Goal: Information Seeking & Learning: Learn about a topic

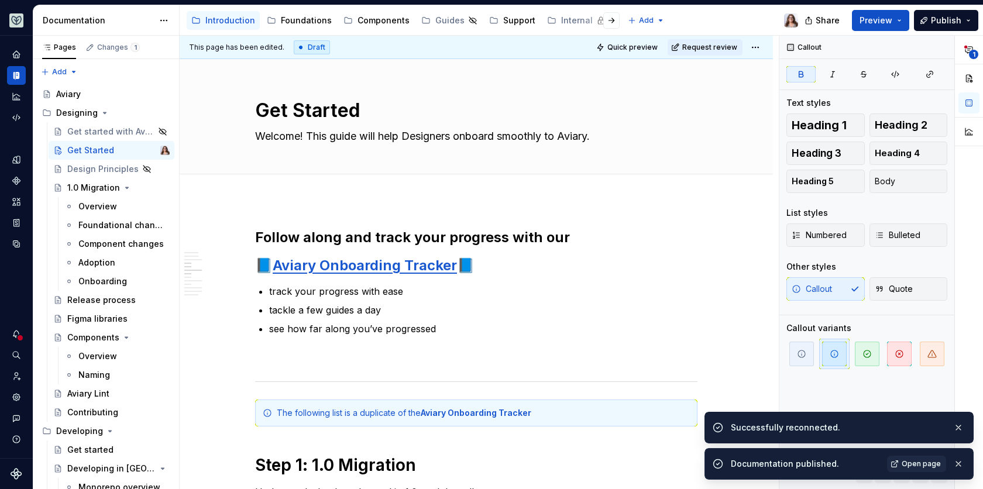
scroll to position [476, 0]
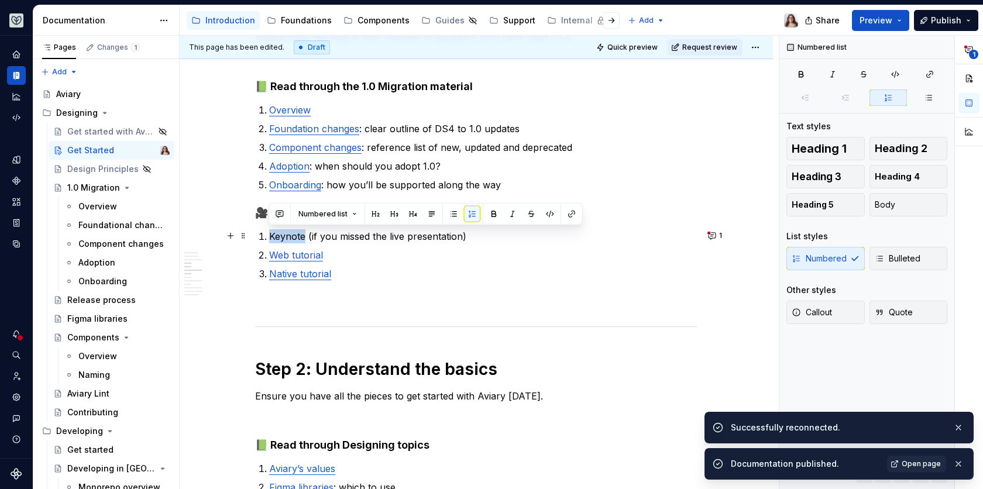
drag, startPoint x: 270, startPoint y: 233, endPoint x: 304, endPoint y: 232, distance: 33.9
click at [304, 232] on p "Keynote (if you missed the live presentation)" at bounding box center [483, 236] width 428 height 14
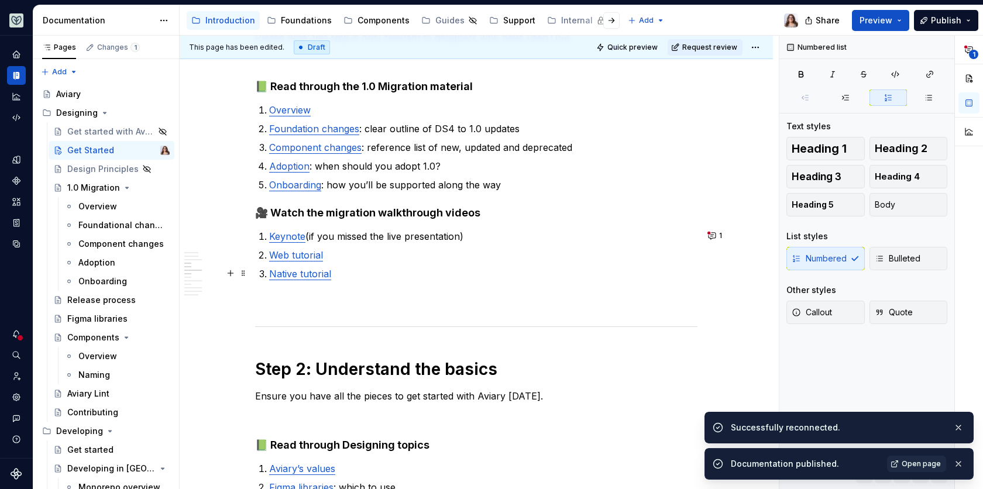
click at [329, 274] on link "Native tutorial" at bounding box center [300, 274] width 62 height 12
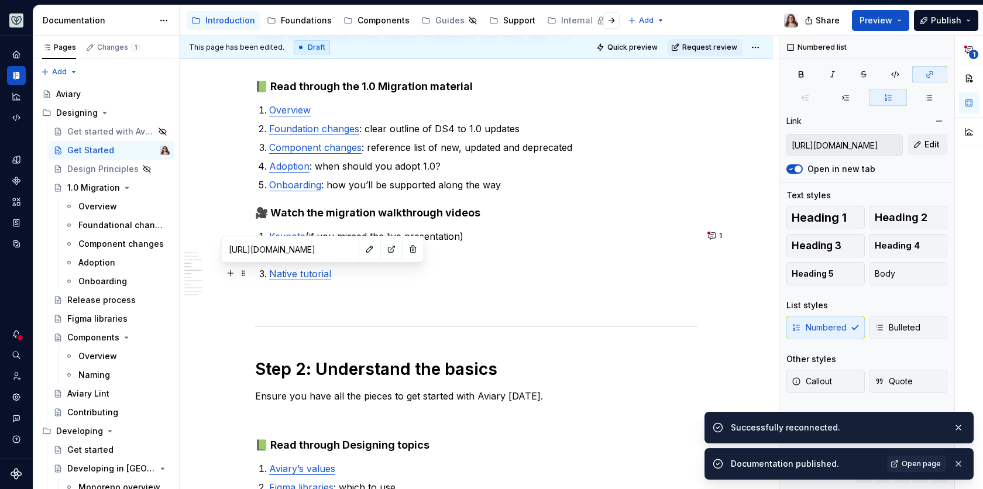
click at [307, 274] on link "Native tutorial" at bounding box center [300, 274] width 62 height 12
click at [383, 249] on button "button" at bounding box center [391, 249] width 16 height 16
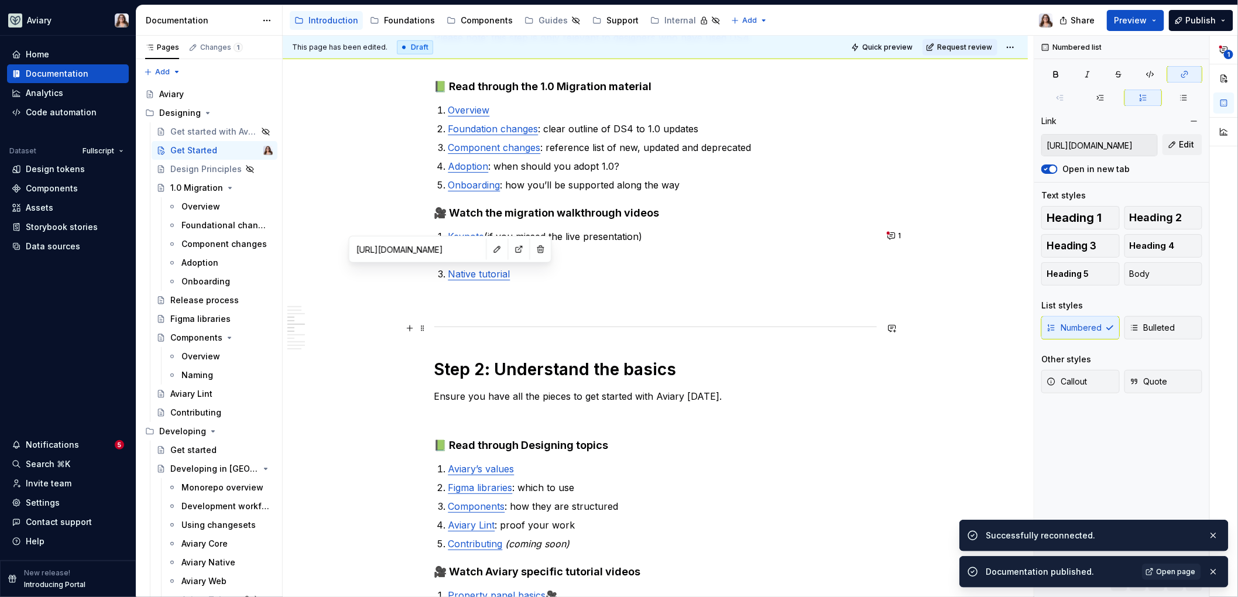
type textarea "*"
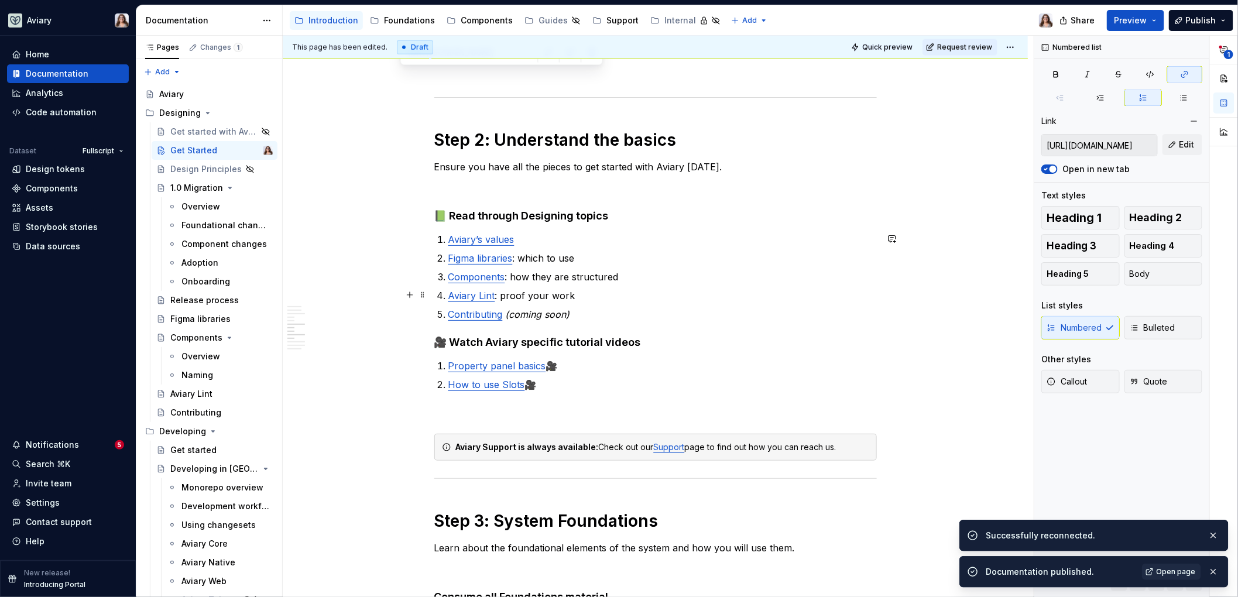
scroll to position [720, 0]
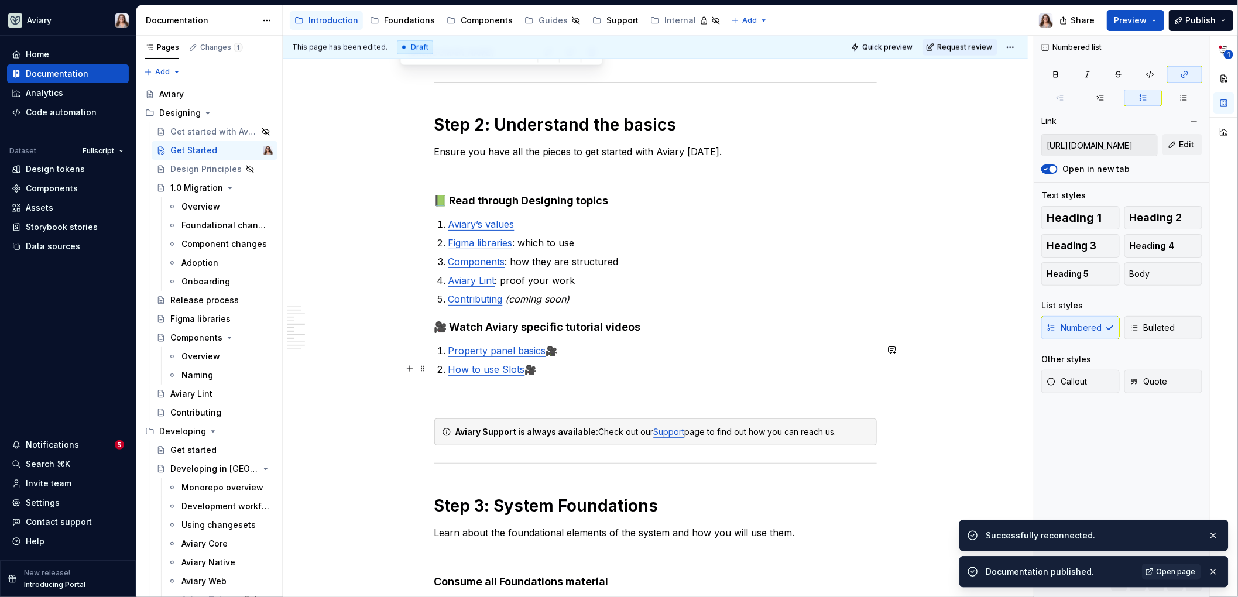
click at [535, 368] on p "How to use Slots 🎥" at bounding box center [662, 369] width 428 height 14
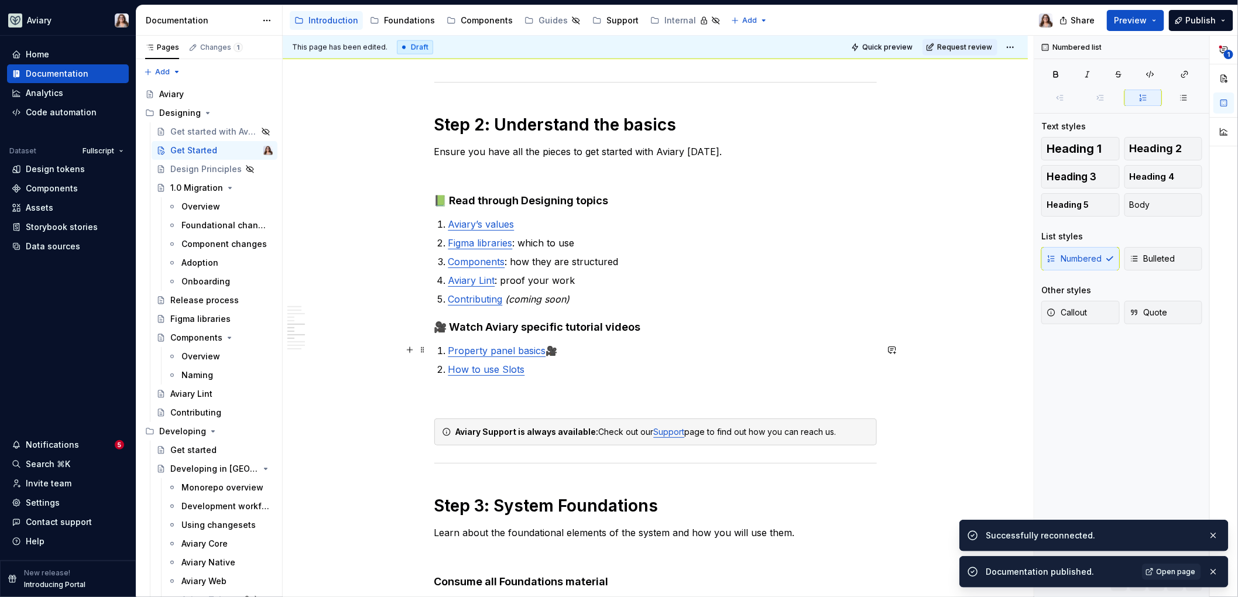
click at [556, 353] on p "Property panel basics 🎥" at bounding box center [662, 350] width 428 height 14
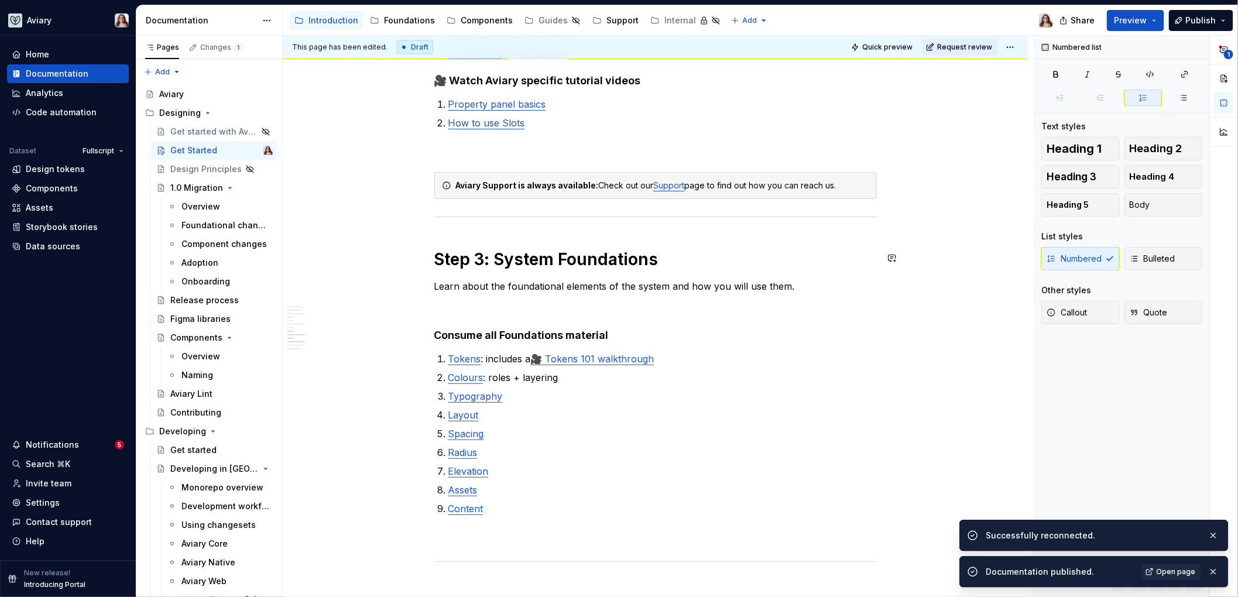
scroll to position [966, 0]
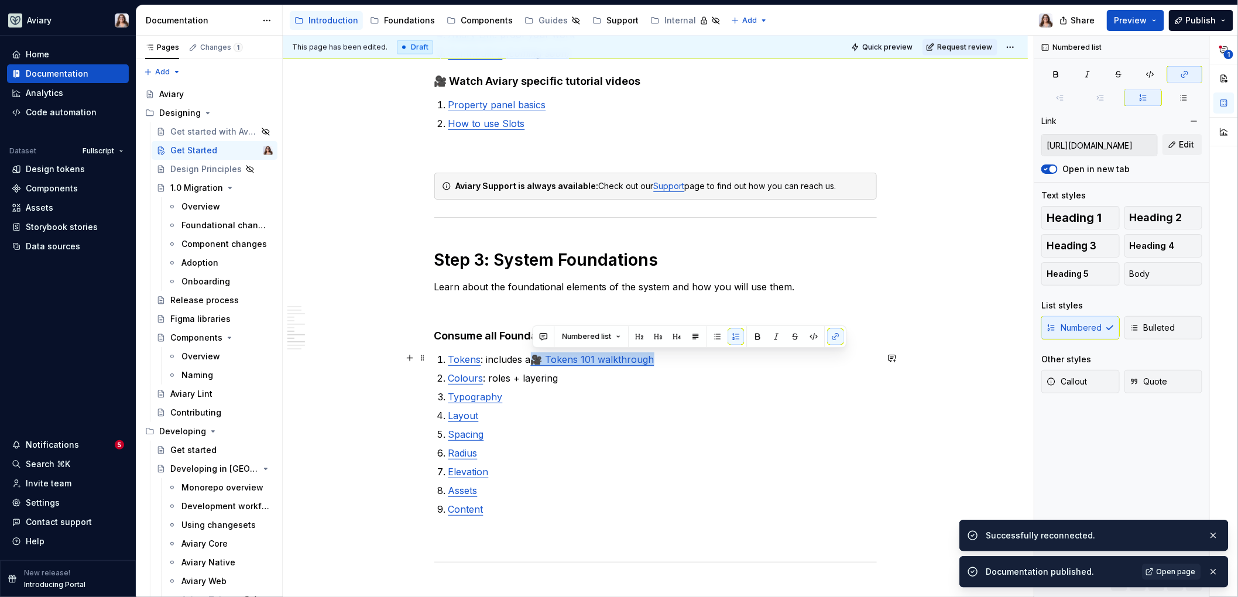
drag, startPoint x: 649, startPoint y: 358, endPoint x: 532, endPoint y: 359, distance: 117.0
click at [532, 359] on link "🎥 Tokens 101 walkthrough" at bounding box center [592, 359] width 123 height 12
click at [485, 303] on p at bounding box center [655, 308] width 442 height 14
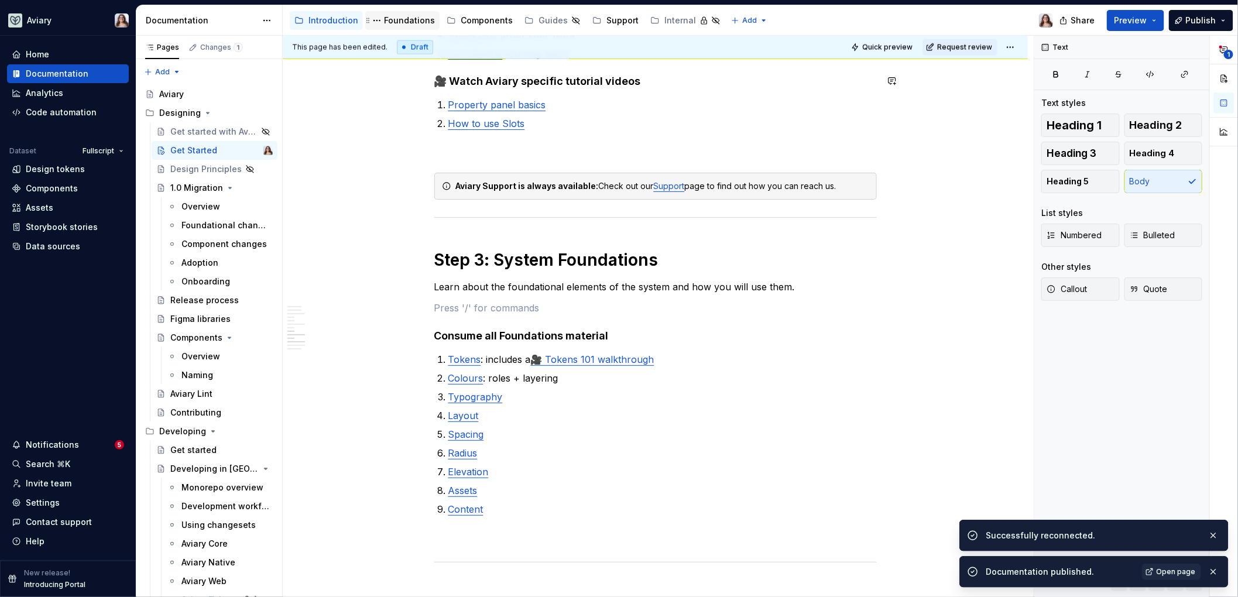
click at [398, 23] on div "Foundations" at bounding box center [409, 21] width 51 height 12
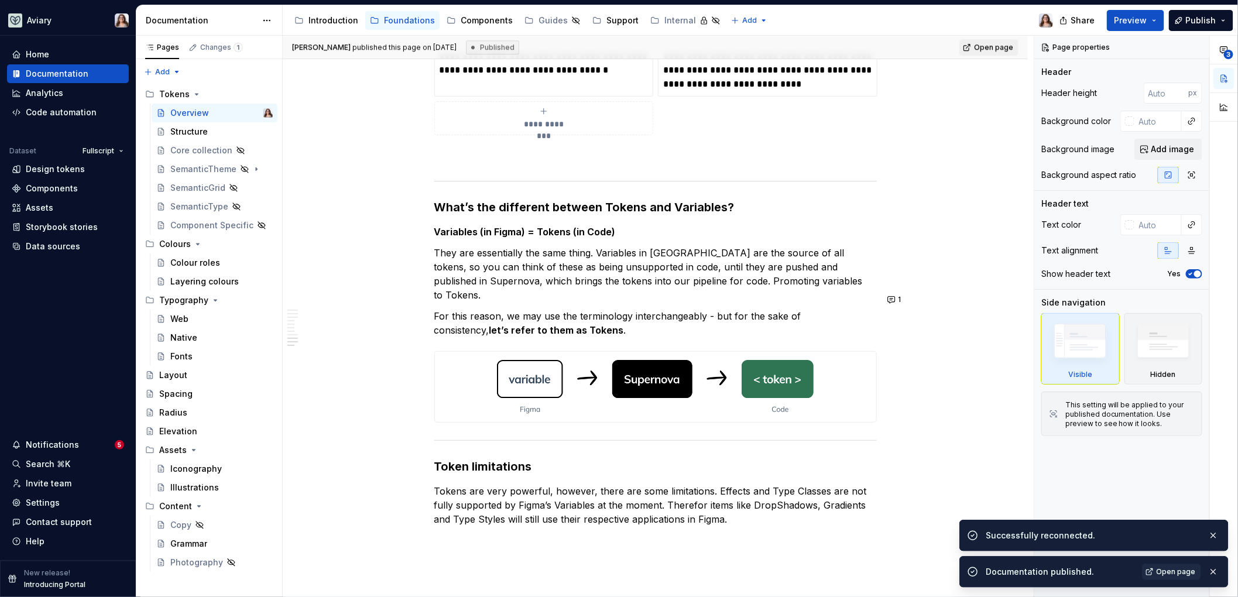
scroll to position [1967, 0]
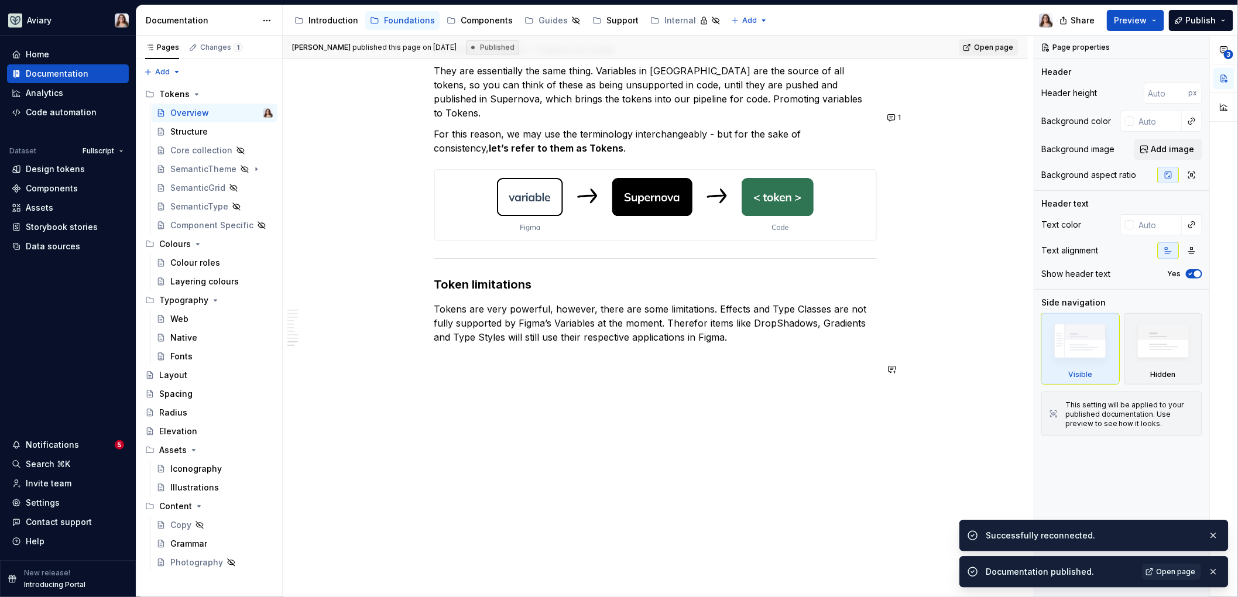
type textarea "*"
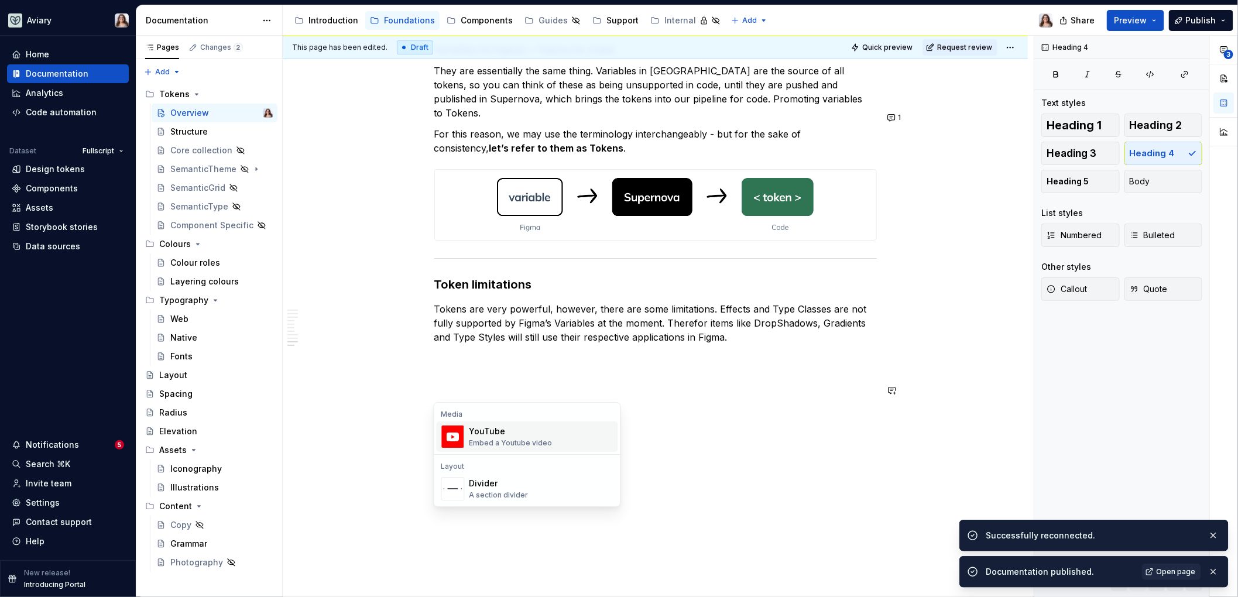
click at [473, 400] on h4 "/video" at bounding box center [655, 421] width 442 height 42
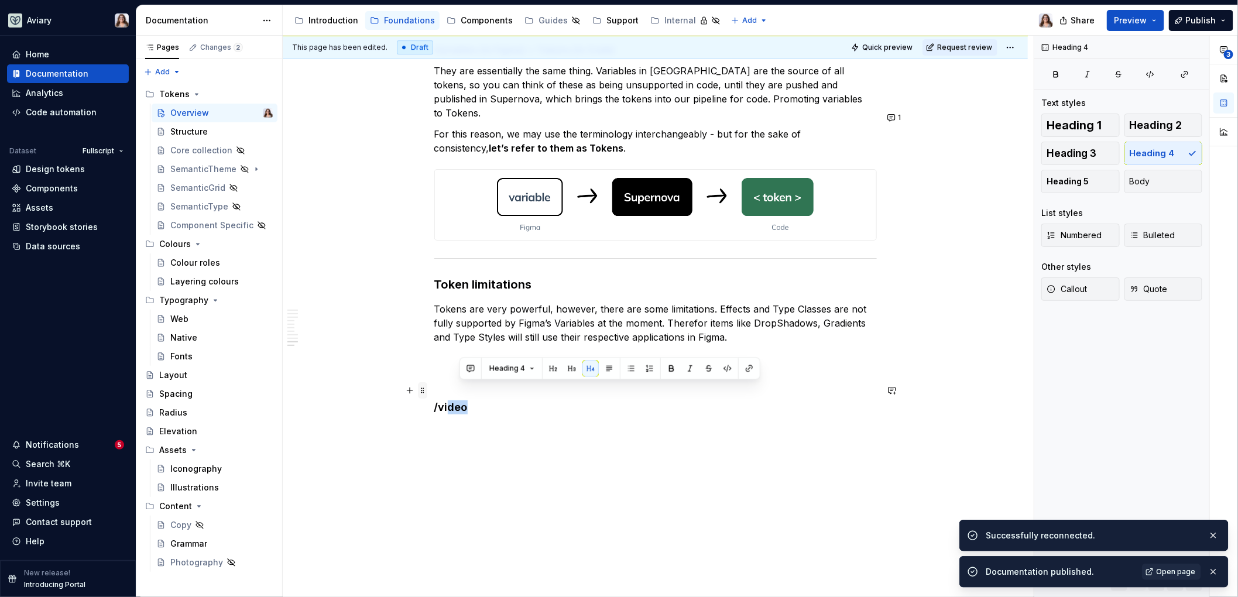
drag, startPoint x: 486, startPoint y: 392, endPoint x: 419, endPoint y: 391, distance: 67.3
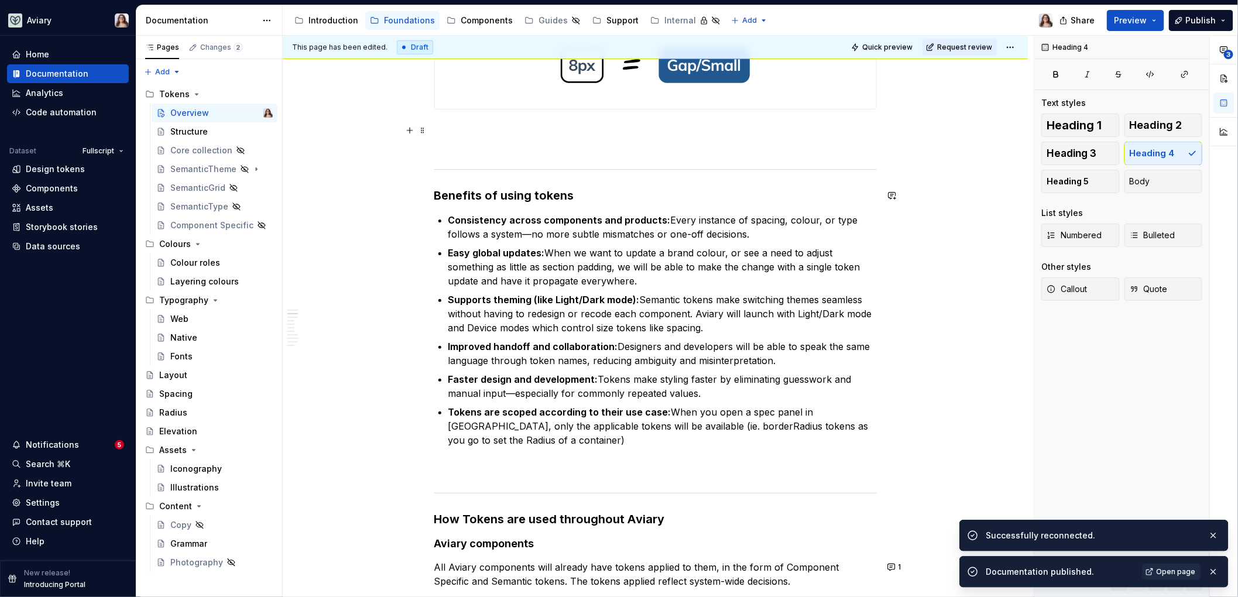
scroll to position [160, 0]
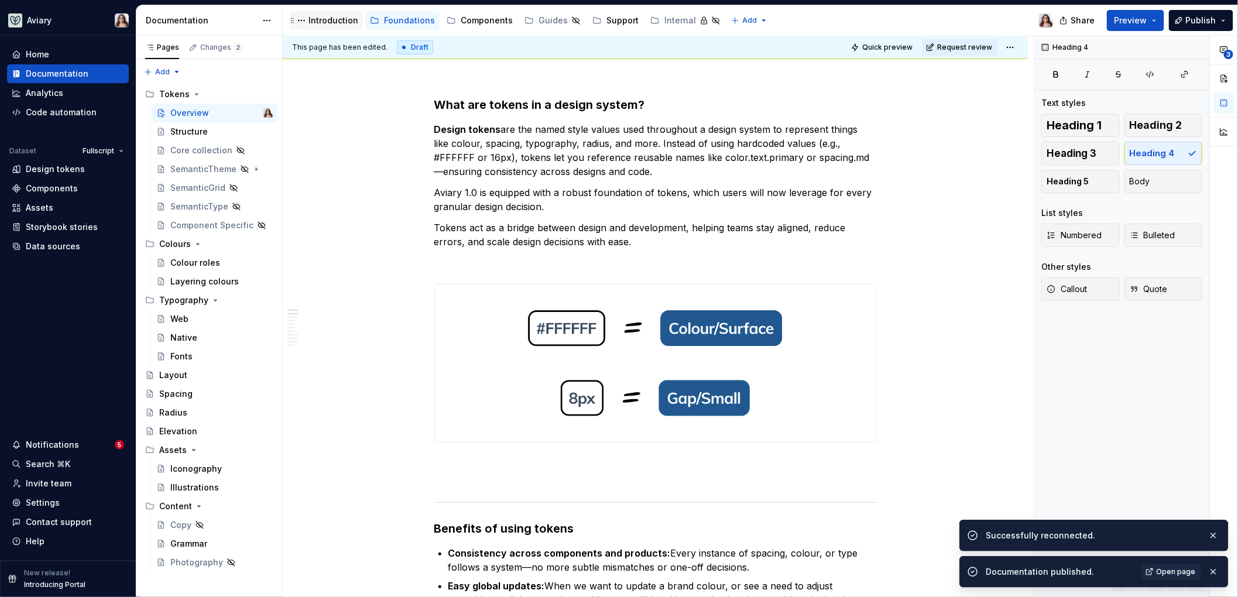
click at [331, 26] on div "Introduction" at bounding box center [333, 21] width 50 height 12
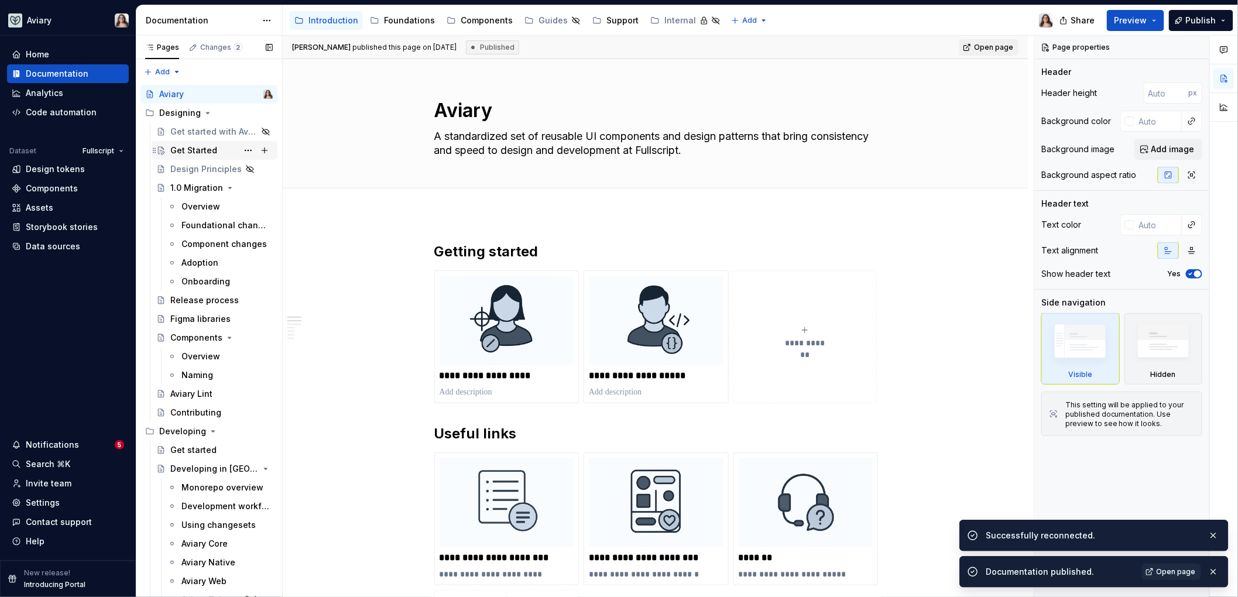
click at [190, 147] on div "Get Started" at bounding box center [193, 151] width 47 height 12
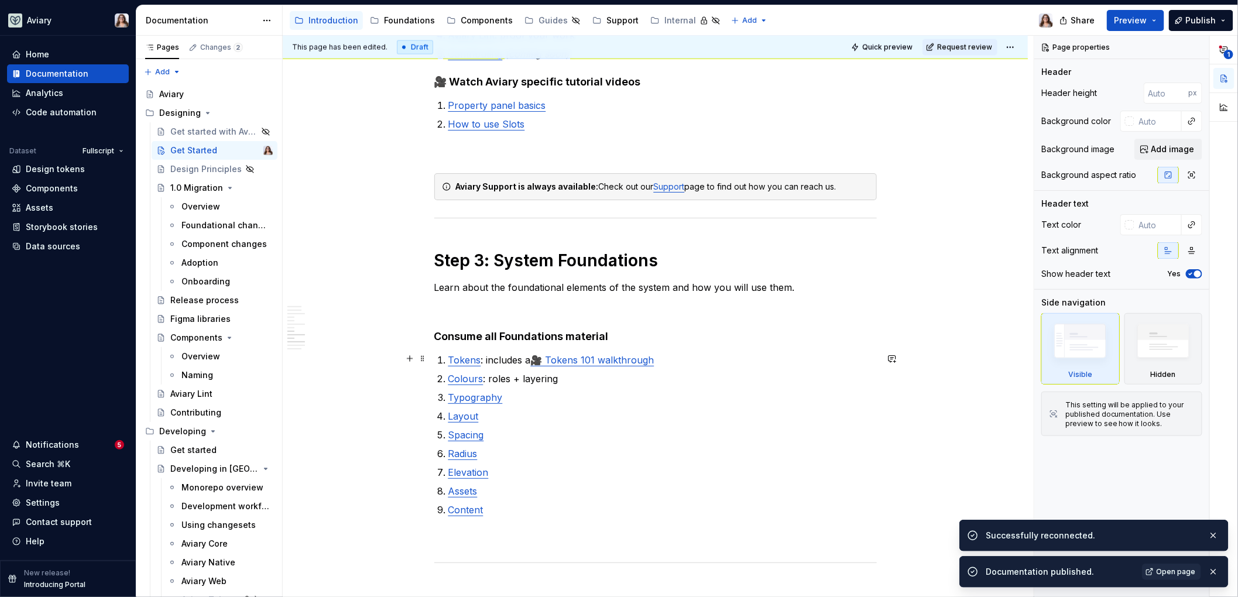
scroll to position [1009, 0]
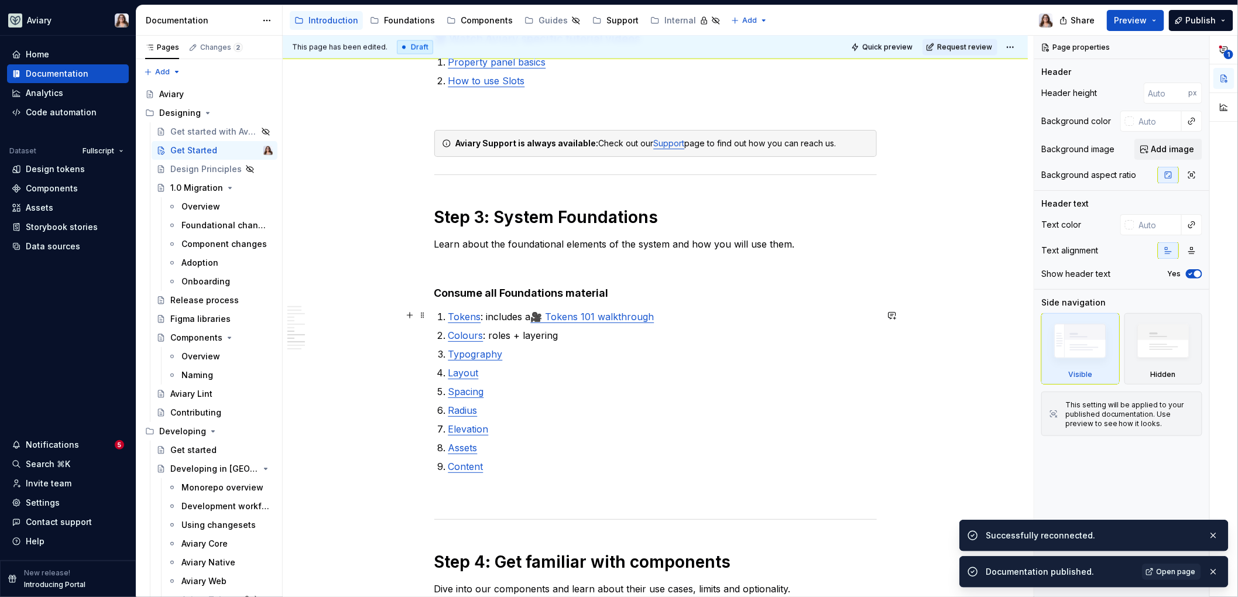
type textarea "*"
click at [484, 313] on p "Tokens : includes a 🎥 Tokens 101 walkthrough" at bounding box center [662, 317] width 428 height 14
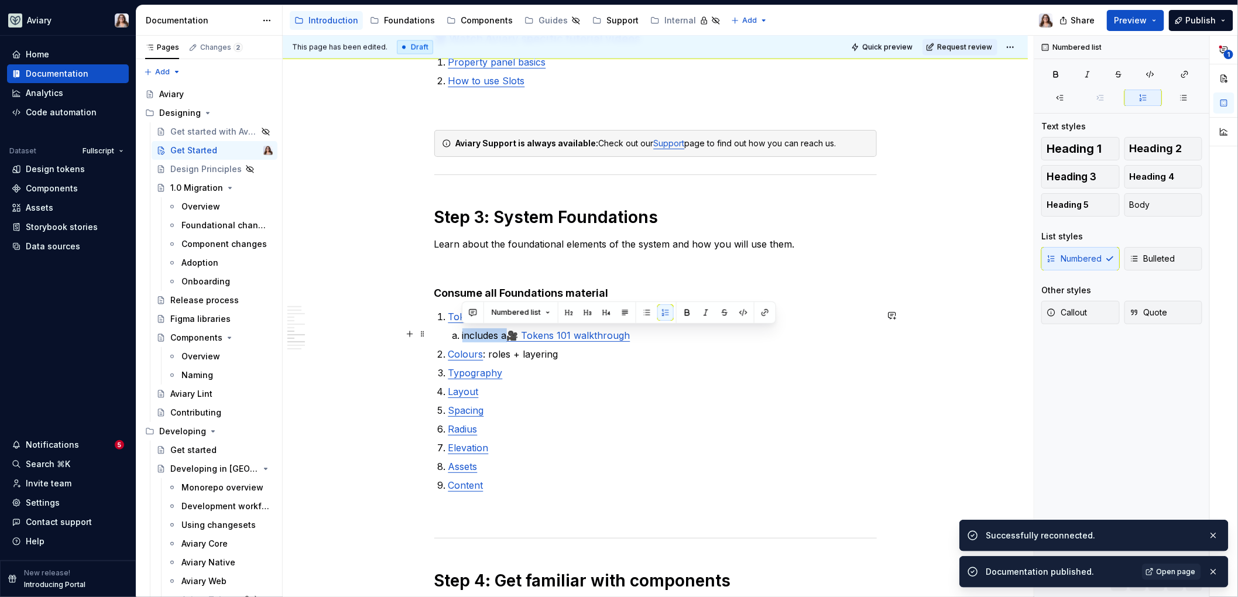
drag, startPoint x: 461, startPoint y: 332, endPoint x: 506, endPoint y: 333, distance: 44.5
click at [506, 333] on li "includes a 🎥 Tokens 101 walkthrough" at bounding box center [669, 335] width 414 height 14
click at [487, 316] on p "Tokens :" at bounding box center [662, 317] width 428 height 14
click at [482, 315] on p "Tokens :" at bounding box center [662, 317] width 428 height 14
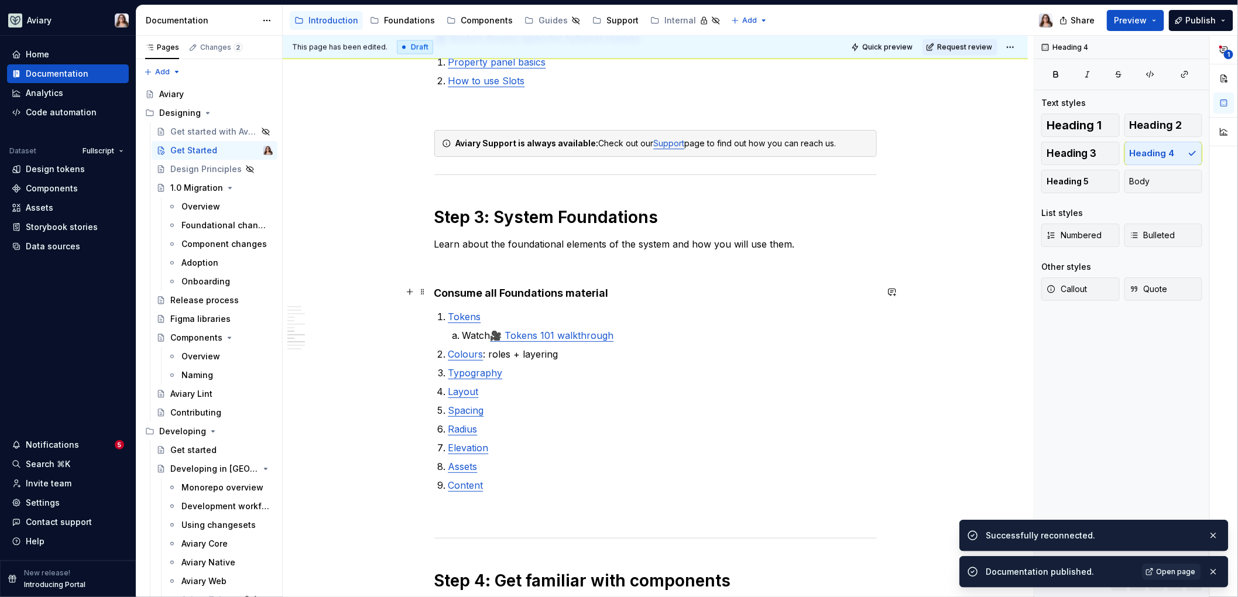
click at [612, 297] on h4 "Consume all Foundations material" at bounding box center [655, 293] width 442 height 14
click at [668, 213] on h1 "Step 3: System Foundations" at bounding box center [655, 217] width 442 height 21
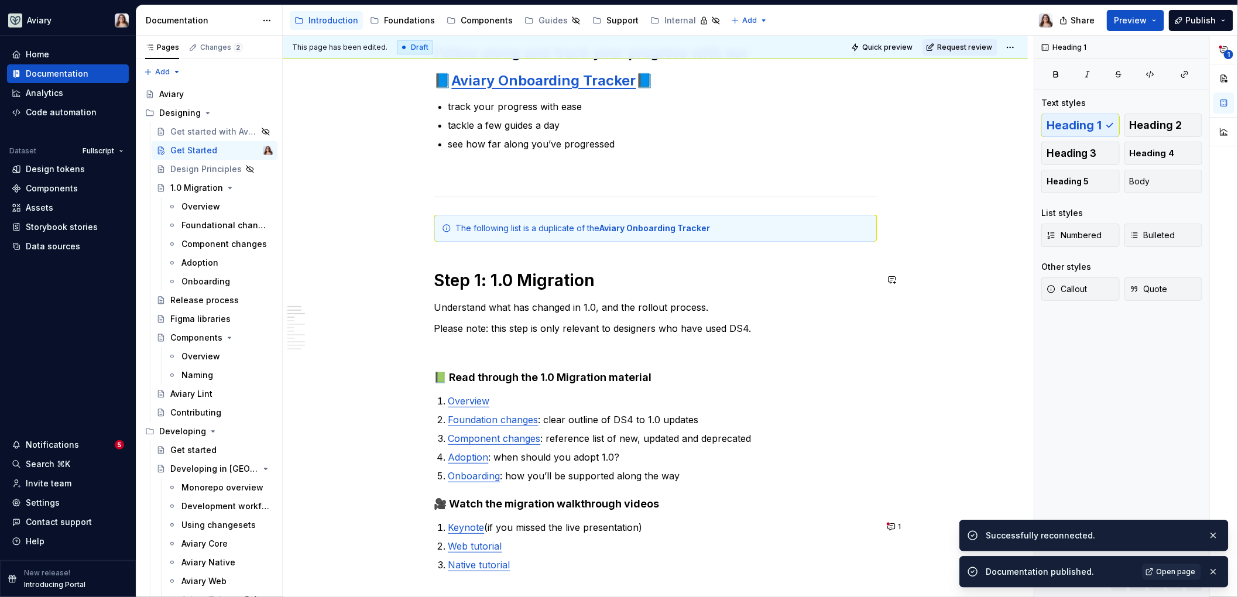
scroll to position [0, 0]
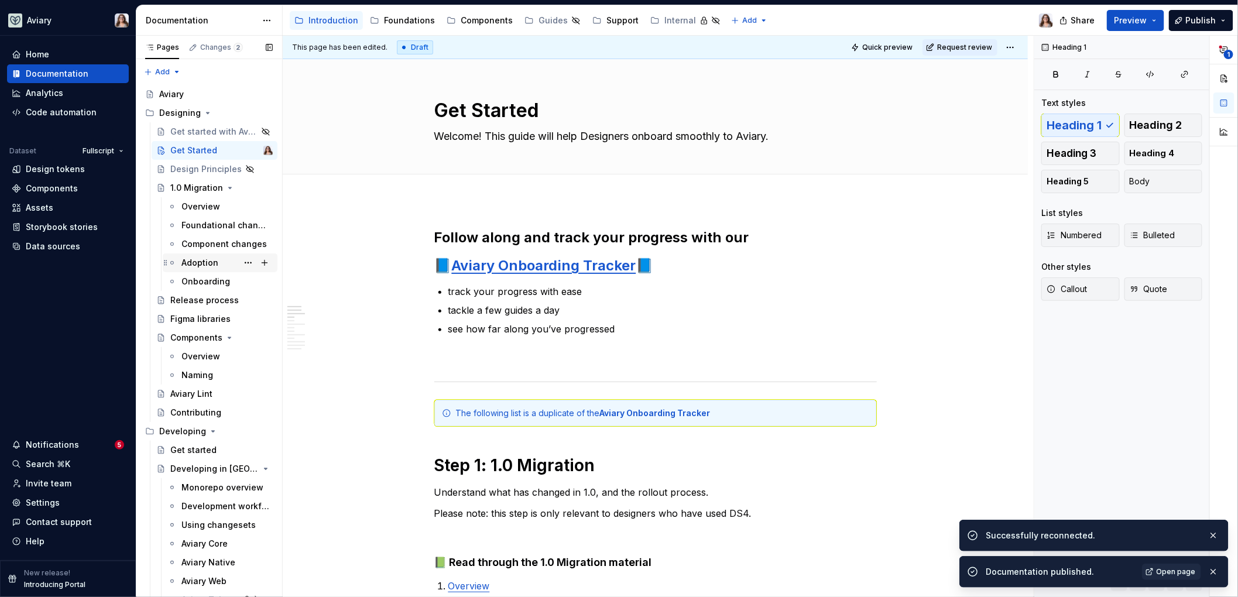
click at [204, 266] on div "Adoption" at bounding box center [199, 263] width 37 height 12
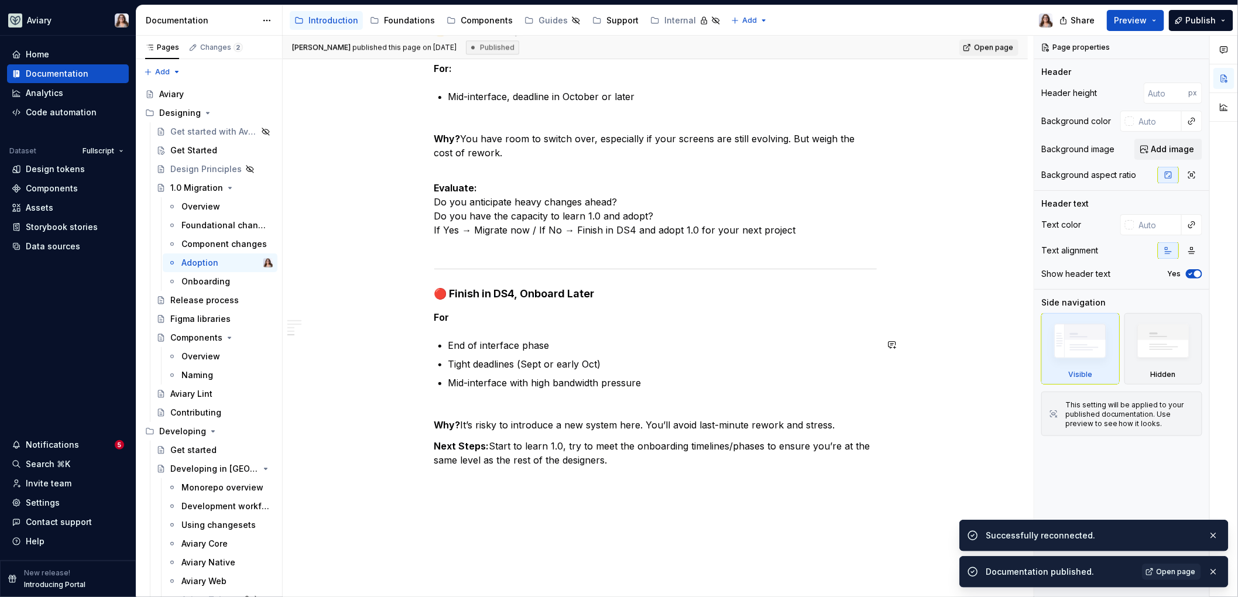
scroll to position [1650, 0]
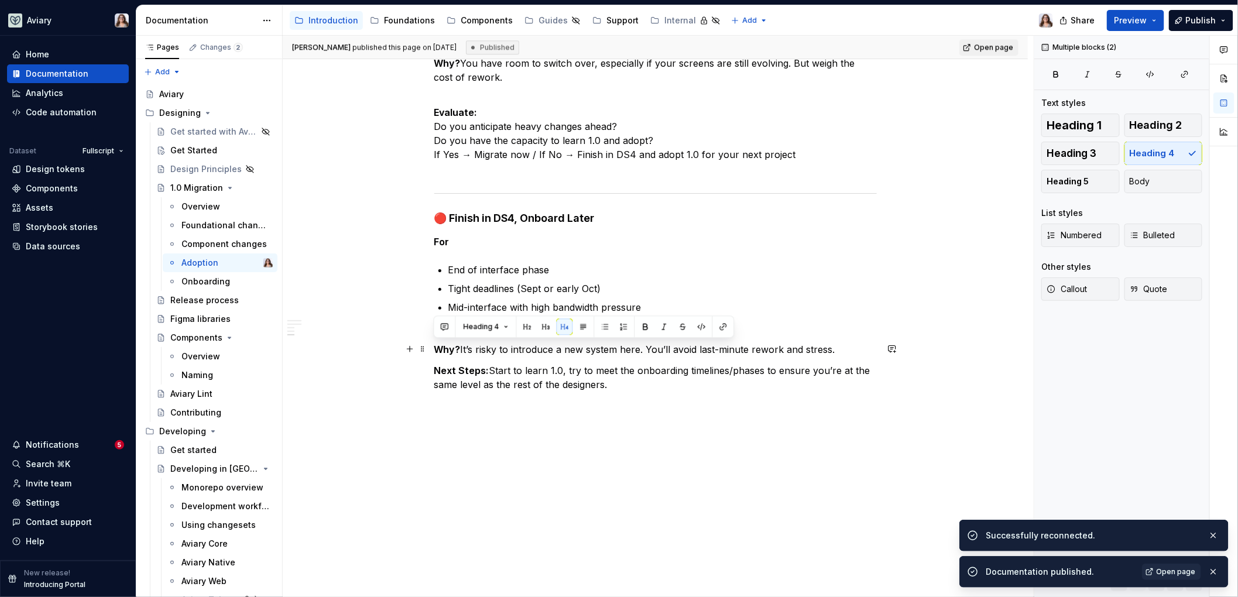
drag, startPoint x: 615, startPoint y: 385, endPoint x: 389, endPoint y: 346, distance: 229.2
click at [982, 182] on span "Body" at bounding box center [1139, 182] width 20 height 12
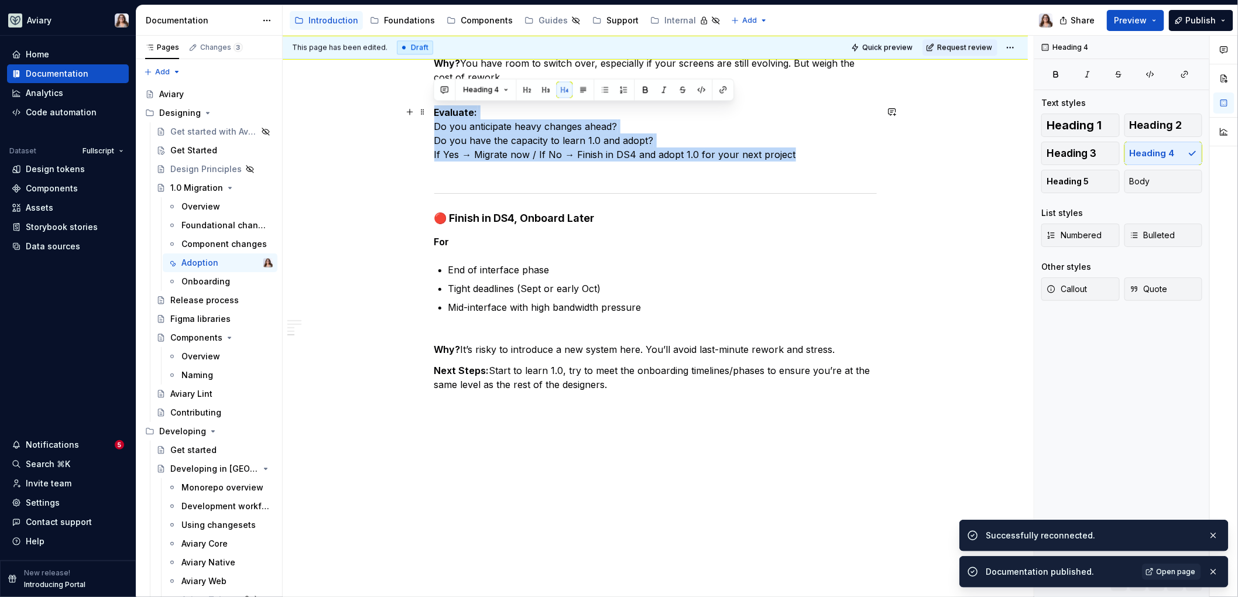
drag, startPoint x: 792, startPoint y: 151, endPoint x: 391, endPoint y: 111, distance: 403.4
click at [982, 178] on button "Body" at bounding box center [1163, 181] width 78 height 23
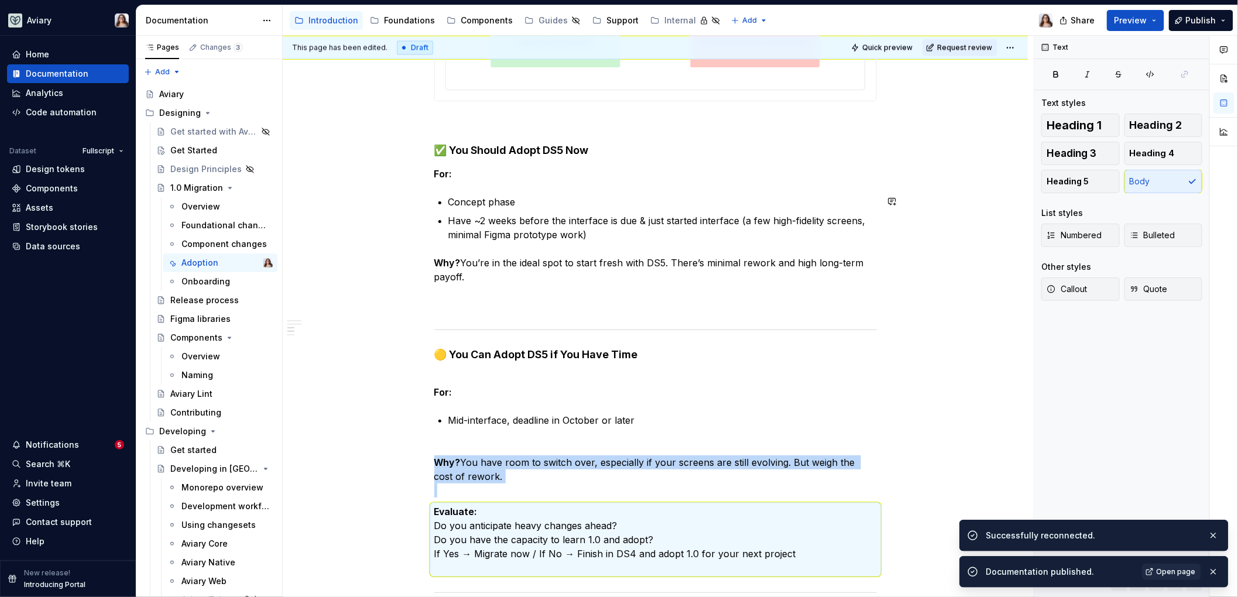
scroll to position [1187, 0]
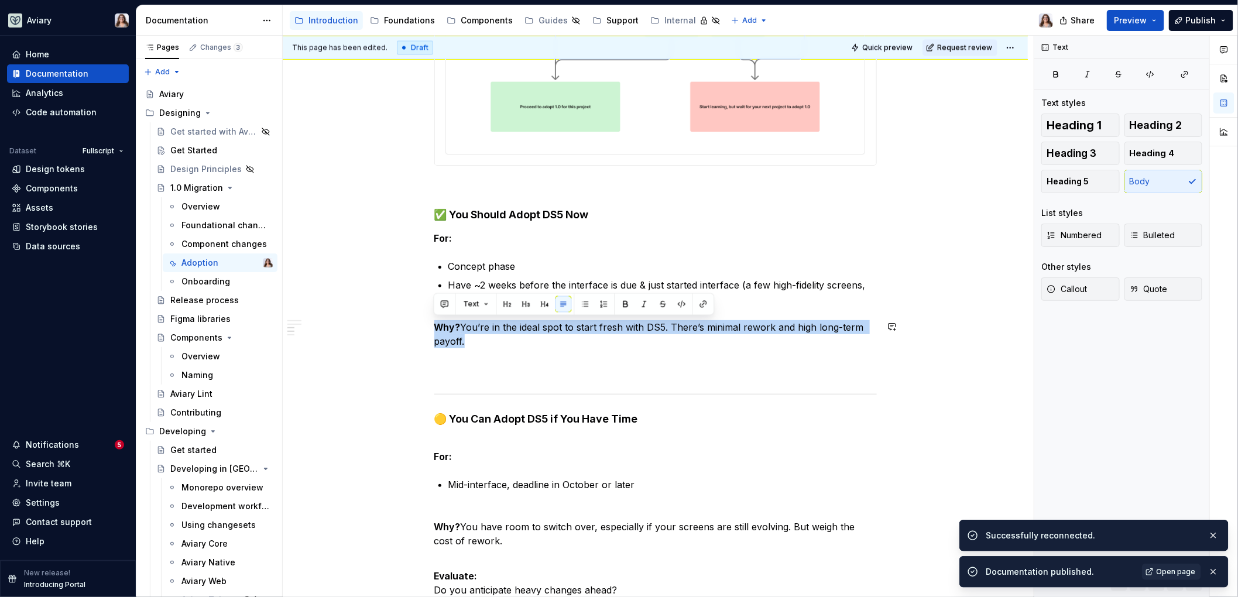
drag, startPoint x: 475, startPoint y: 343, endPoint x: 414, endPoint y: 312, distance: 68.8
click at [414, 312] on div "Rollout Plan For Designers On launch day, we’ll release the full 1.0 UI Kits (W…" at bounding box center [655, 39] width 745 height 2046
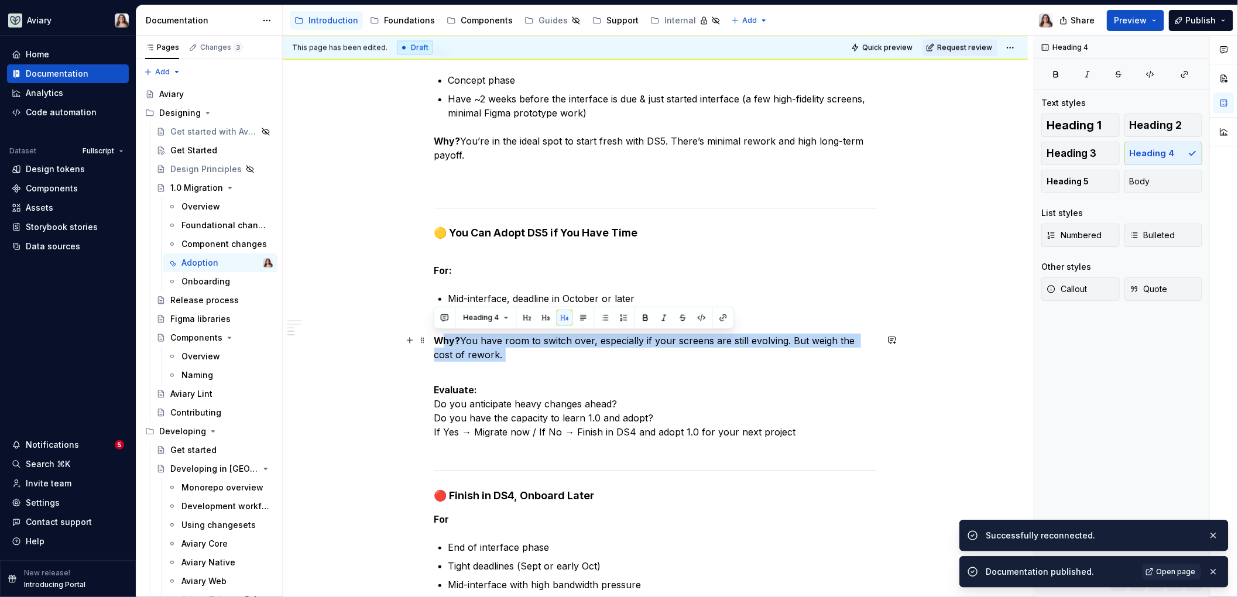
drag, startPoint x: 444, startPoint y: 335, endPoint x: 542, endPoint y: 364, distance: 103.1
click at [542, 365] on p "Why?  You have room to switch over, especially if your screens are still evolvi…" at bounding box center [655, 355] width 442 height 42
click at [982, 184] on button "Body" at bounding box center [1163, 181] width 78 height 23
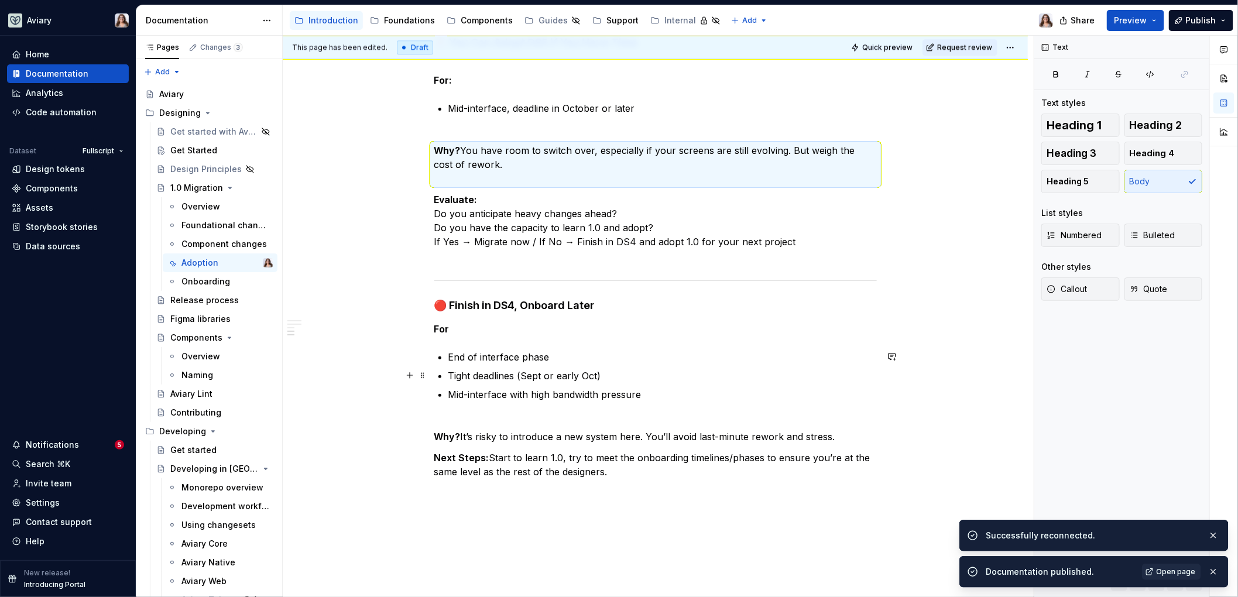
scroll to position [1580, 0]
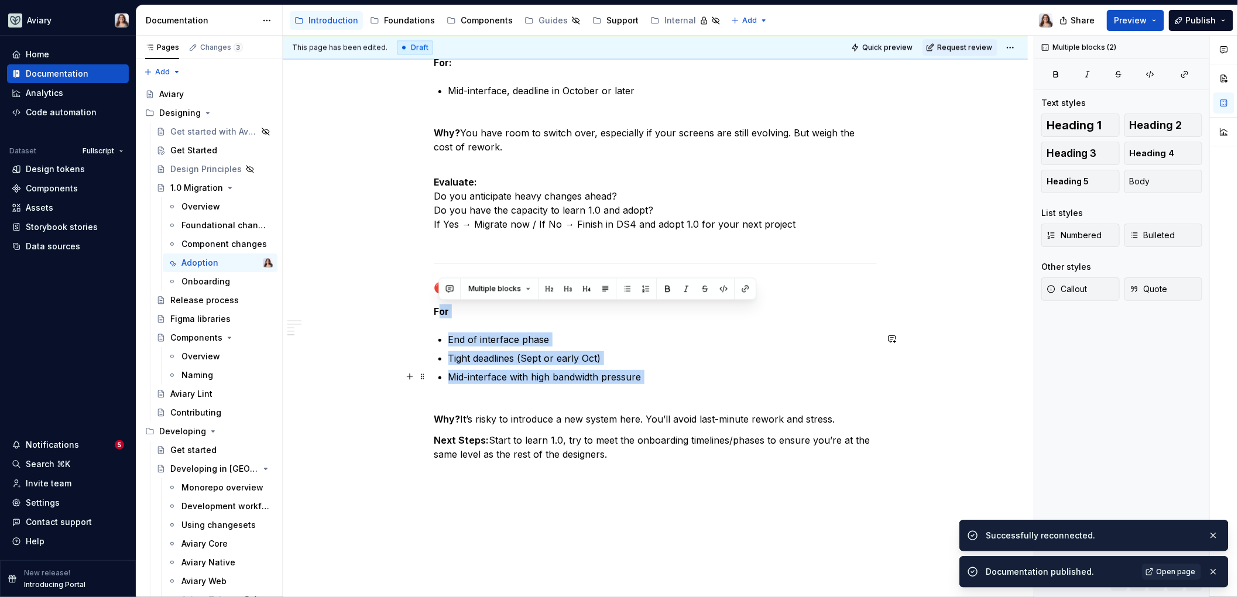
drag, startPoint x: 438, startPoint y: 309, endPoint x: 591, endPoint y: 394, distance: 175.2
click at [678, 355] on p "Tight deadlines (Sept or early Oct)" at bounding box center [662, 358] width 428 height 14
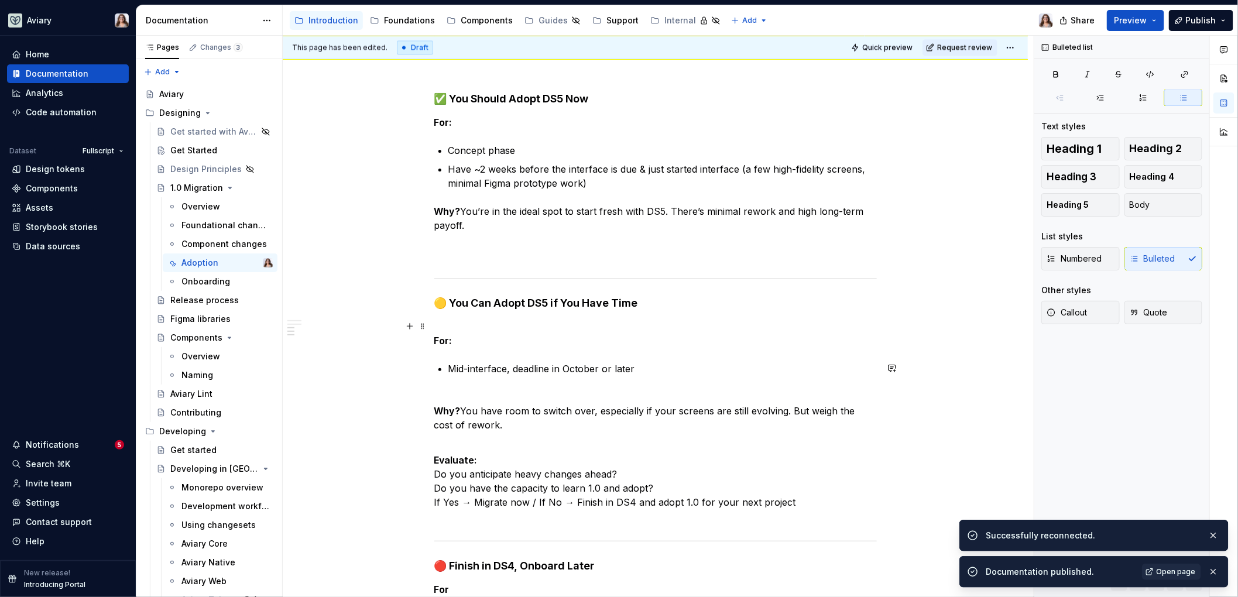
scroll to position [1233, 0]
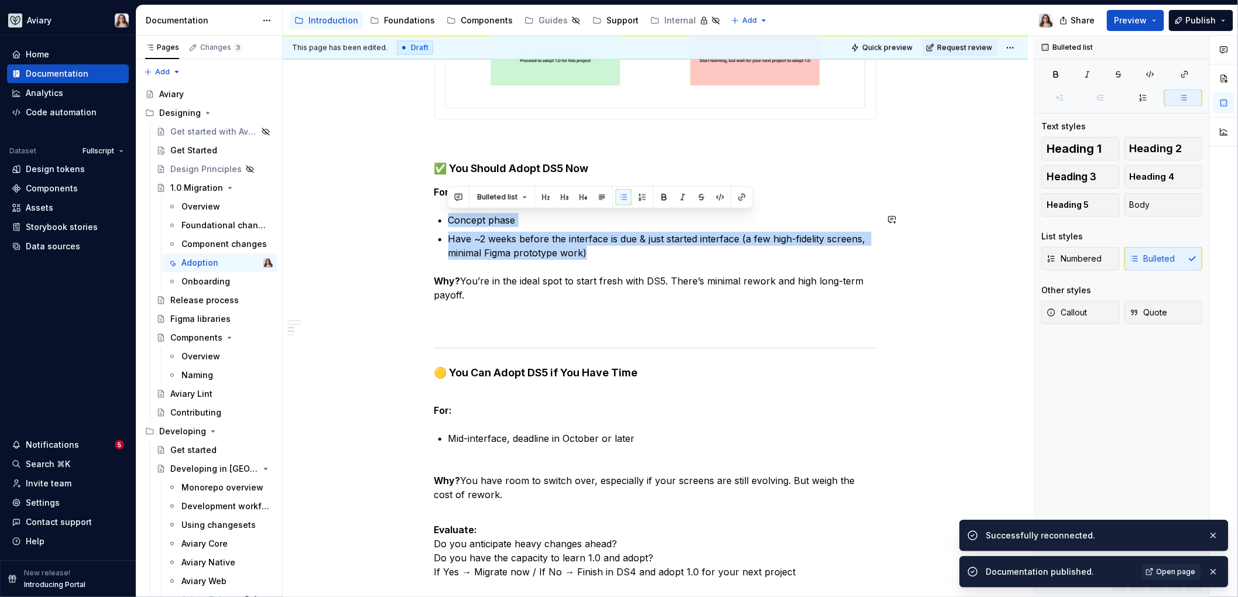
drag, startPoint x: 602, startPoint y: 246, endPoint x: 445, endPoint y: 209, distance: 161.8
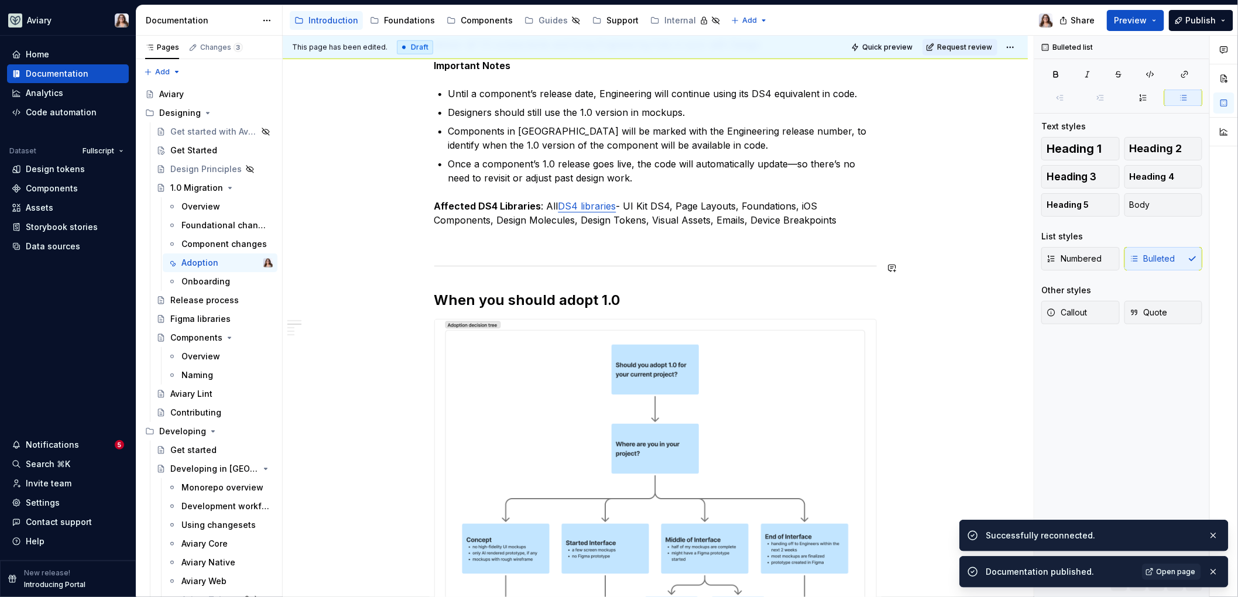
scroll to position [576, 0]
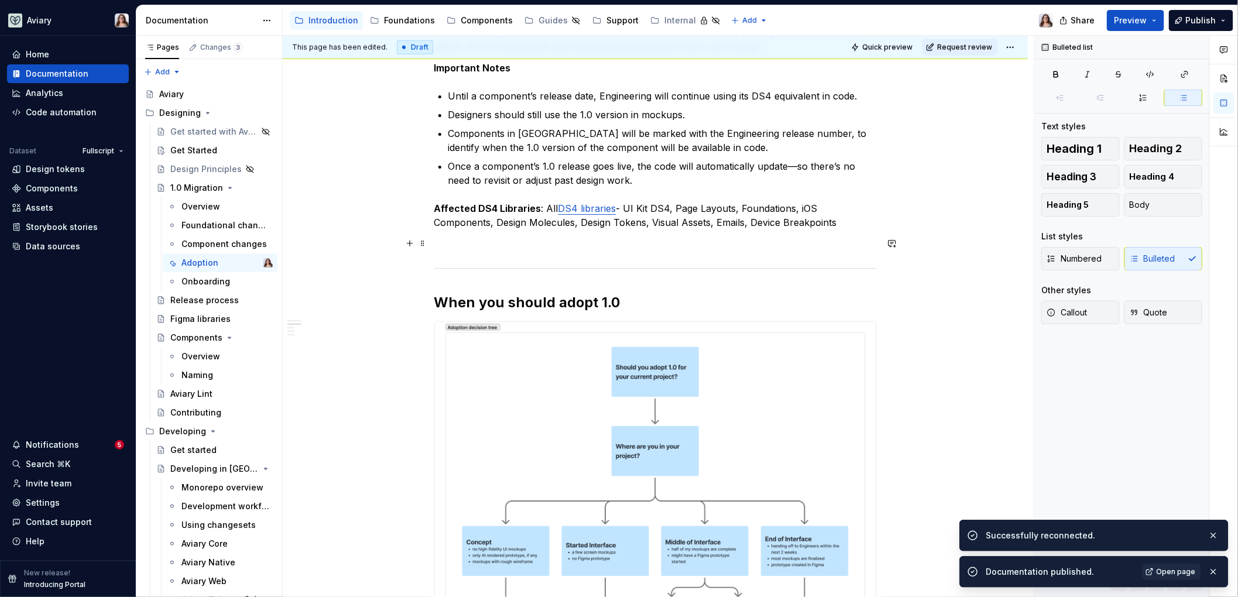
click at [713, 236] on p at bounding box center [655, 243] width 442 height 14
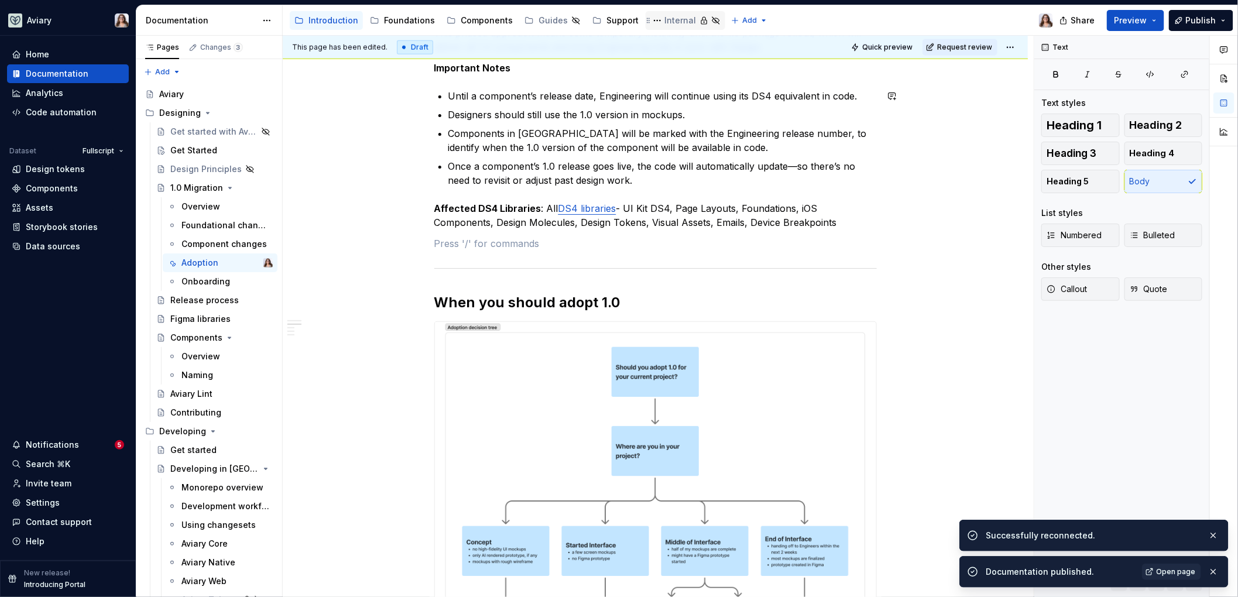
type textarea "*"
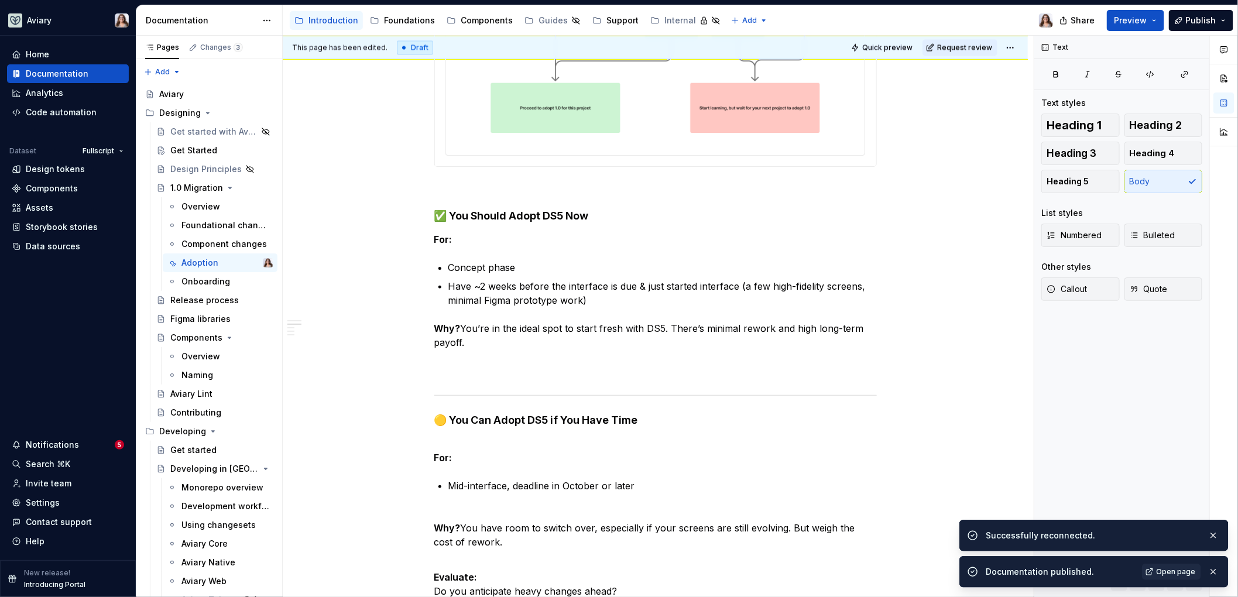
scroll to position [1502, 0]
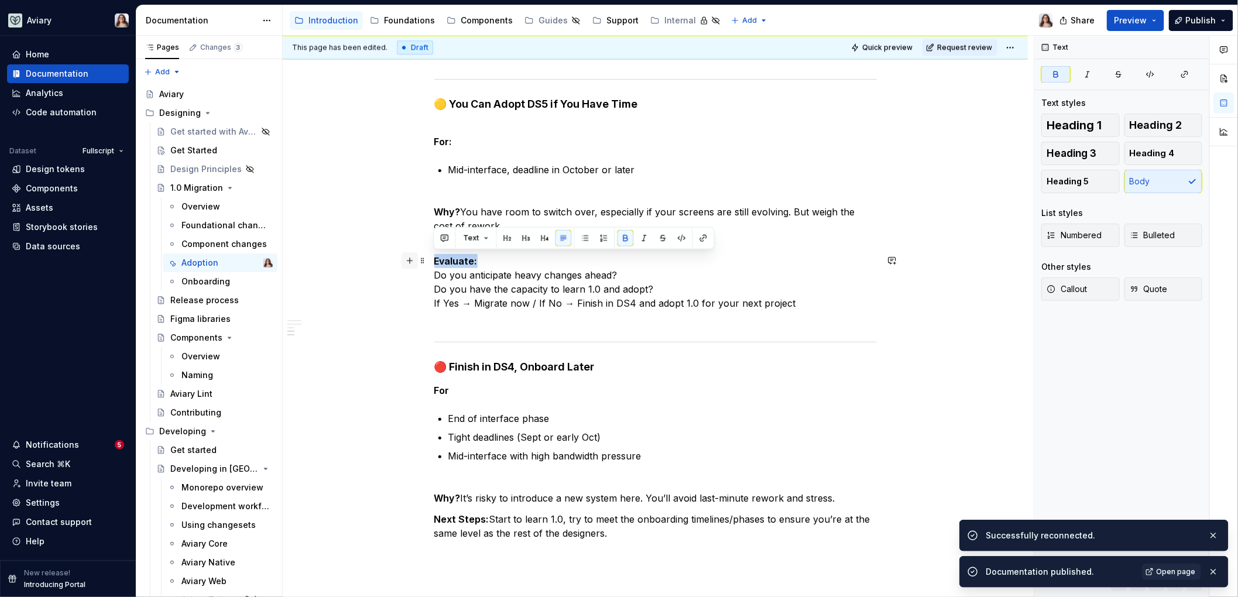
drag, startPoint x: 476, startPoint y: 260, endPoint x: 403, endPoint y: 259, distance: 73.7
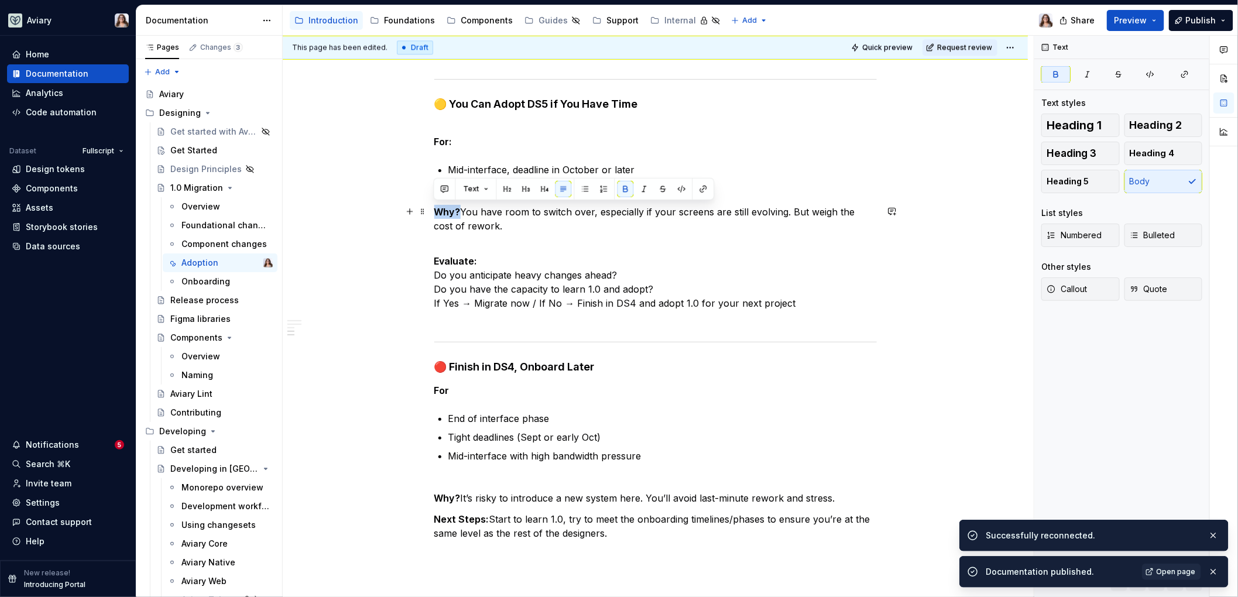
drag, startPoint x: 458, startPoint y: 211, endPoint x: 432, endPoint y: 212, distance: 25.8
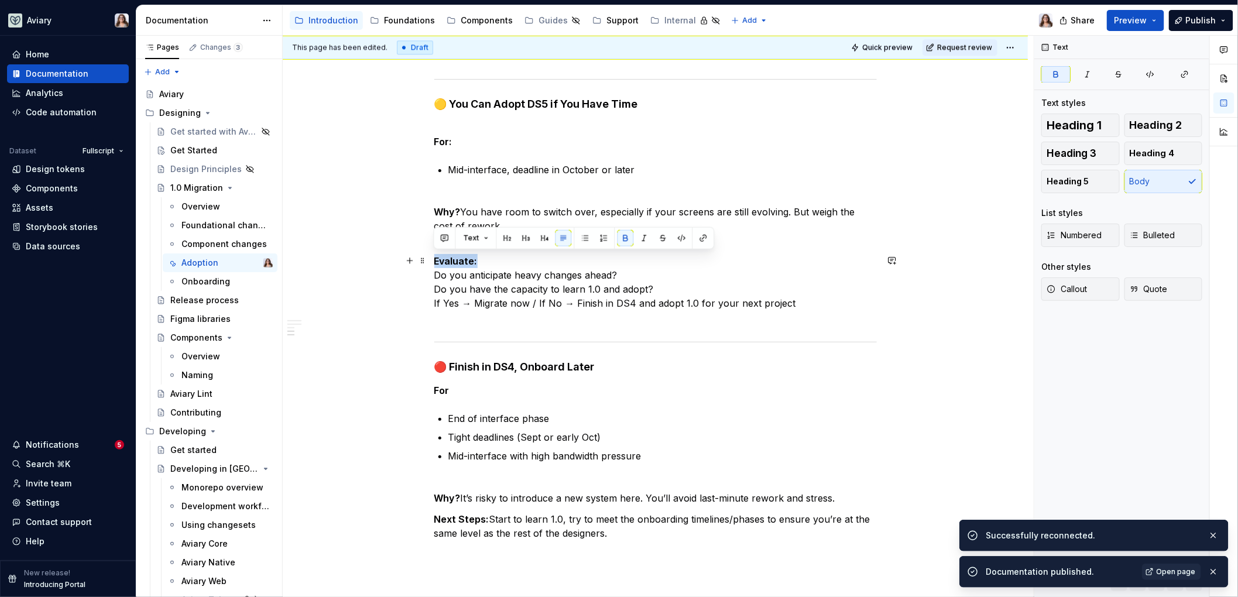
drag, startPoint x: 476, startPoint y: 260, endPoint x: 426, endPoint y: 260, distance: 49.7
drag, startPoint x: 451, startPoint y: 387, endPoint x: 421, endPoint y: 386, distance: 29.3
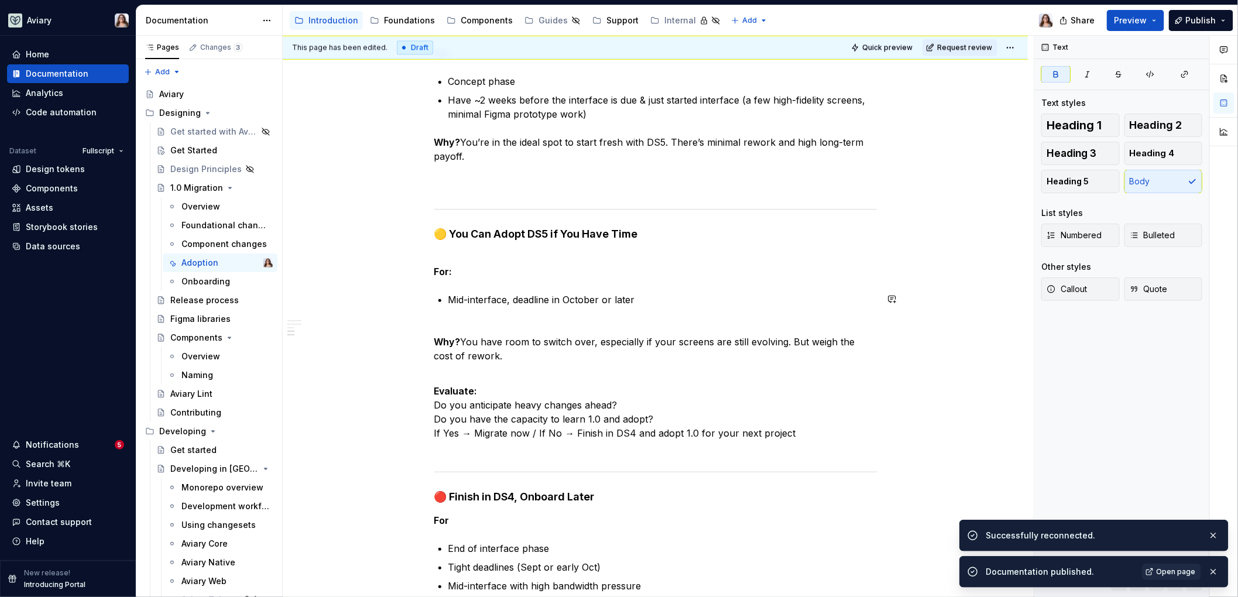
scroll to position [1369, 0]
click at [435, 406] on p "Evaluate: Do you anticipate heavy changes ahead? Do you have the capacity to le…" at bounding box center [655, 421] width 442 height 70
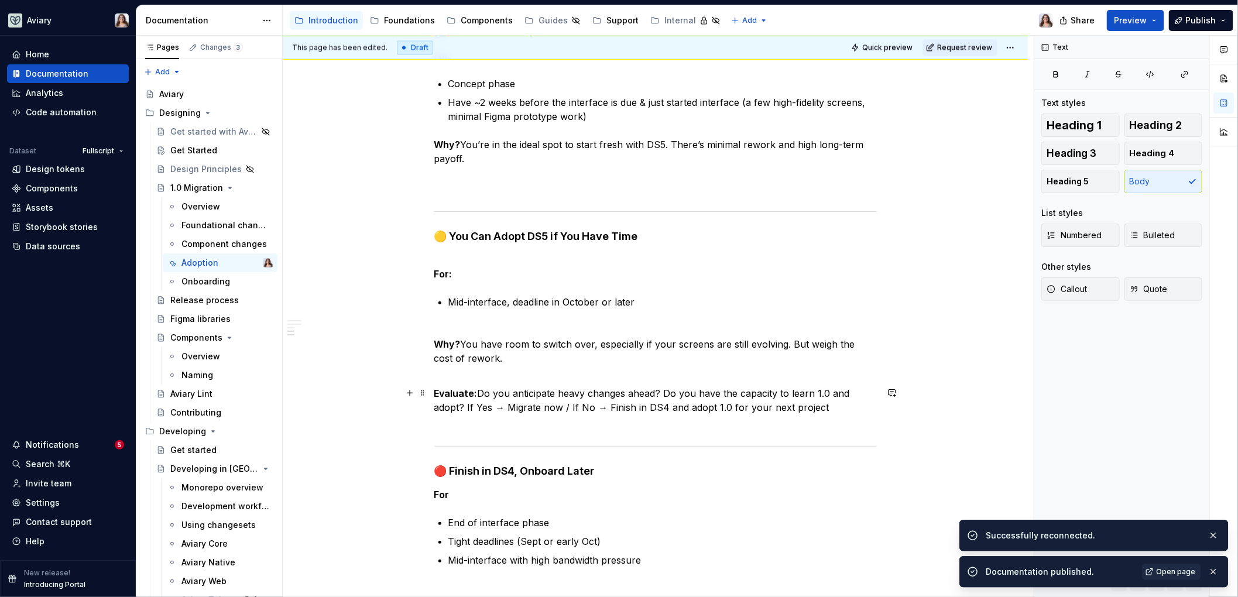
click at [634, 423] on p "Evaluate: Do you anticipate heavy changes ahead? Do you have the capacity to le…" at bounding box center [655, 407] width 442 height 42
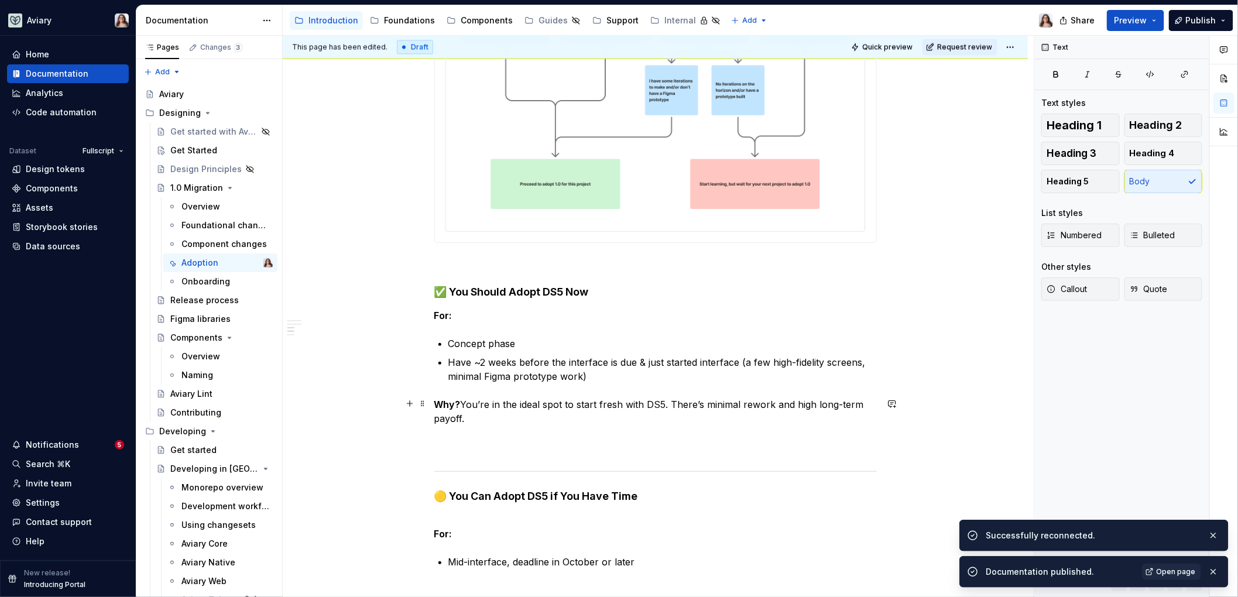
scroll to position [1098, 0]
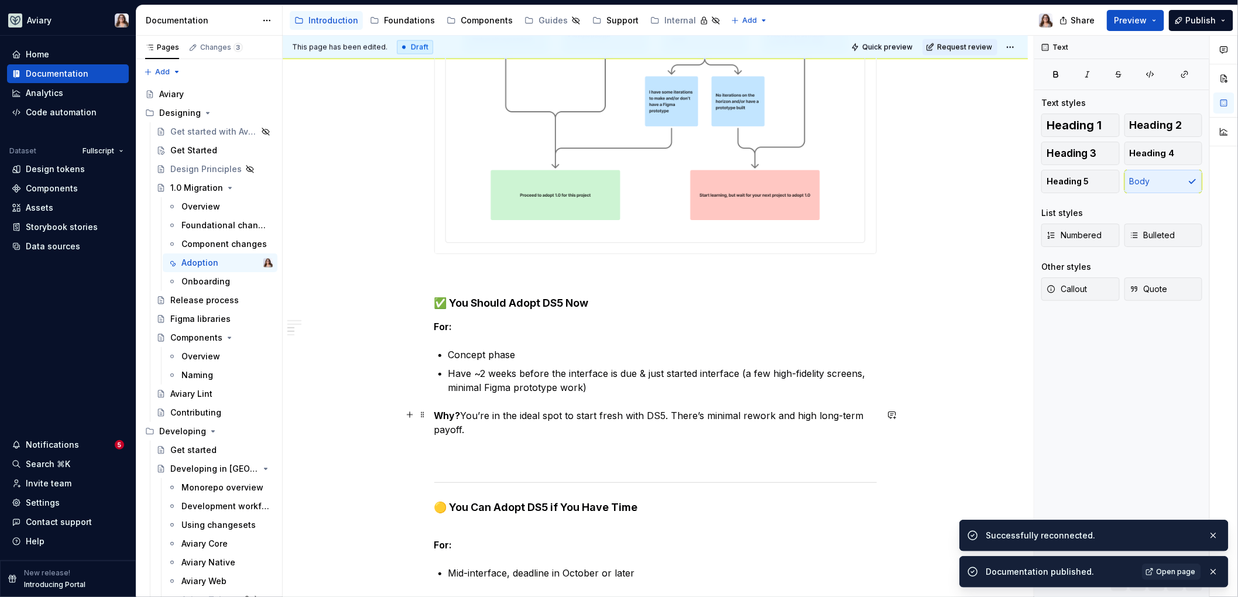
click at [465, 415] on p "Why?  You’re in the ideal spot to start fresh with DS5. There’s minimal rework …" at bounding box center [655, 436] width 442 height 56
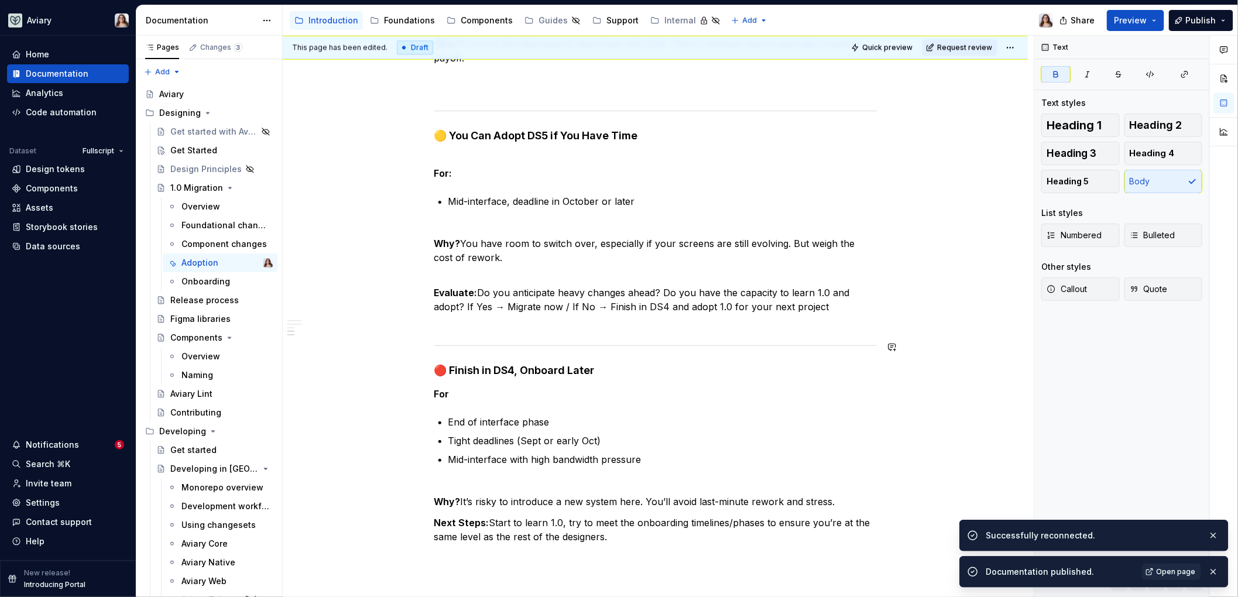
scroll to position [1471, 0]
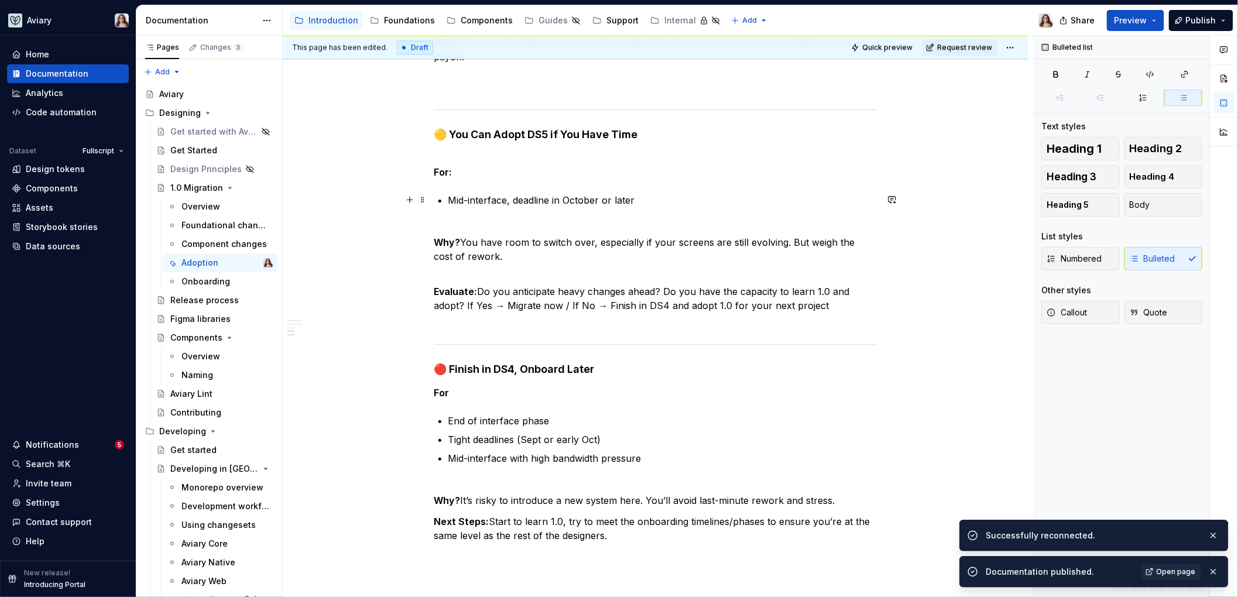
click at [450, 195] on p "Mid-interface, deadline in October or later" at bounding box center [662, 207] width 428 height 28
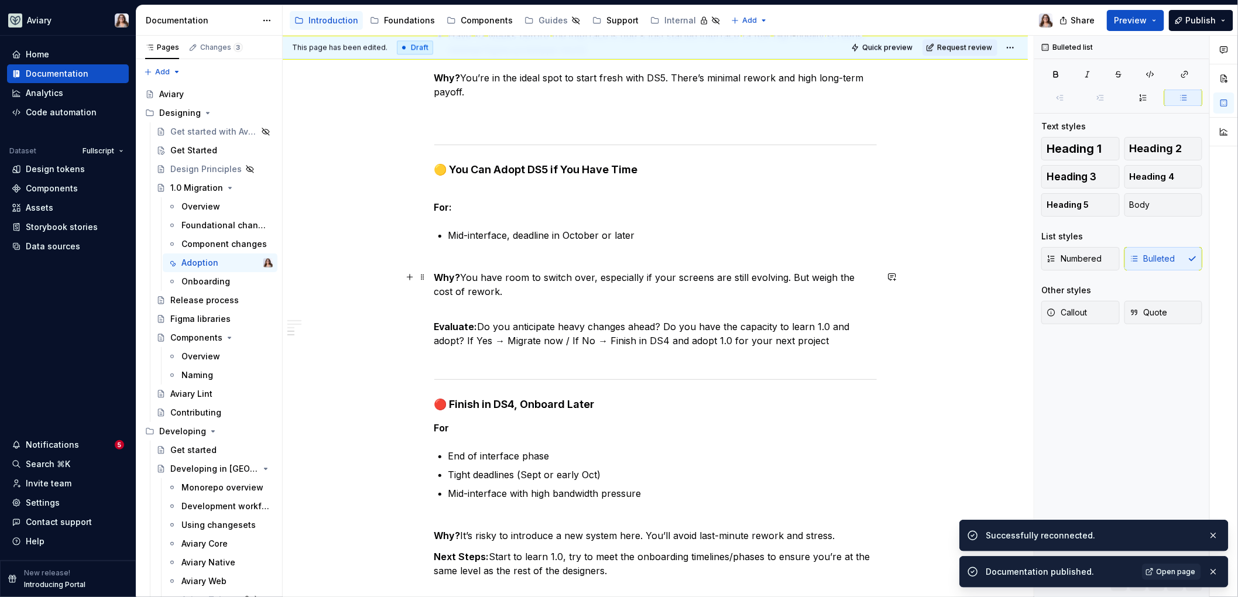
scroll to position [1444, 0]
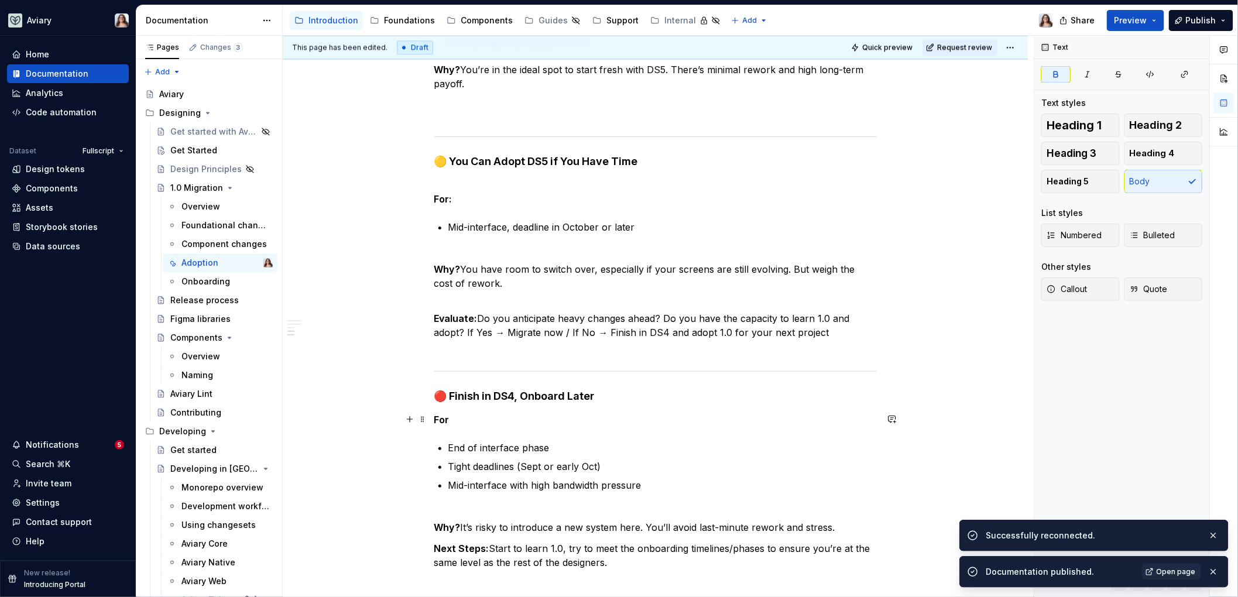
click at [448, 418] on p "For" at bounding box center [655, 420] width 442 height 14
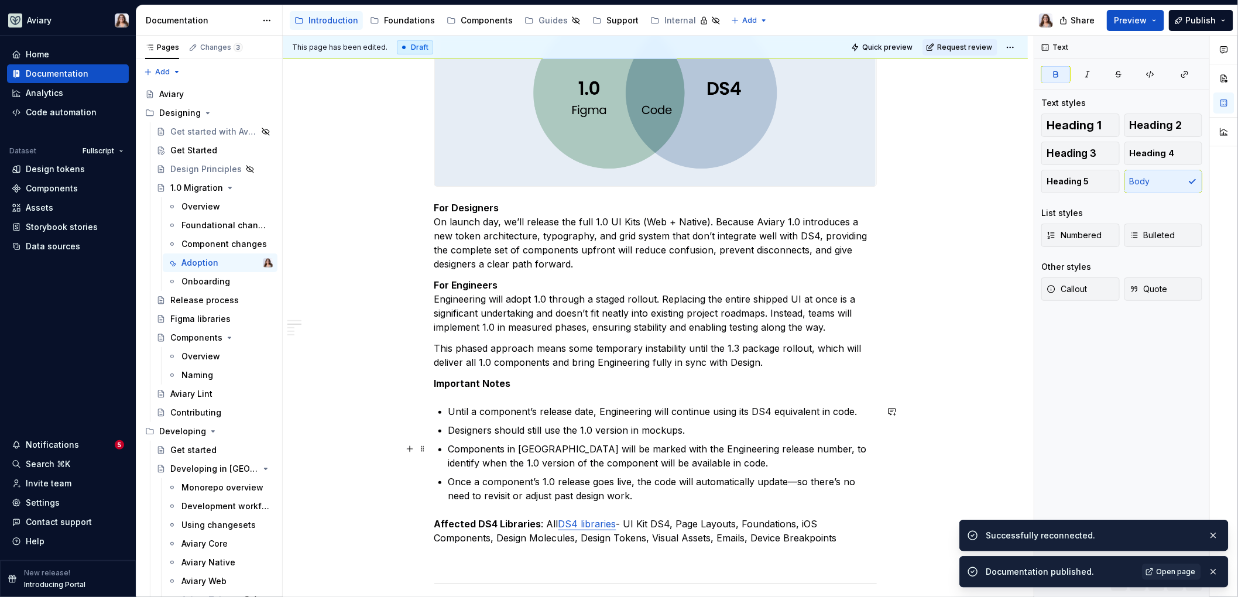
scroll to position [258, 0]
click at [434, 288] on strong "For Engineers" at bounding box center [466, 287] width 64 height 12
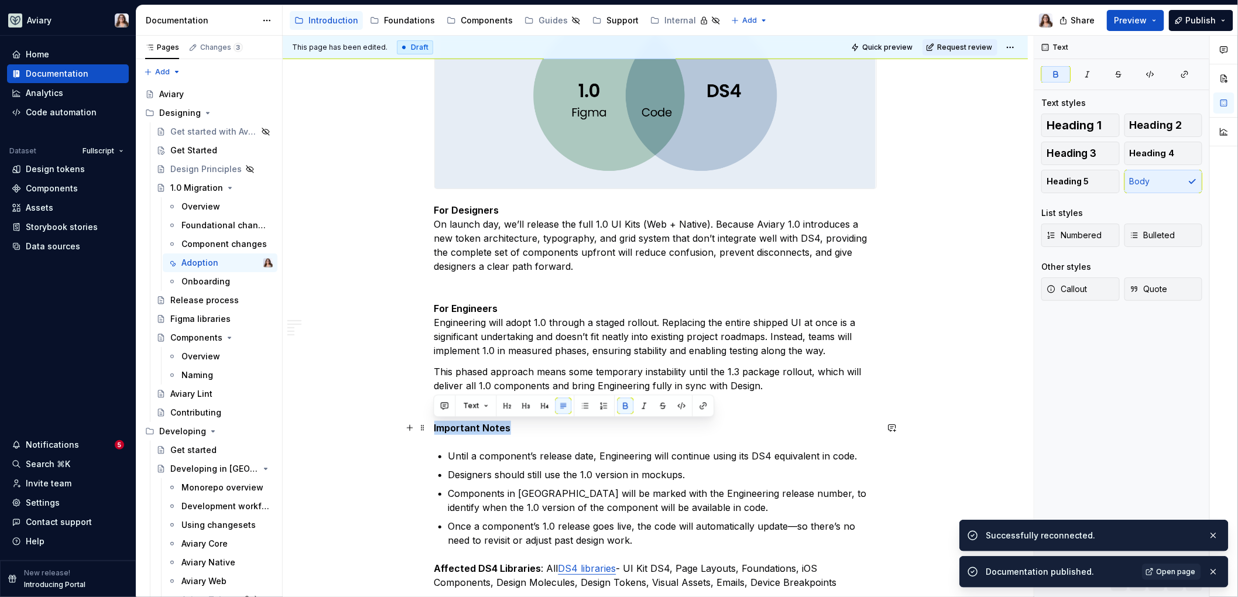
drag, startPoint x: 509, startPoint y: 426, endPoint x: 428, endPoint y: 426, distance: 81.3
click at [537, 408] on button "button" at bounding box center [545, 405] width 16 height 16
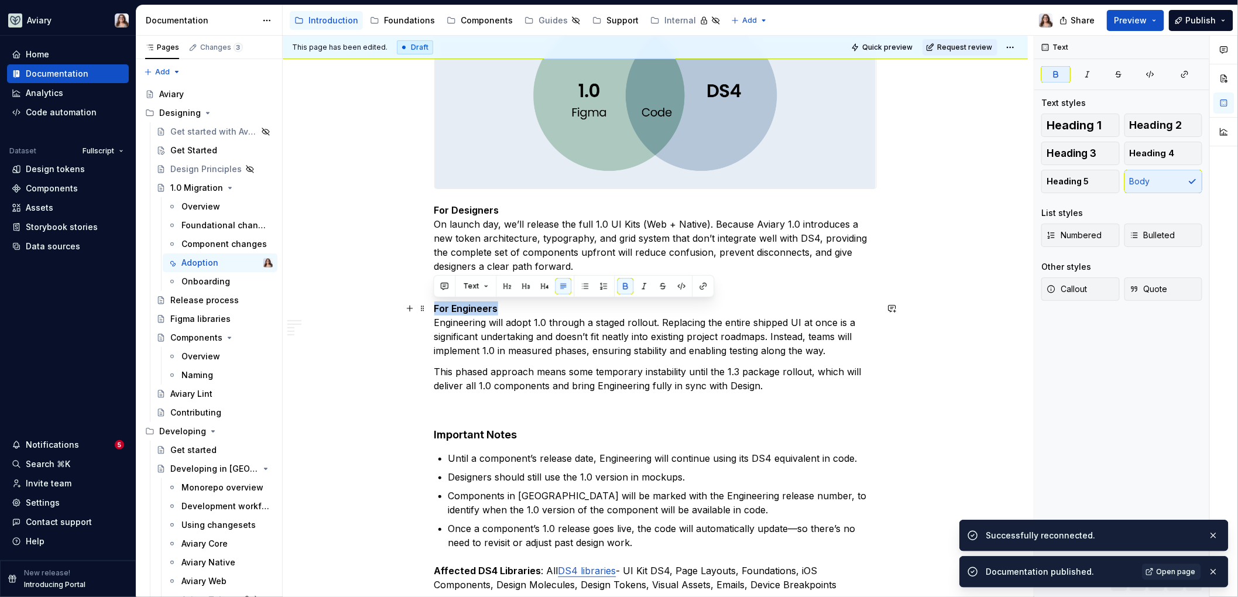
drag, startPoint x: 500, startPoint y: 309, endPoint x: 429, endPoint y: 310, distance: 71.4
click at [548, 287] on button "button" at bounding box center [545, 286] width 16 height 16
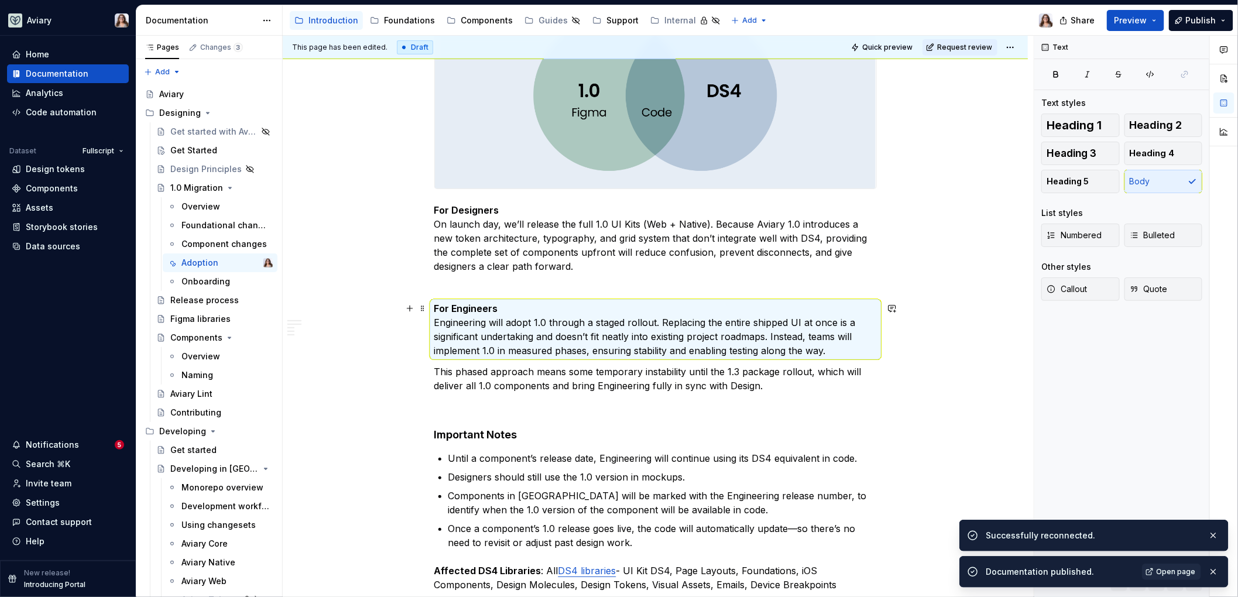
click at [497, 311] on p "For Engineers Engineering will adopt 1.0 through a staged rollout. Replacing th…" at bounding box center [655, 329] width 442 height 56
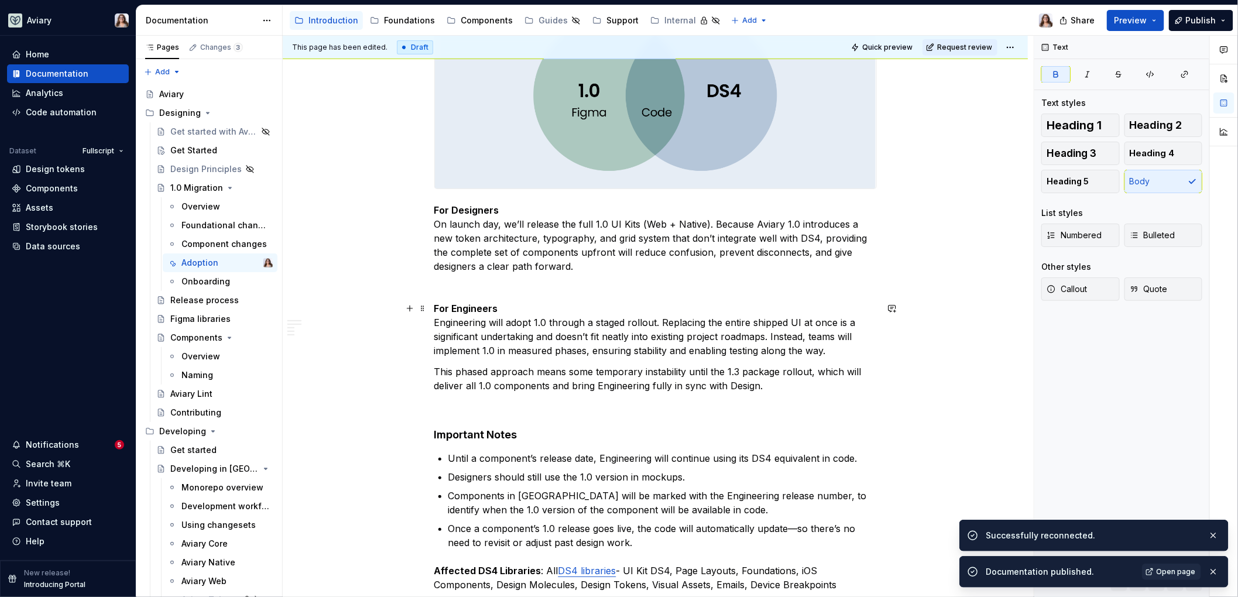
click at [435, 322] on p "For Engineers Engineering will adopt 1.0 through a staged rollout. Replacing th…" at bounding box center [655, 329] width 442 height 56
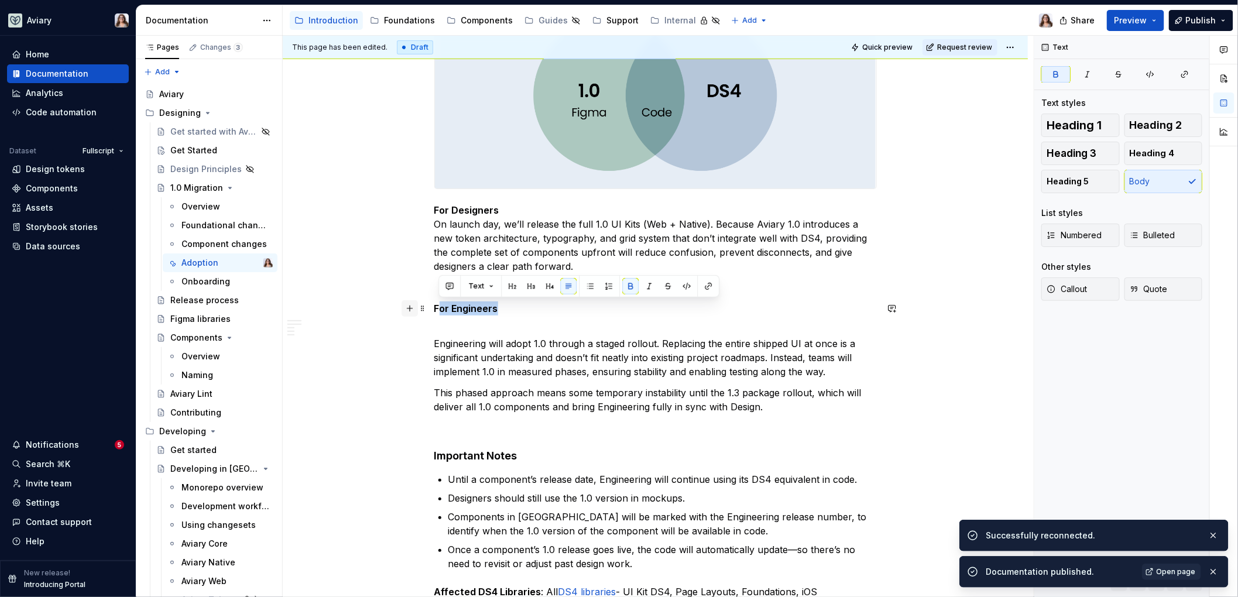
drag, startPoint x: 497, startPoint y: 309, endPoint x: 414, endPoint y: 309, distance: 83.1
click at [545, 288] on button "button" at bounding box center [549, 286] width 16 height 16
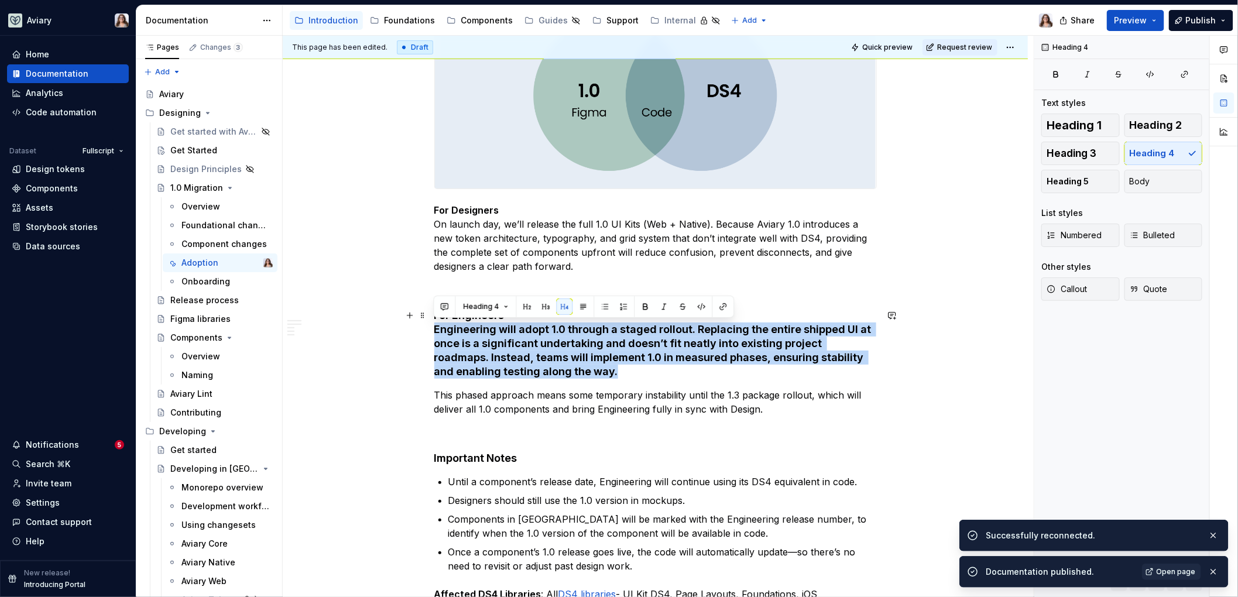
drag, startPoint x: 552, startPoint y: 374, endPoint x: 414, endPoint y: 328, distance: 145.6
click at [476, 306] on span "Heading 4" at bounding box center [481, 306] width 36 height 9
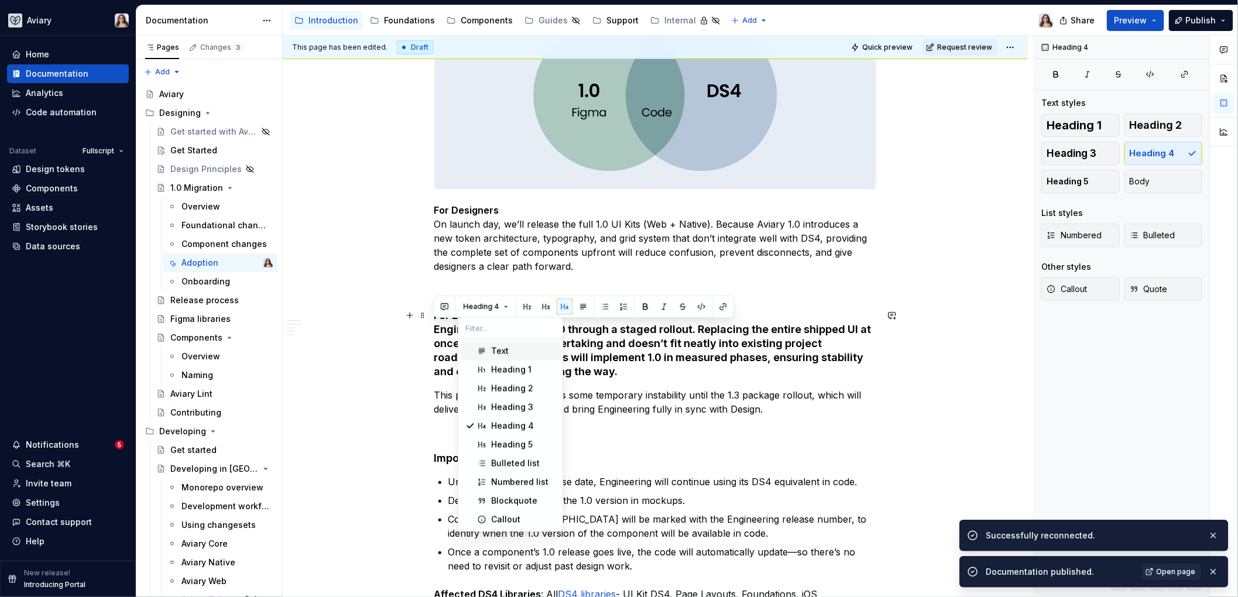
click at [500, 352] on div "Text" at bounding box center [500, 351] width 18 height 12
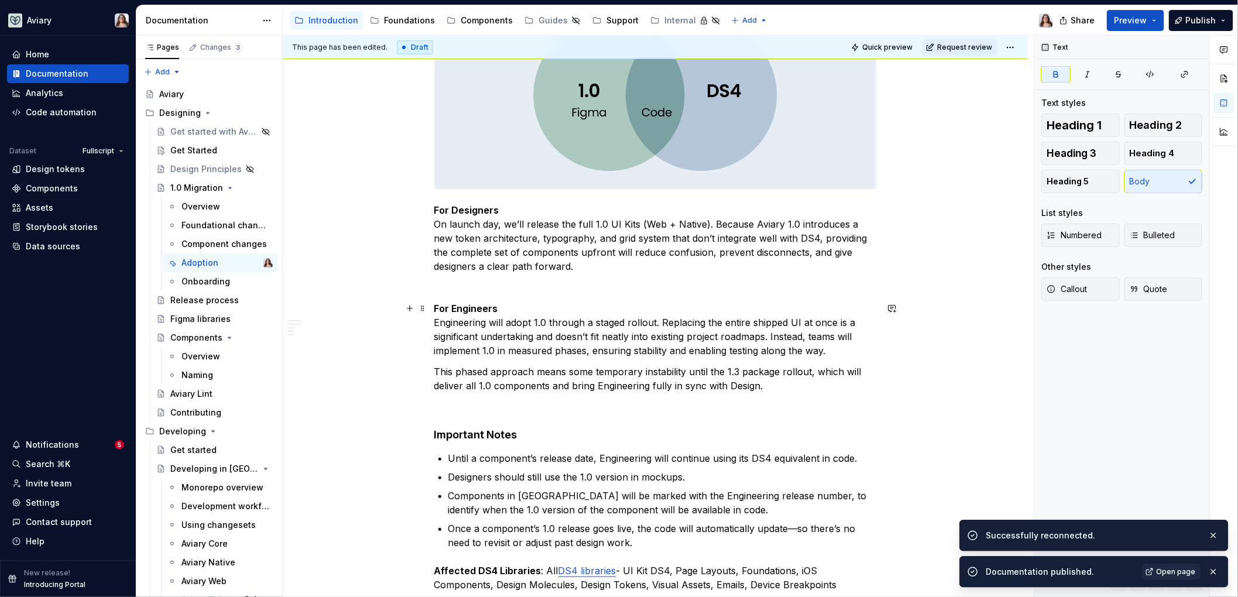
click at [508, 311] on p "For Engineers Engineering will adopt 1.0 through a staged rollout. Replacing th…" at bounding box center [655, 329] width 442 height 56
click at [498, 307] on p "For Engineers Engineering will adopt 1.0 through a staged rollout. Replacing th…" at bounding box center [655, 329] width 442 height 56
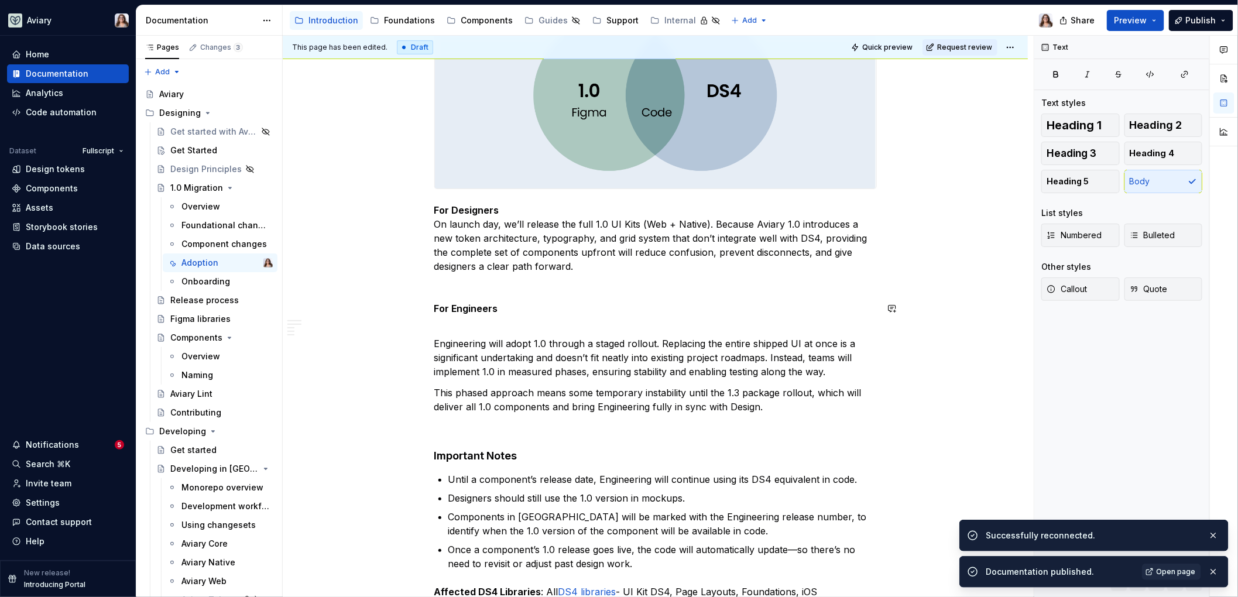
drag, startPoint x: 495, startPoint y: 308, endPoint x: 391, endPoint y: 308, distance: 103.6
click at [540, 285] on button "button" at bounding box center [545, 286] width 16 height 16
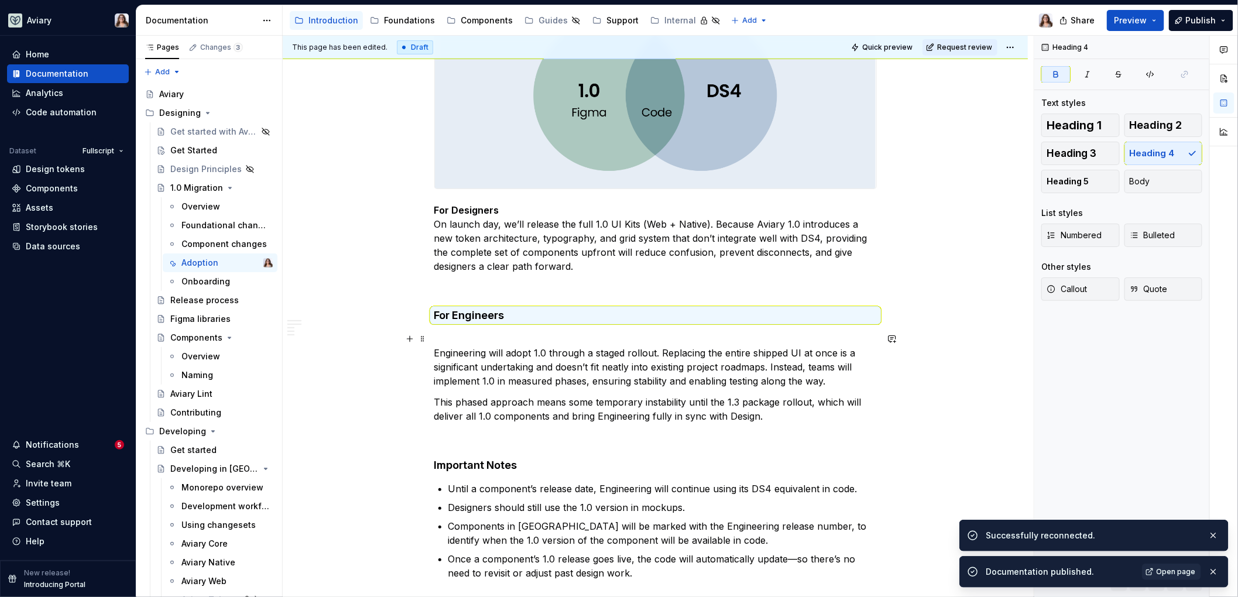
click at [453, 336] on p "Engineering will adopt 1.0 through a staged rollout. Replacing the entire shipp…" at bounding box center [655, 360] width 442 height 56
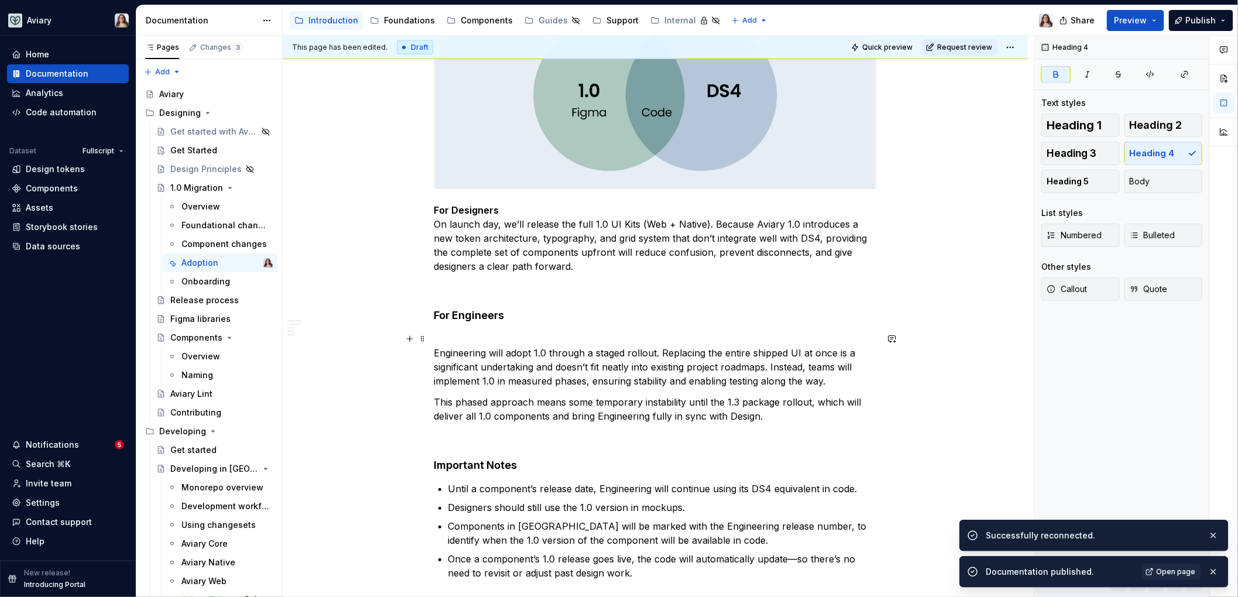
click at [434, 353] on p "Engineering will adopt 1.0 through a staged rollout. Replacing the entire shipp…" at bounding box center [655, 360] width 442 height 56
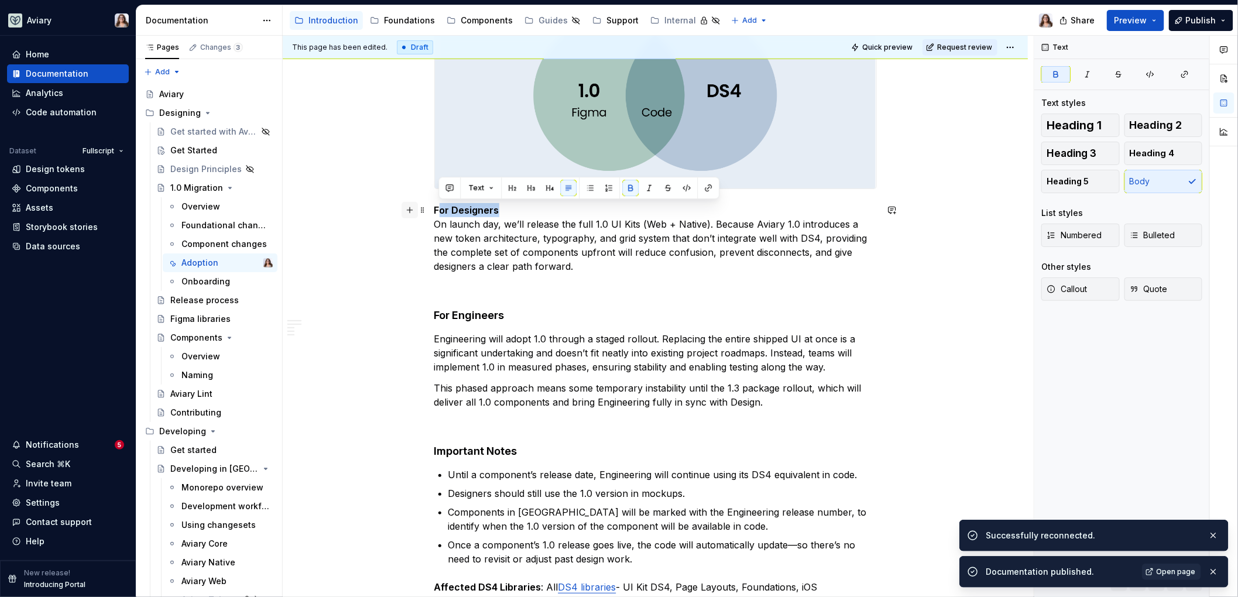
drag, startPoint x: 497, startPoint y: 208, endPoint x: 413, endPoint y: 208, distance: 84.3
click at [551, 184] on button "button" at bounding box center [549, 188] width 16 height 16
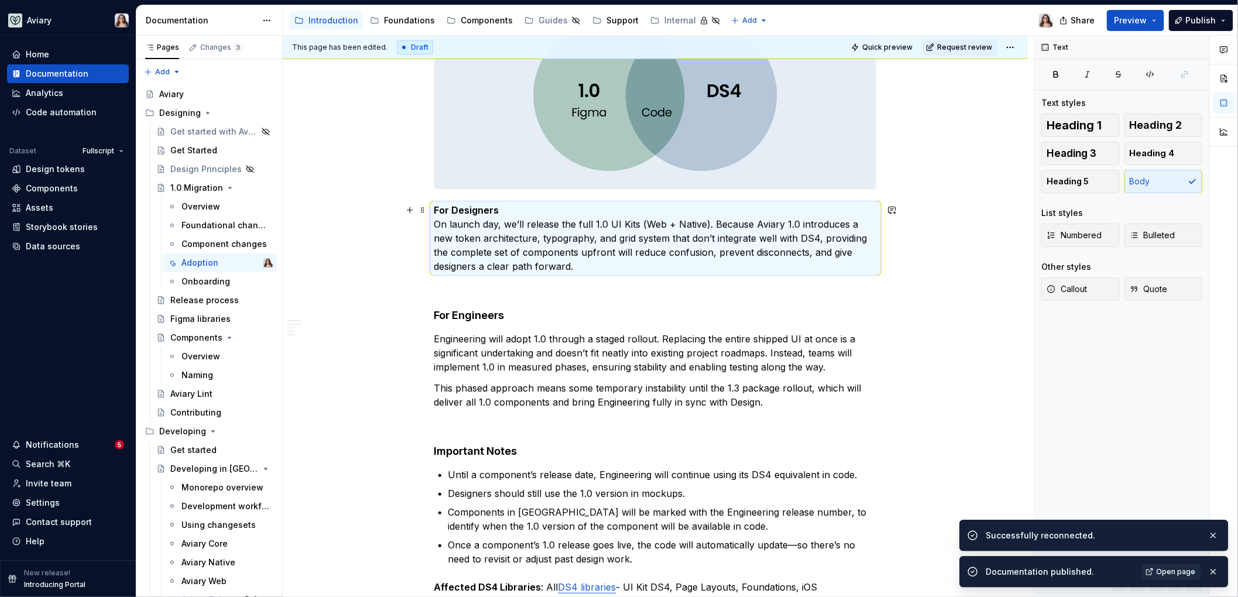
click at [479, 225] on p "For Designers On launch day, we’ll release the full 1.0 UI Kits (Web + Native).…" at bounding box center [655, 238] width 442 height 70
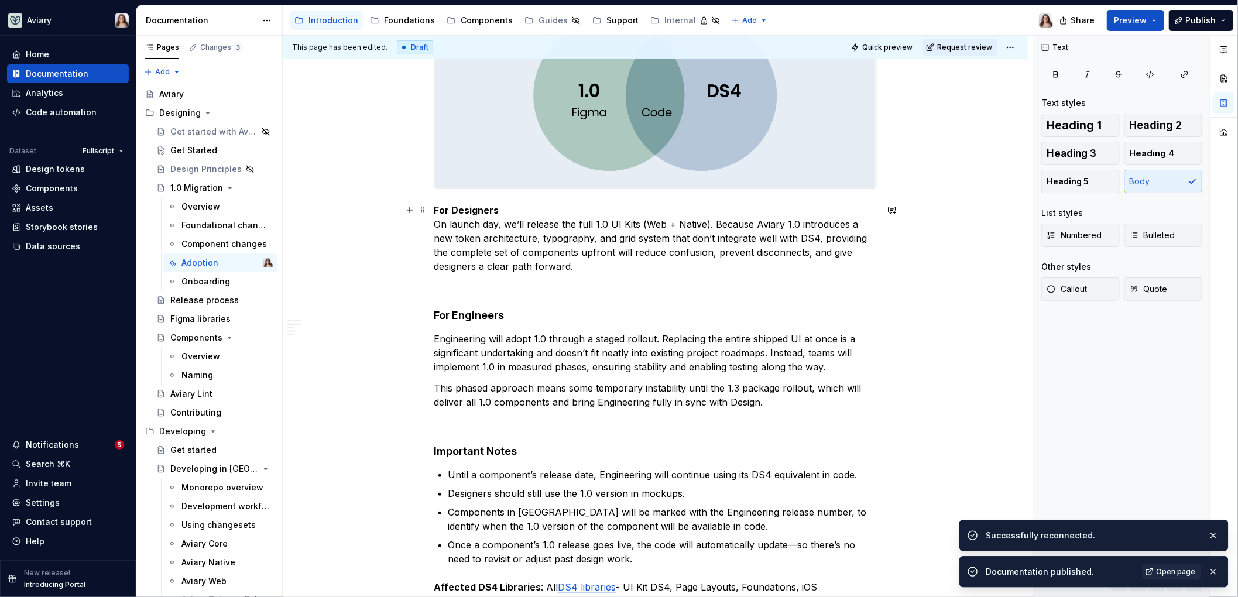
click at [435, 224] on p "For Designers On launch day, we’ll release the full 1.0 UI Kits (Web + Native).…" at bounding box center [655, 238] width 442 height 70
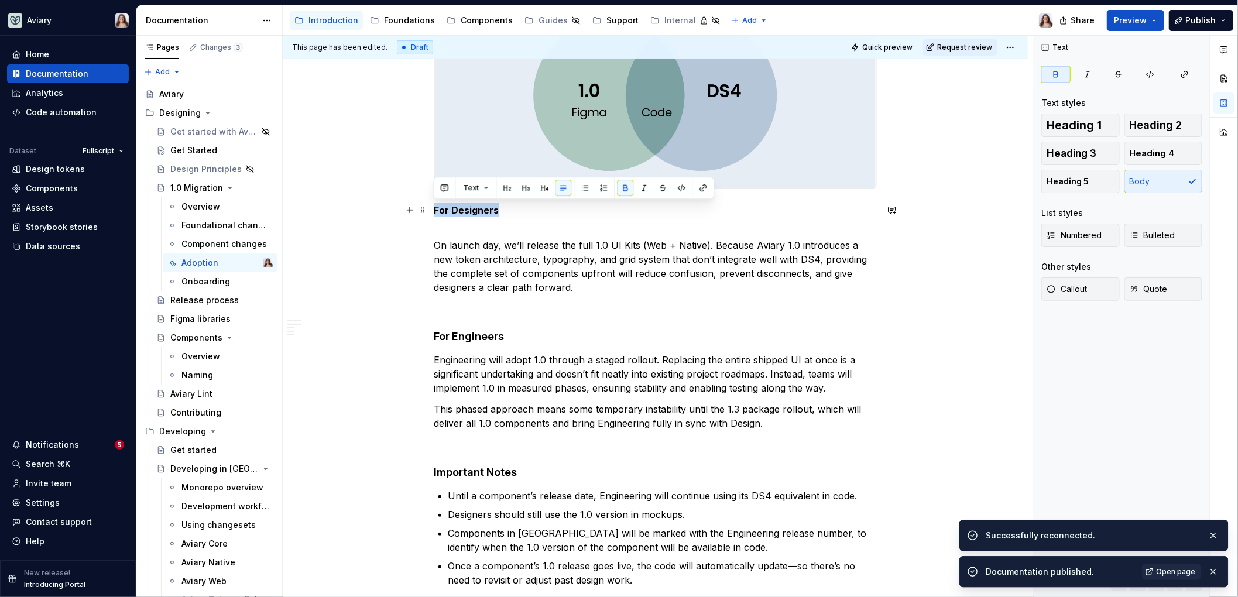
drag, startPoint x: 500, startPoint y: 210, endPoint x: 430, endPoint y: 210, distance: 70.2
click at [537, 189] on button "button" at bounding box center [545, 188] width 16 height 16
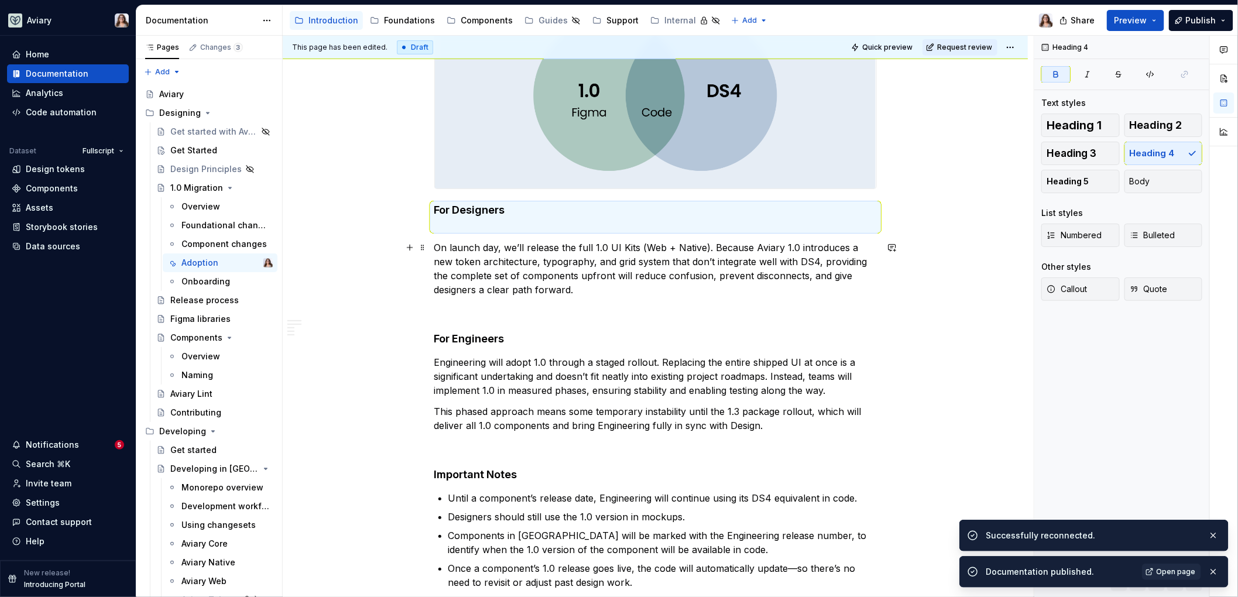
click at [434, 245] on p "On launch day, we’ll release the full 1.0 UI Kits (Web + Native). Because Aviar…" at bounding box center [655, 268] width 442 height 56
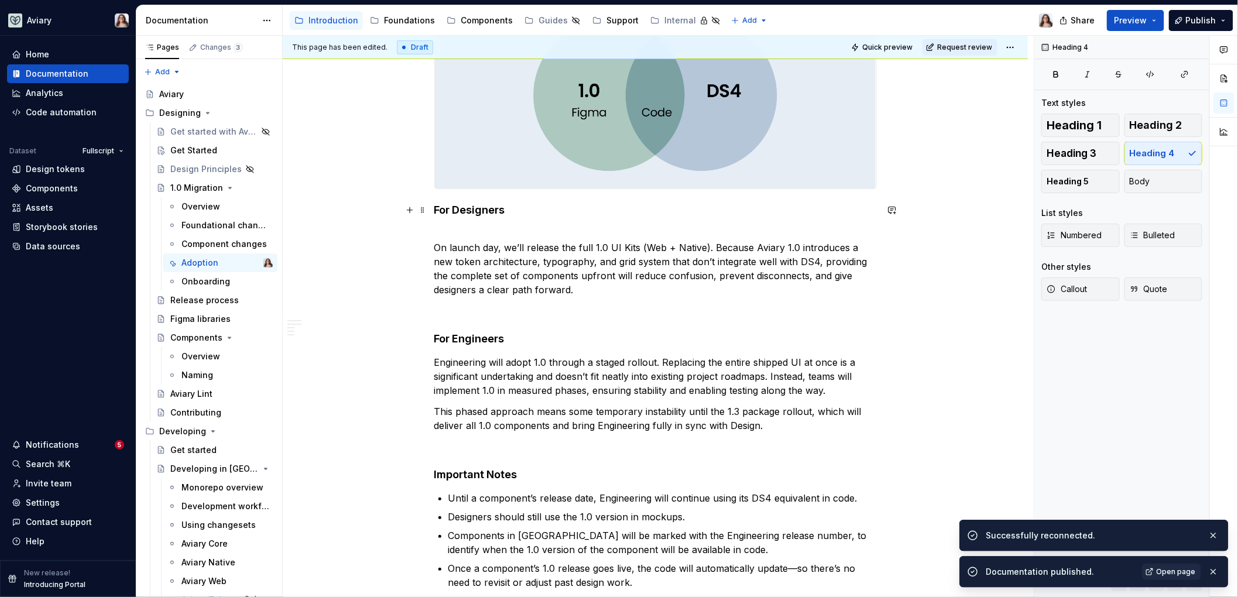
click at [442, 225] on h4 "For Designers" at bounding box center [655, 217] width 442 height 28
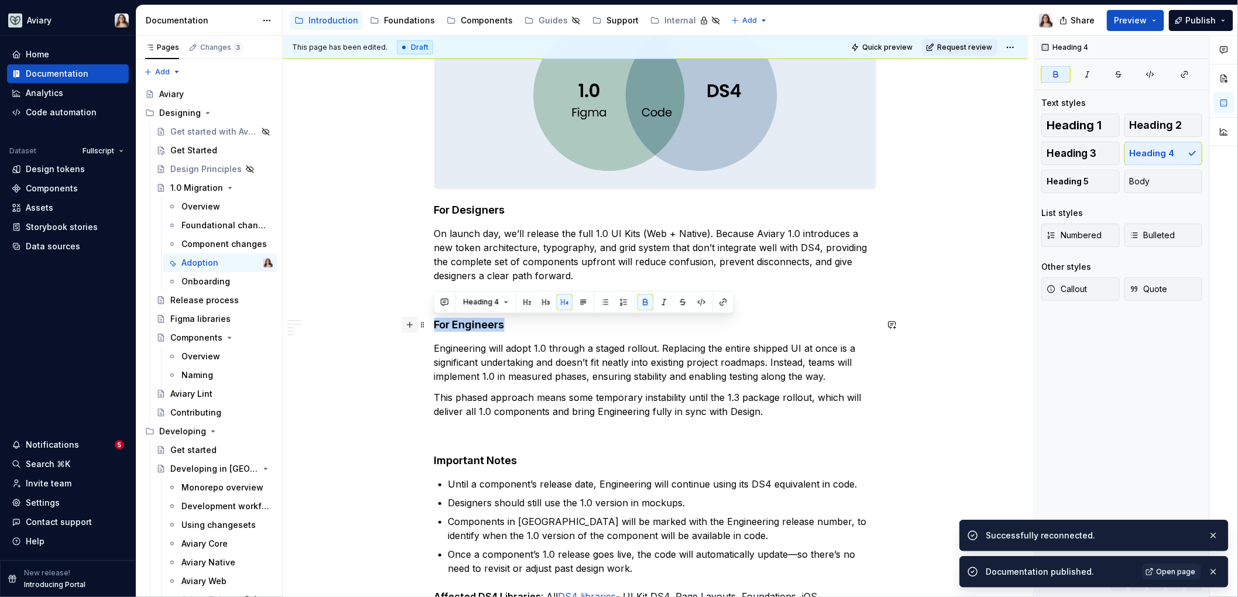
drag, startPoint x: 504, startPoint y: 325, endPoint x: 408, endPoint y: 322, distance: 96.6
click at [543, 305] on button "button" at bounding box center [546, 302] width 16 height 16
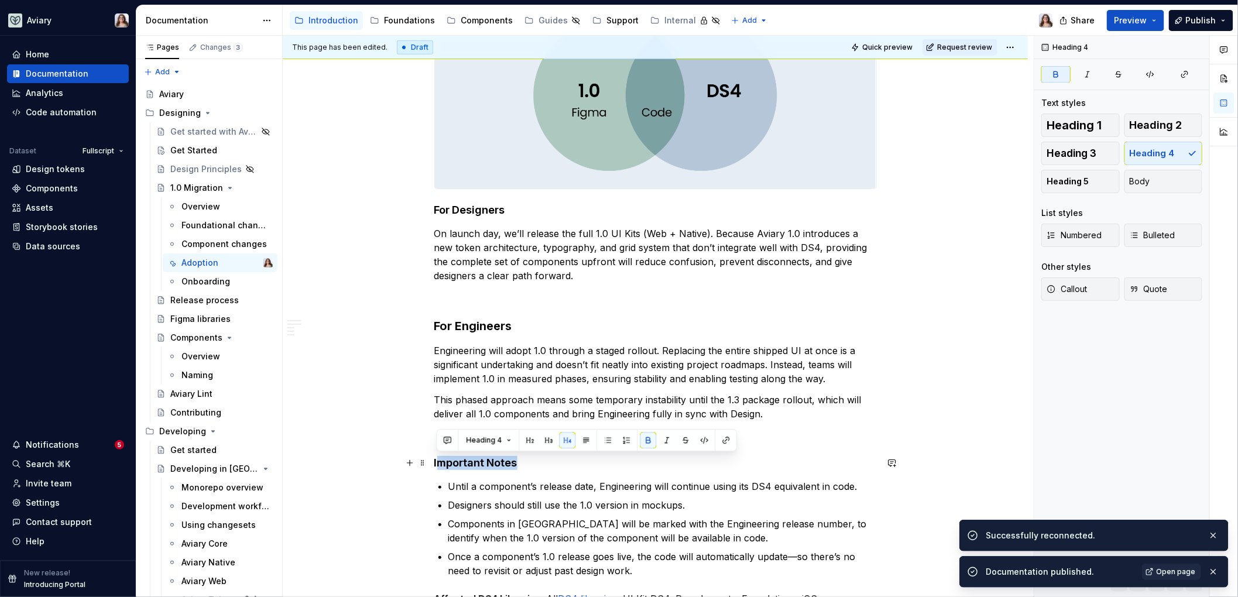
drag, startPoint x: 514, startPoint y: 463, endPoint x: 435, endPoint y: 462, distance: 79.0
click at [435, 462] on strong "Important Notes" at bounding box center [475, 462] width 83 height 12
click at [541, 437] on button "button" at bounding box center [549, 440] width 16 height 16
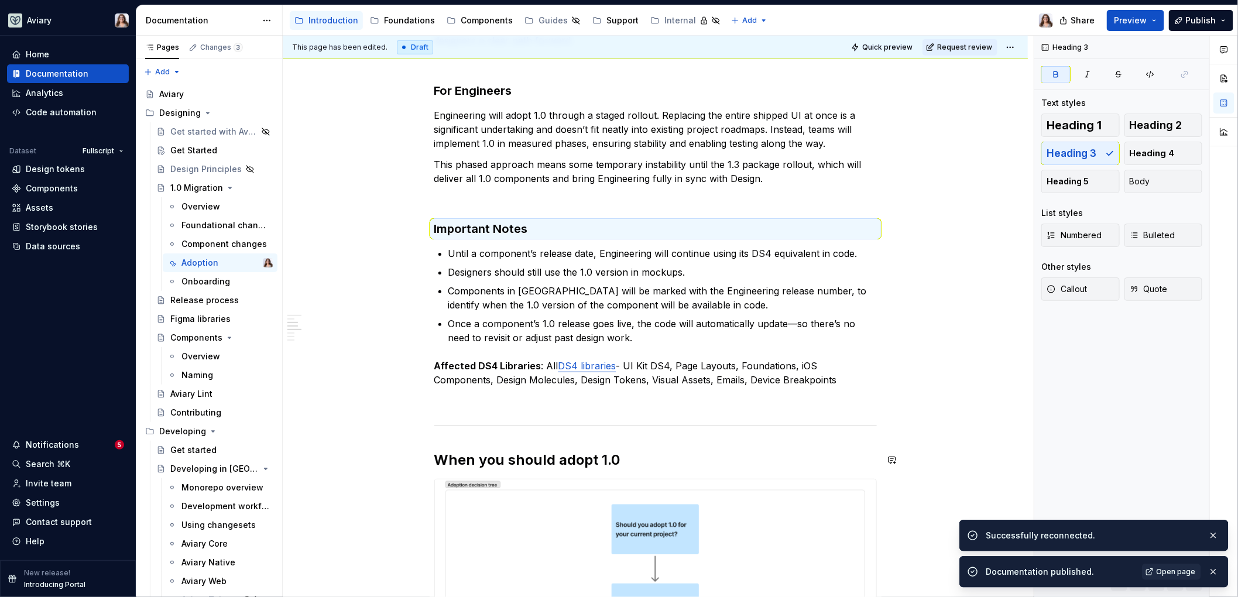
scroll to position [589, 0]
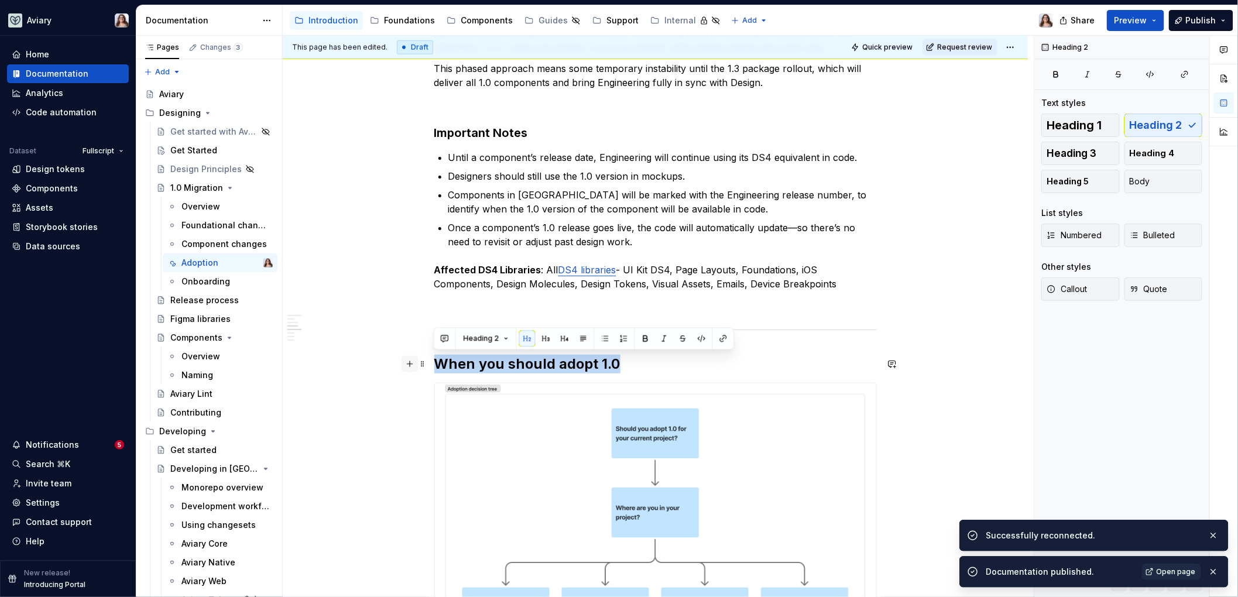
drag, startPoint x: 621, startPoint y: 362, endPoint x: 400, endPoint y: 360, distance: 220.6
click at [434, 360] on div "Rollout Plan For Designers On launch day, we’ll release the full 1.0 UI Kits (W…" at bounding box center [655, 584] width 442 height 1885
click at [517, 291] on div "Rollout Plan For Designers On launch day, we’ll release the full 1.0 UI Kits (W…" at bounding box center [655, 577] width 442 height 1871
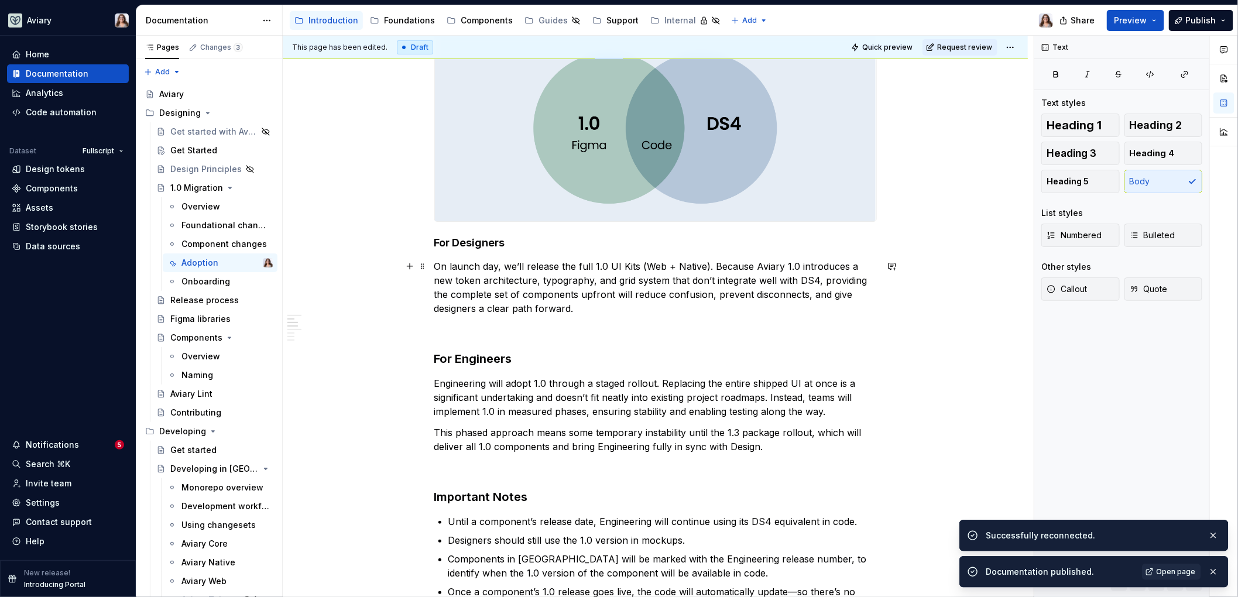
scroll to position [221, 0]
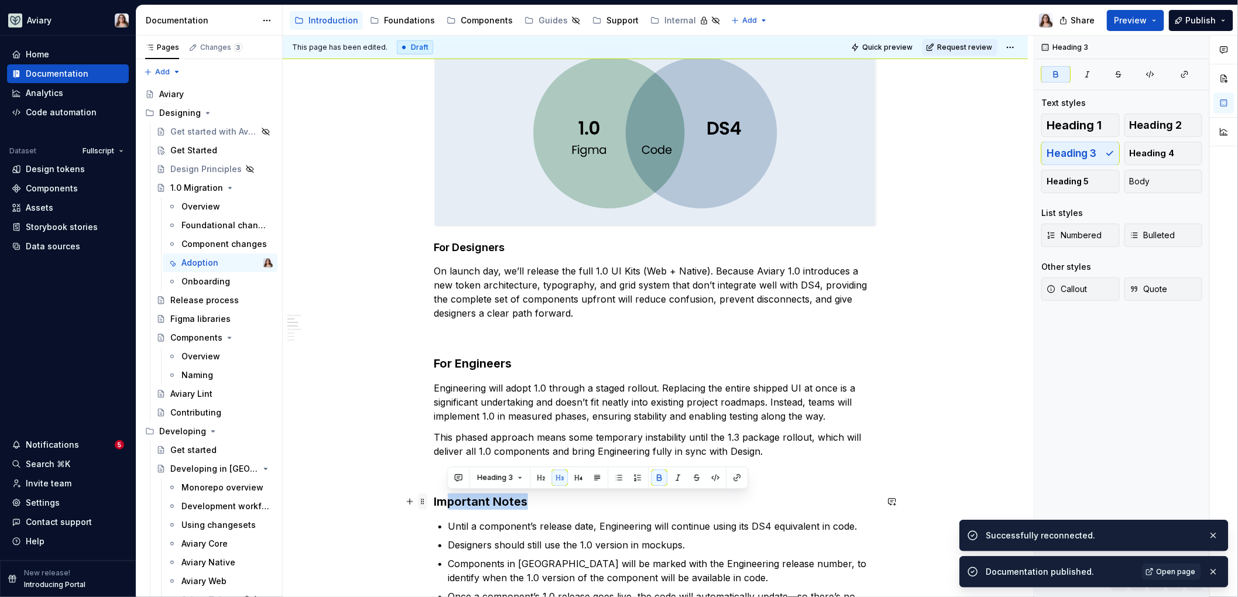
drag, startPoint x: 526, startPoint y: 502, endPoint x: 422, endPoint y: 501, distance: 103.6
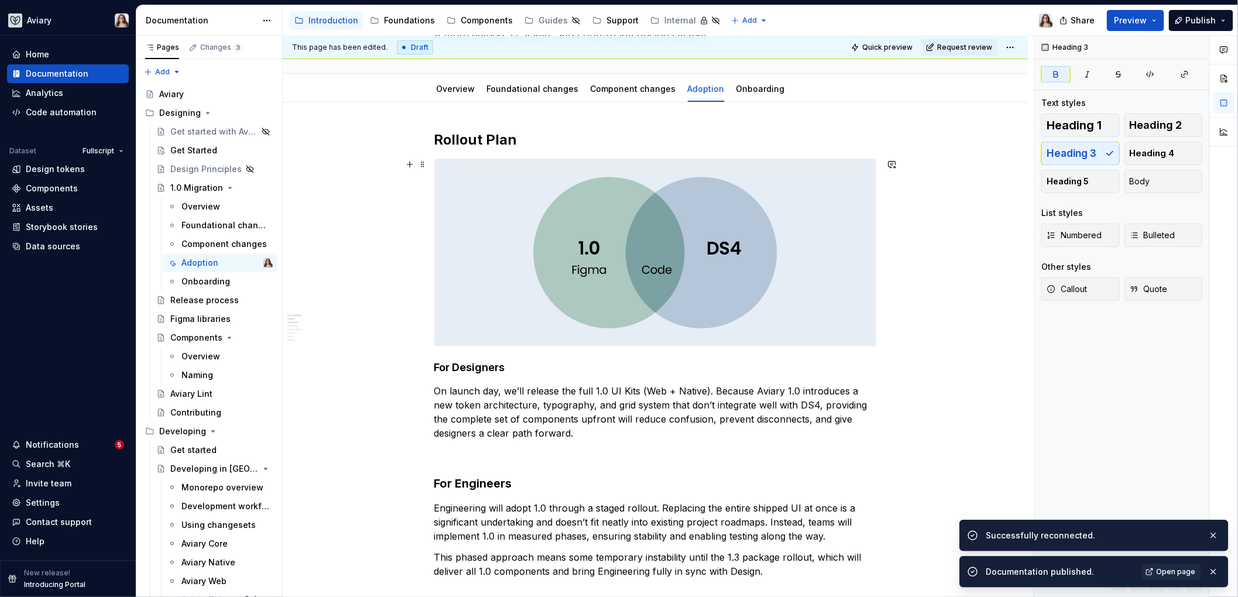
scroll to position [85, 0]
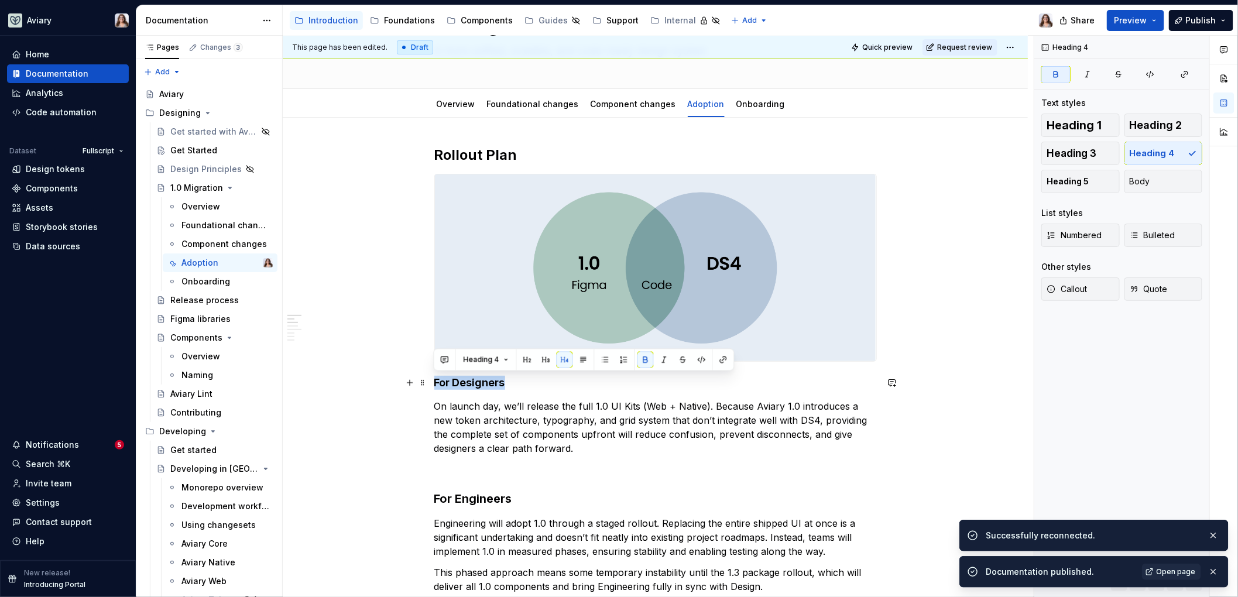
drag, startPoint x: 503, startPoint y: 384, endPoint x: 432, endPoint y: 382, distance: 70.2
click at [546, 361] on button "button" at bounding box center [546, 360] width 16 height 16
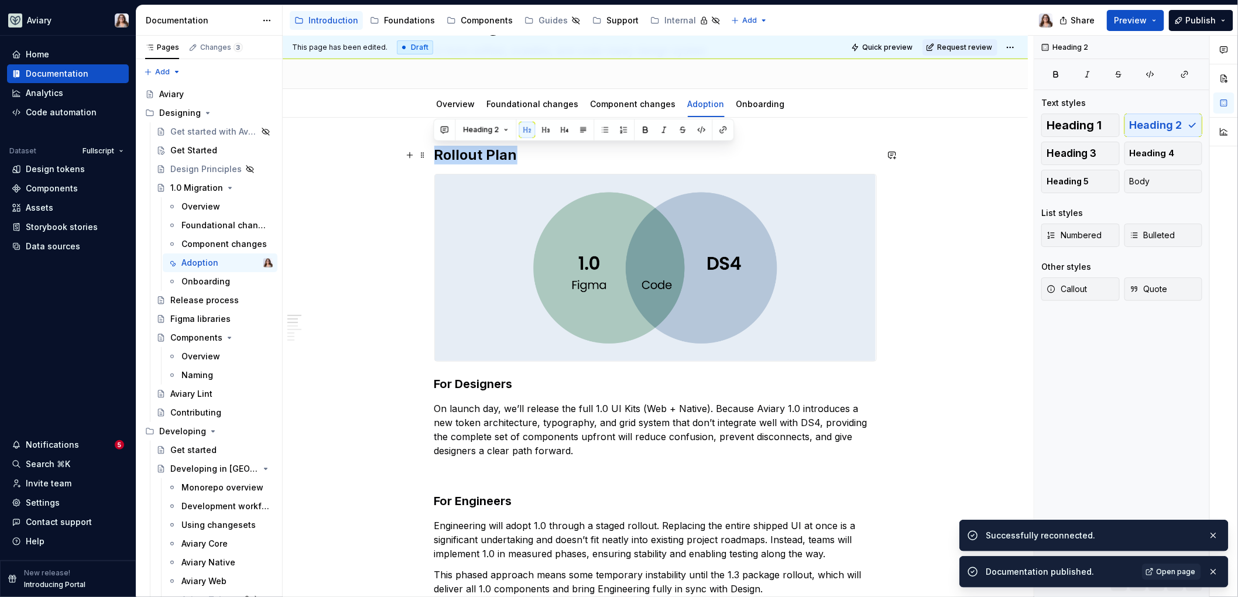
drag, startPoint x: 517, startPoint y: 153, endPoint x: 398, endPoint y: 150, distance: 118.2
click at [517, 158] on h2 "Rollout Plan" at bounding box center [655, 155] width 442 height 19
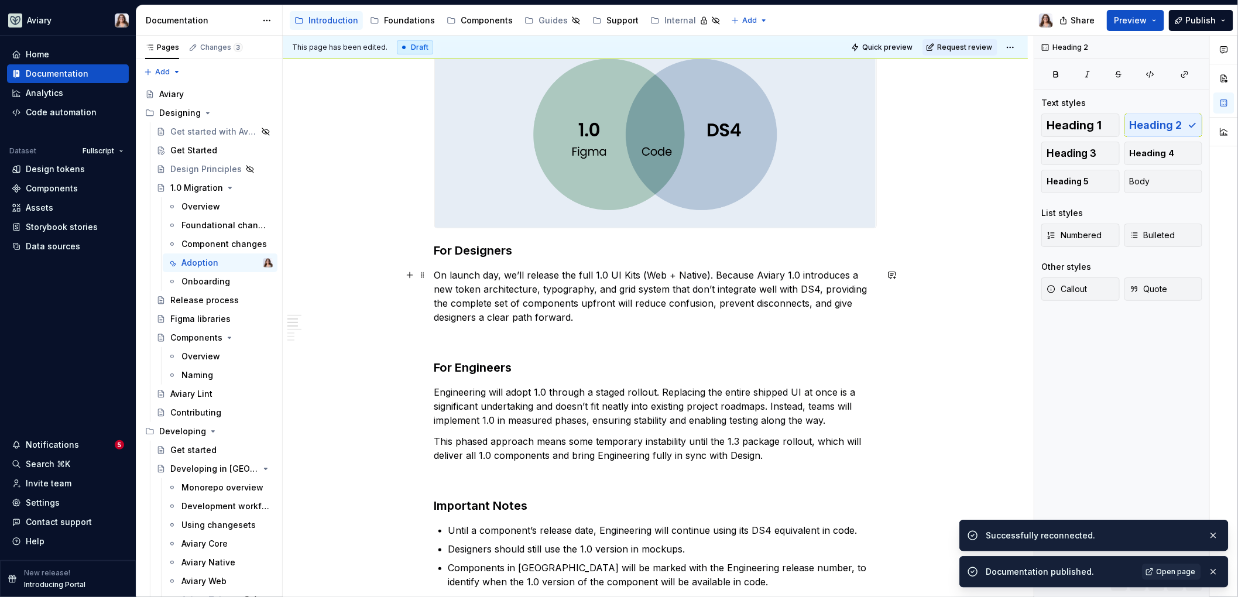
click at [577, 316] on p "On launch day, we’ll release the full 1.0 UI Kits (Web + Native). Because Aviar…" at bounding box center [655, 296] width 442 height 56
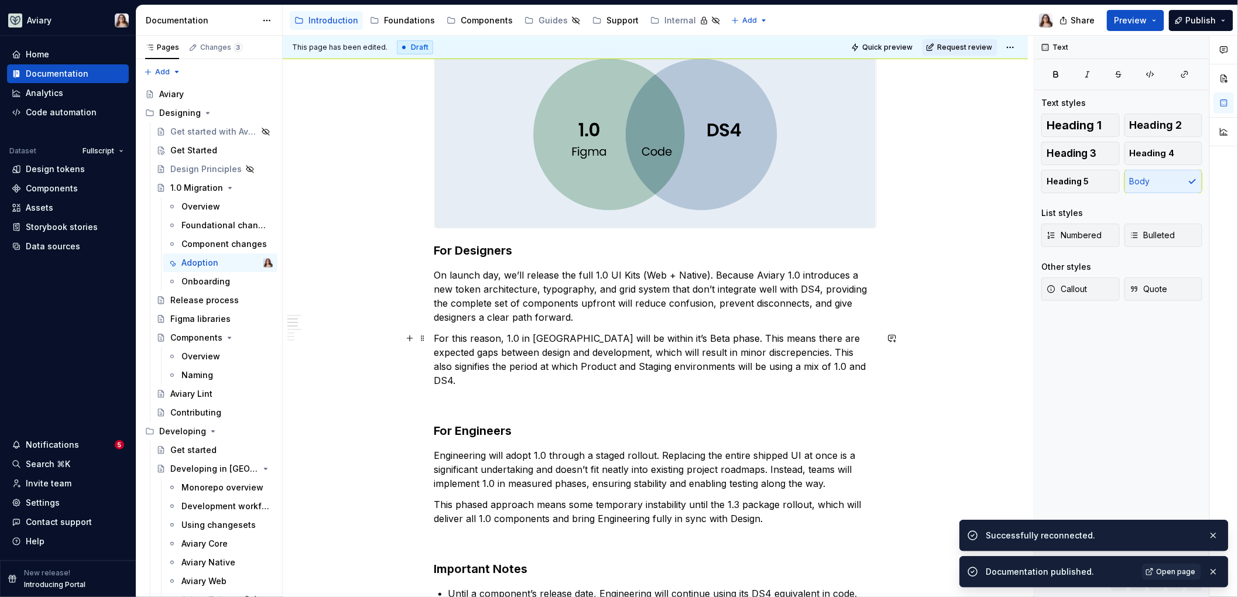
click at [726, 351] on p "For this reason, 1.0 in Figma will be within it’s Beta phase. This means there …" at bounding box center [655, 359] width 442 height 56
click at [816, 366] on p "For this reason, 1.0 in [GEOGRAPHIC_DATA] will be within it’s Beta phase. This …" at bounding box center [655, 359] width 442 height 56
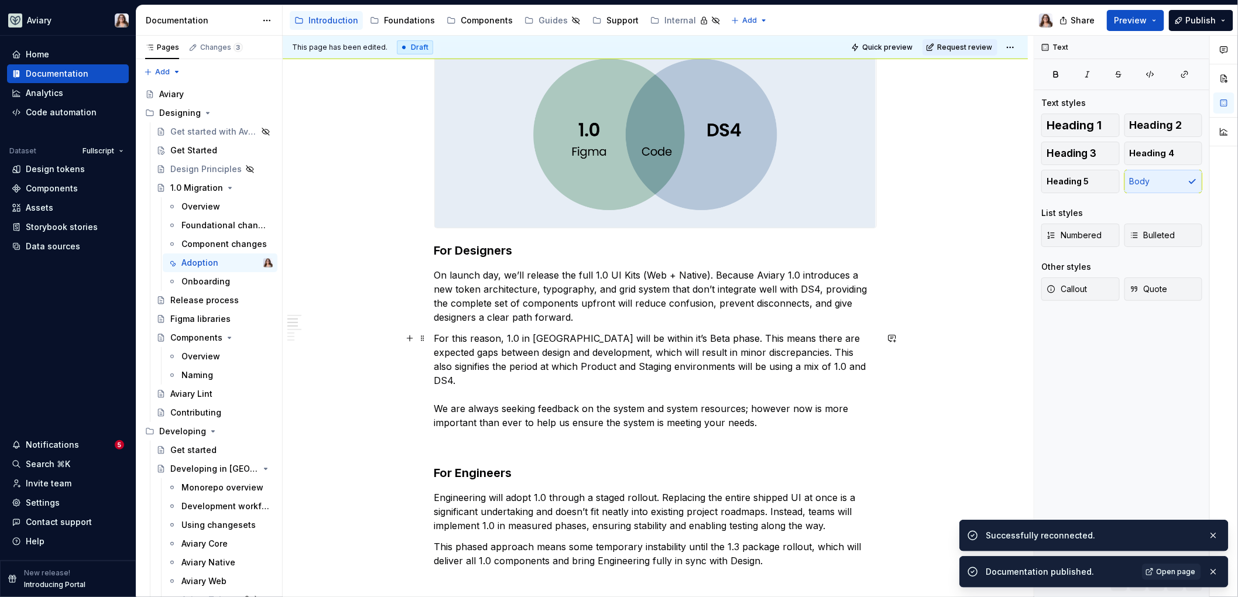
click at [754, 406] on p "For this reason, 1.0 in Figma will be within it’s Beta phase. This means there …" at bounding box center [655, 380] width 442 height 98
click at [760, 410] on p "For this reason, 1.0 in Figma will be within it’s Beta phase. This means there …" at bounding box center [655, 380] width 442 height 98
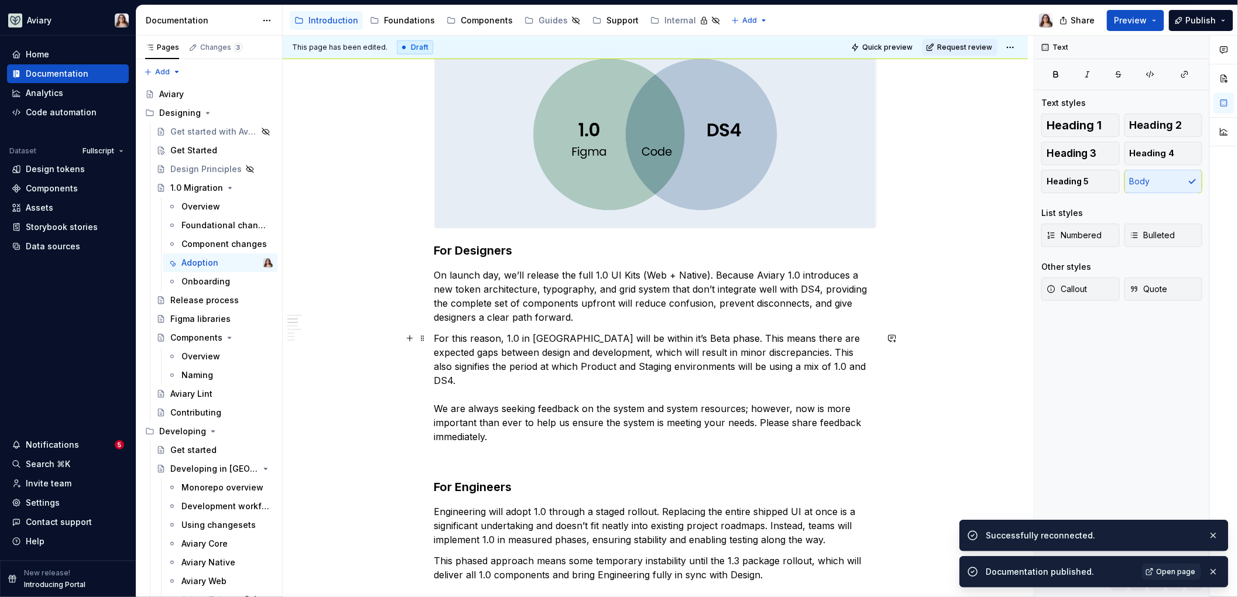
click at [492, 424] on p "For this reason, 1.0 in Figma will be within it’s Beta phase. This means there …" at bounding box center [655, 387] width 442 height 112
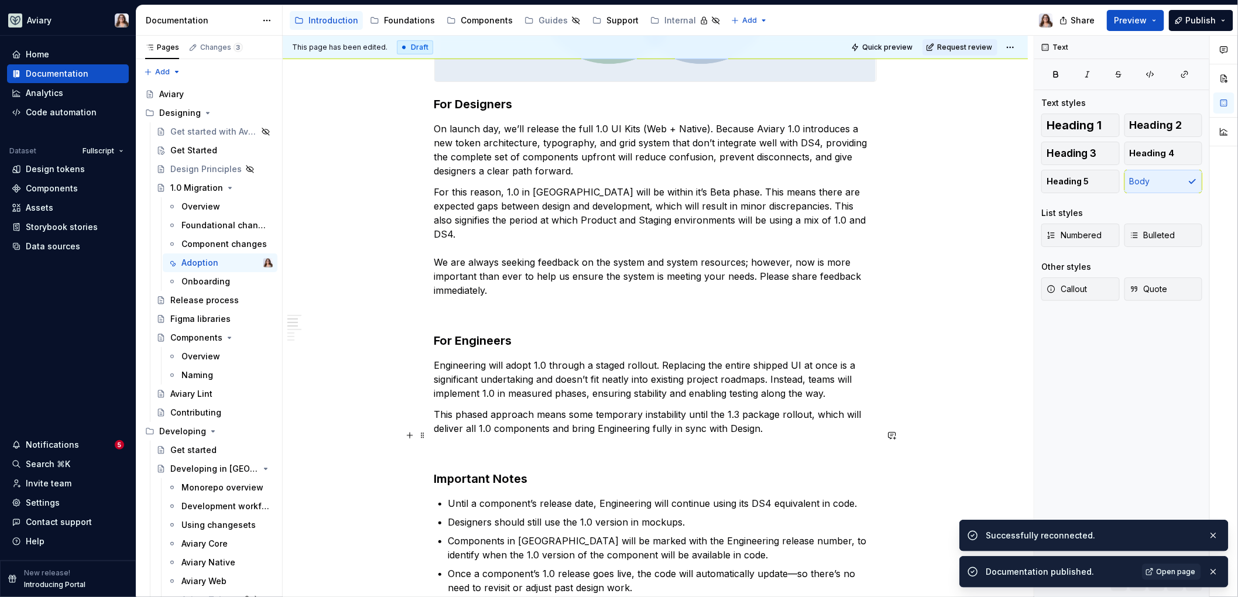
scroll to position [365, 0]
click at [434, 276] on p "For this reason, 1.0 in Figma will be within it’s Beta phase. This means there …" at bounding box center [655, 241] width 442 height 112
click at [523, 276] on p "For this reason, 1.0 in Figma will be within it’s Beta phase. This means there …" at bounding box center [655, 241] width 442 height 112
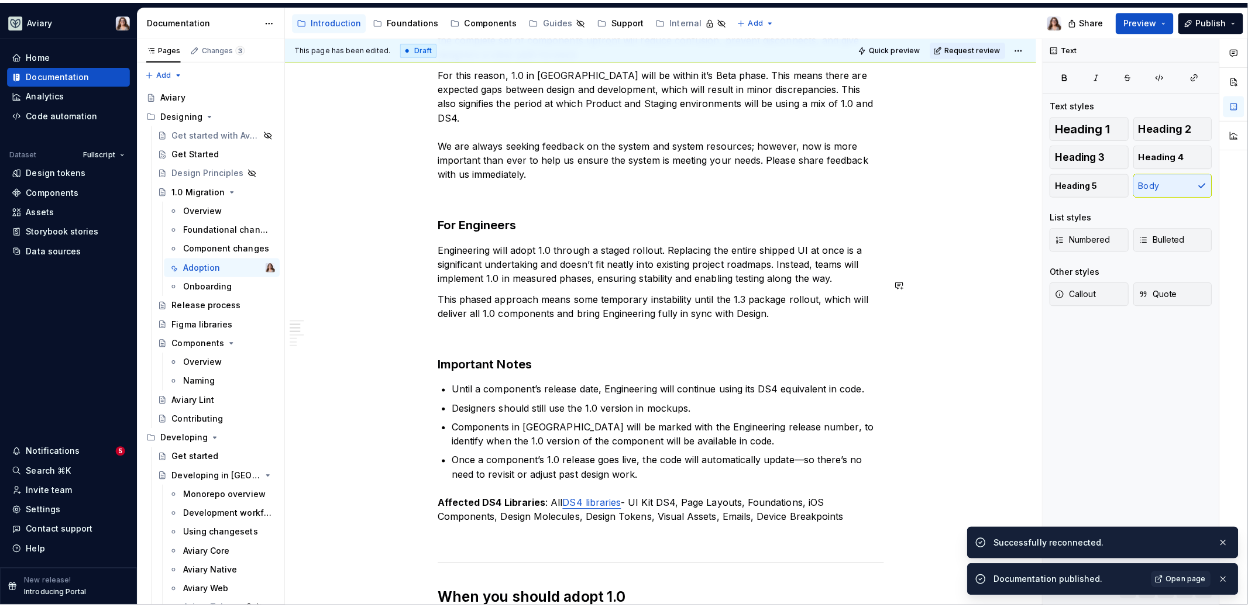
scroll to position [0, 0]
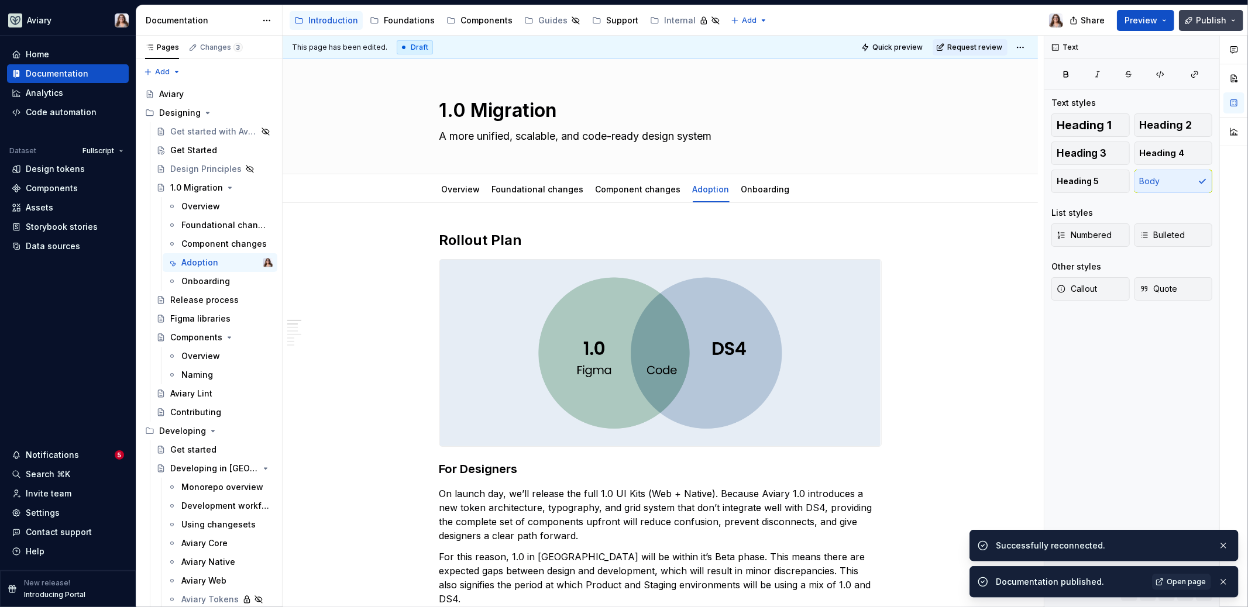
click at [982, 19] on span "Publish" at bounding box center [1211, 21] width 30 height 12
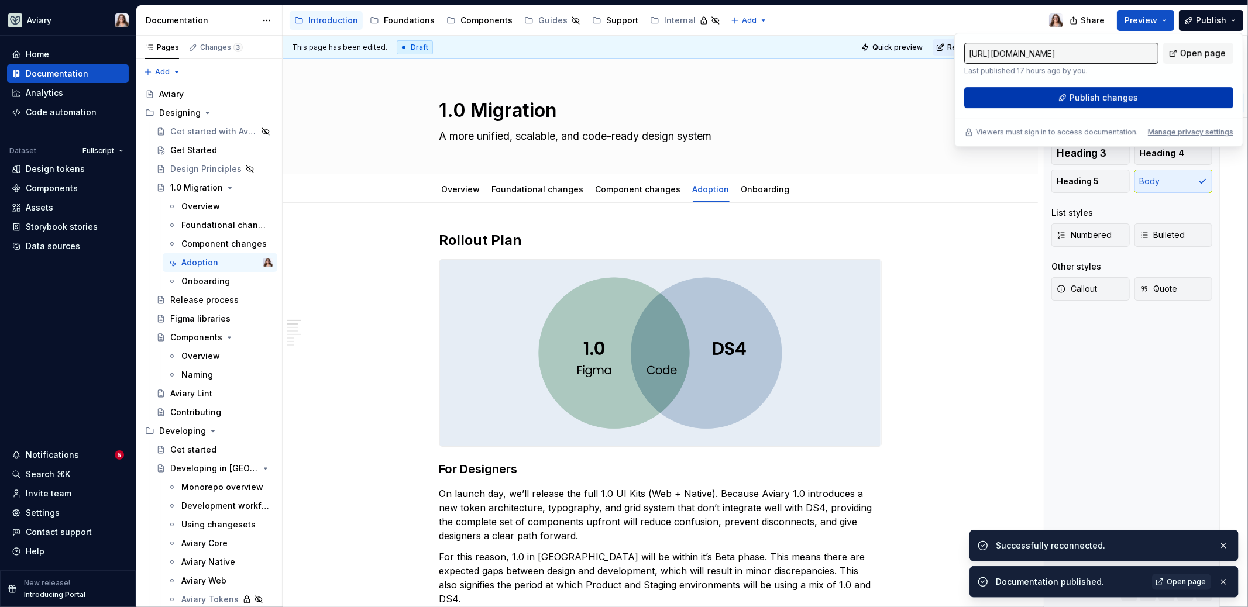
type textarea "*"
click at [982, 96] on span "Publish changes" at bounding box center [1104, 98] width 68 height 12
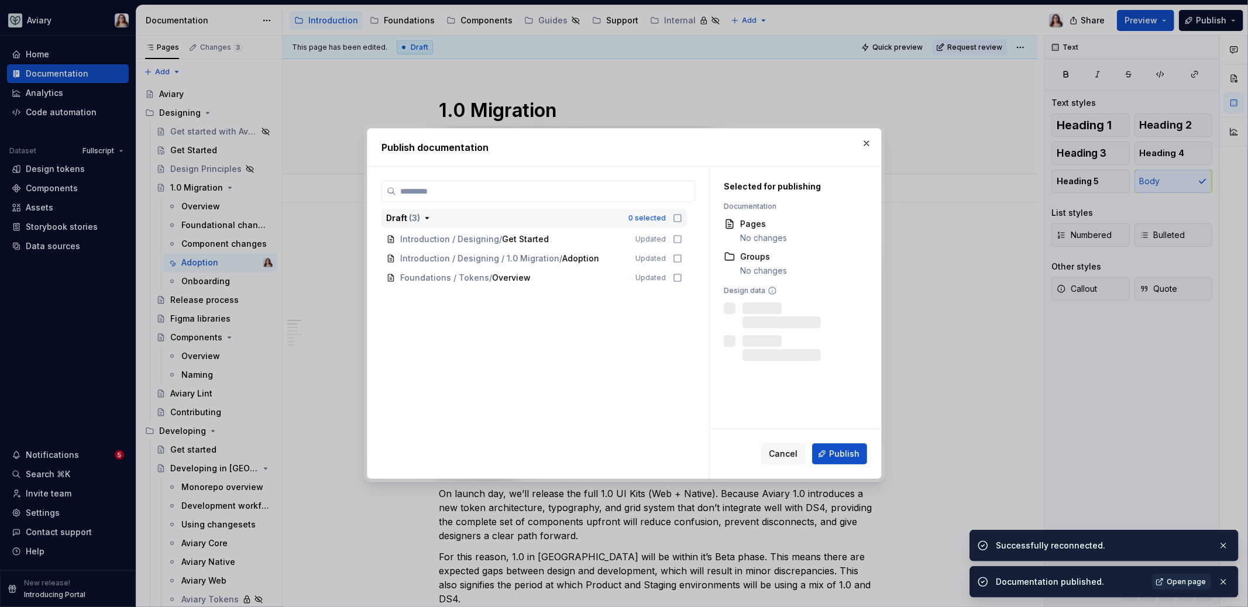
click at [676, 218] on icon "button" at bounding box center [677, 218] width 9 height 9
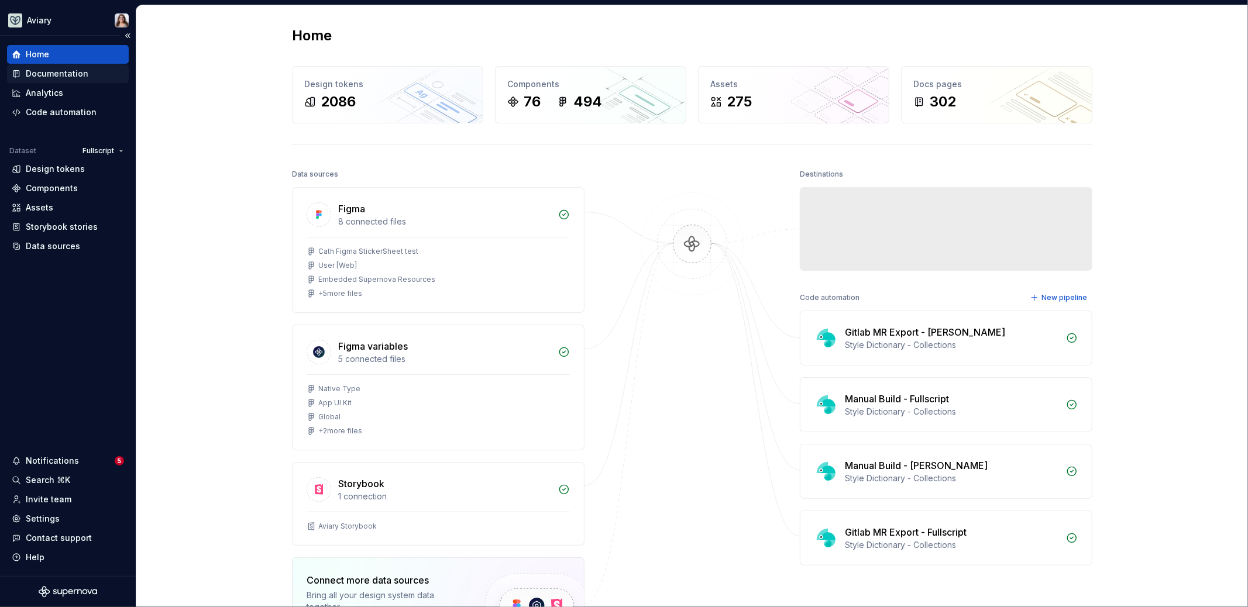
click at [60, 70] on div "Documentation" at bounding box center [57, 74] width 63 height 12
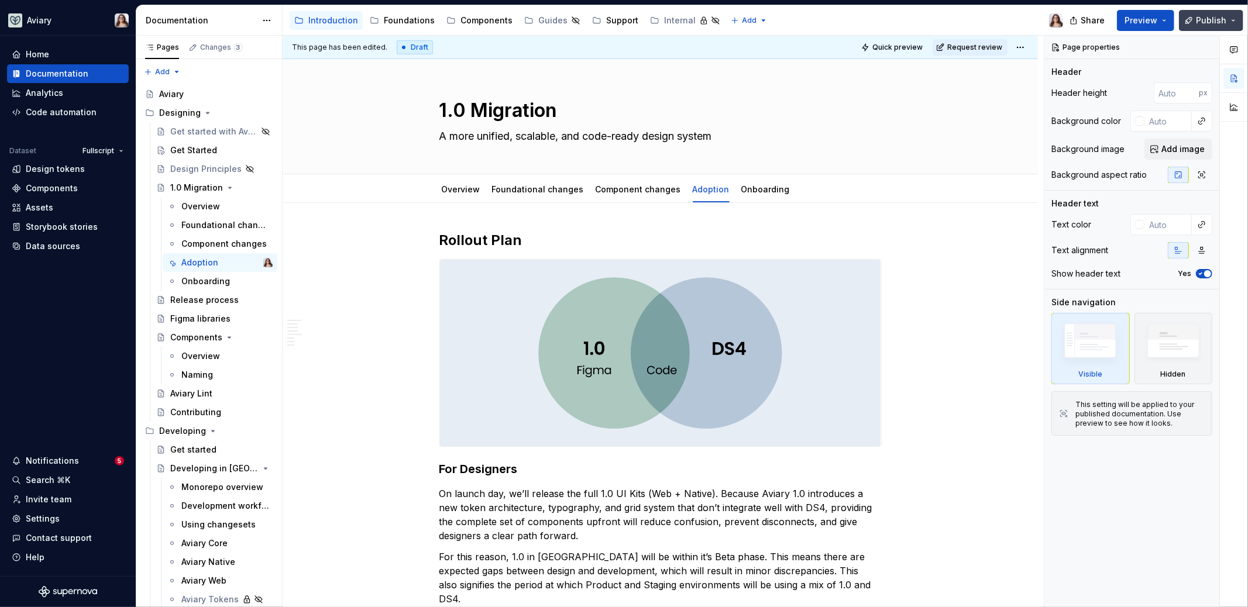
click at [1219, 19] on span "Publish" at bounding box center [1211, 21] width 30 height 12
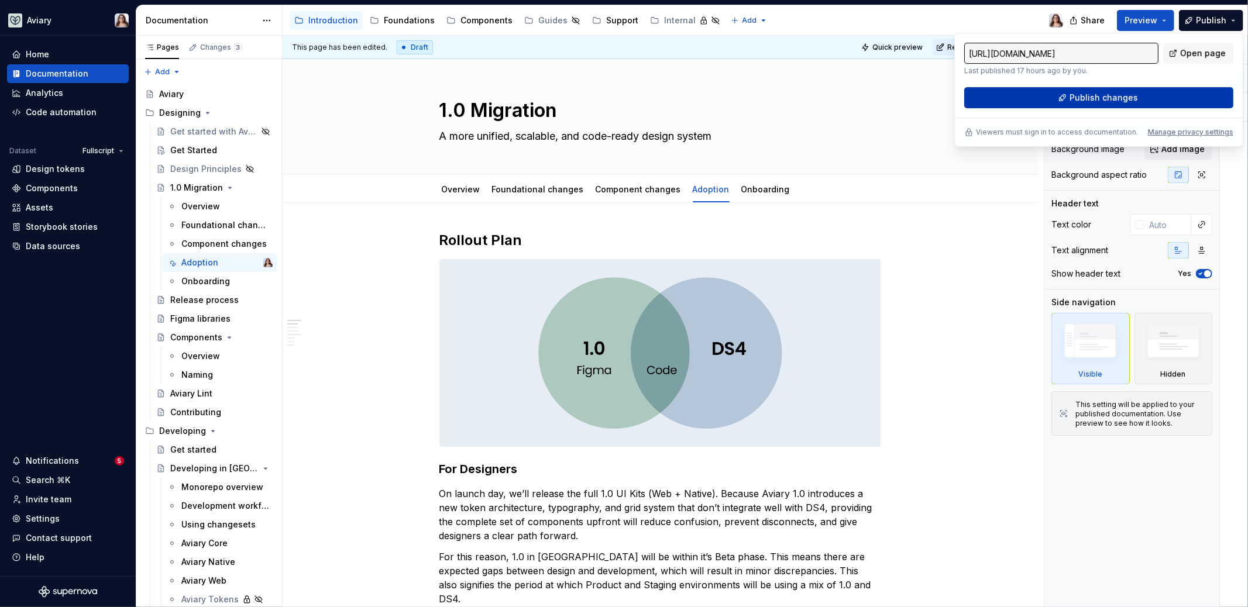
click at [1099, 98] on span "Publish changes" at bounding box center [1104, 98] width 68 height 12
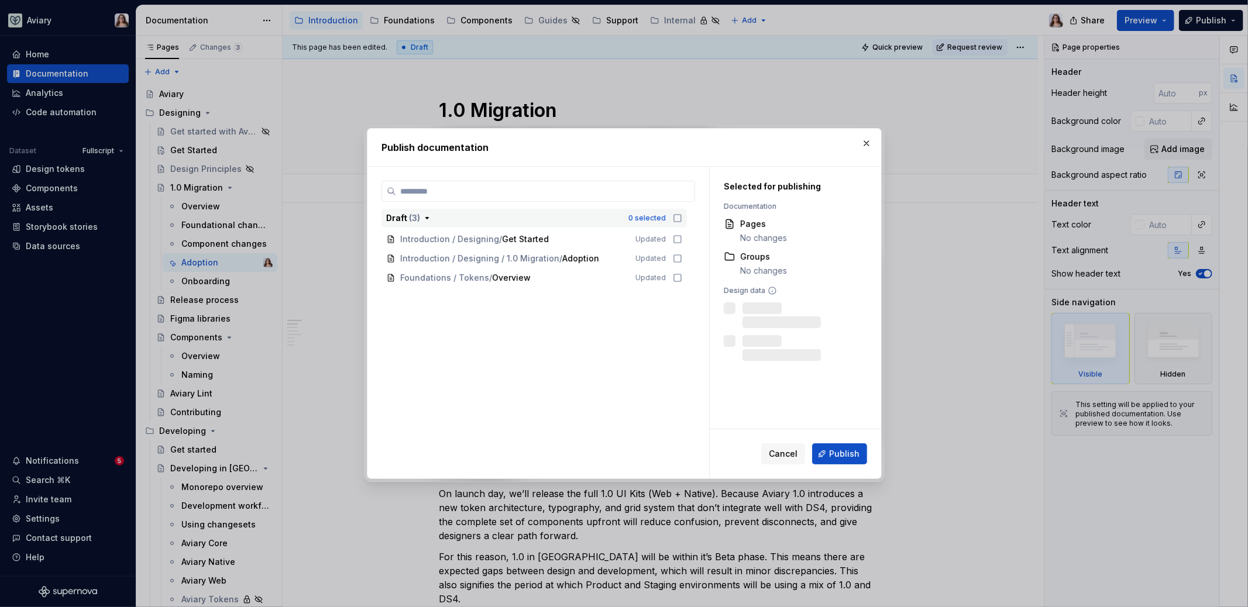
click at [675, 221] on icon "button" at bounding box center [677, 218] width 9 height 9
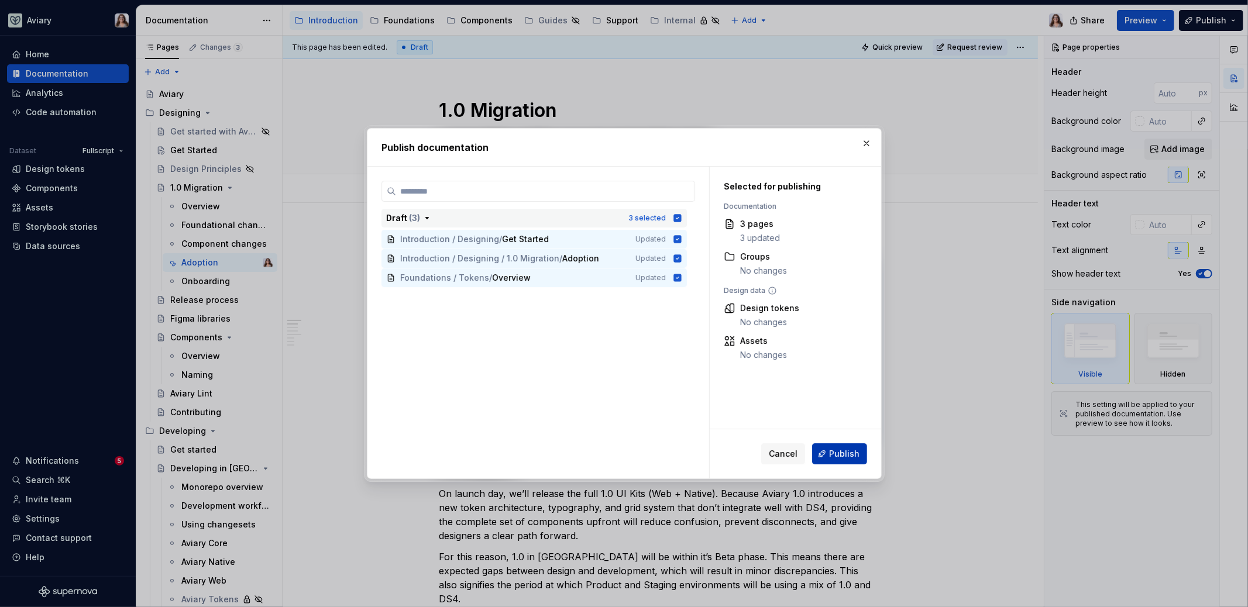
click at [847, 455] on span "Publish" at bounding box center [844, 454] width 30 height 12
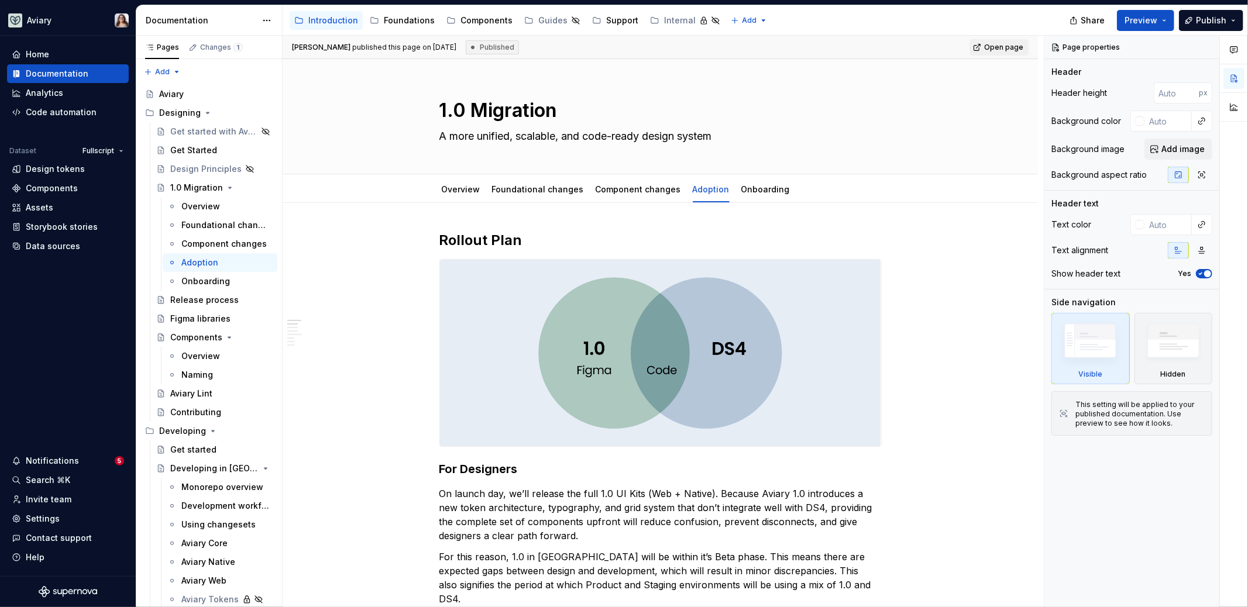
type textarea "*"
click at [461, 23] on div "Components" at bounding box center [487, 21] width 52 height 12
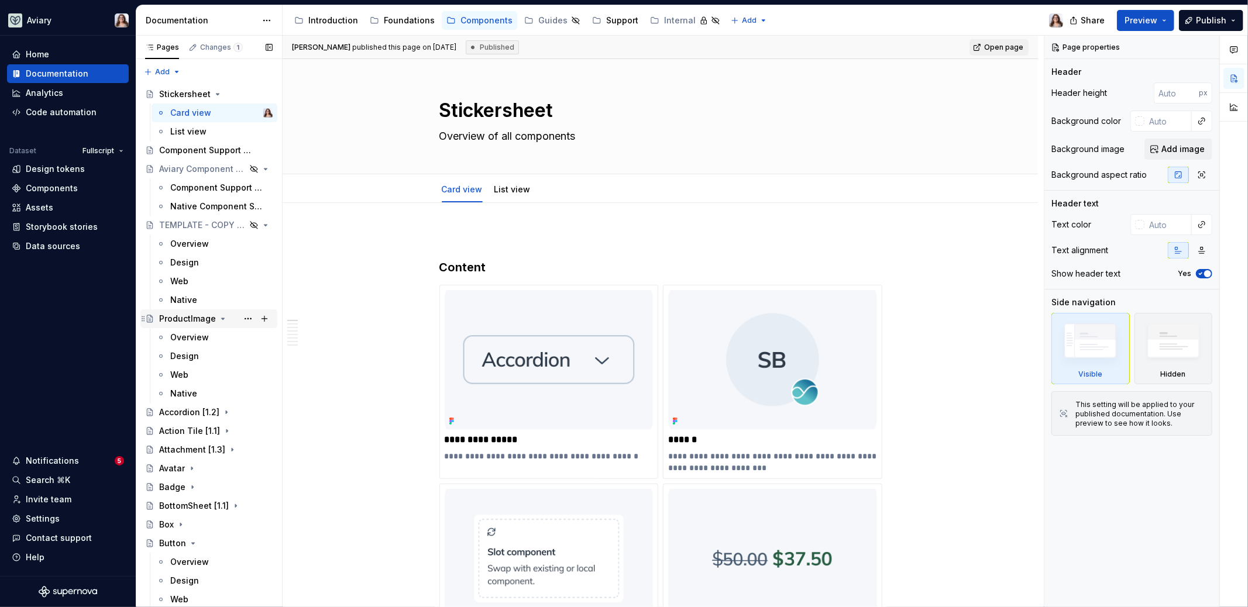
click at [222, 320] on icon "Page tree" at bounding box center [222, 318] width 9 height 9
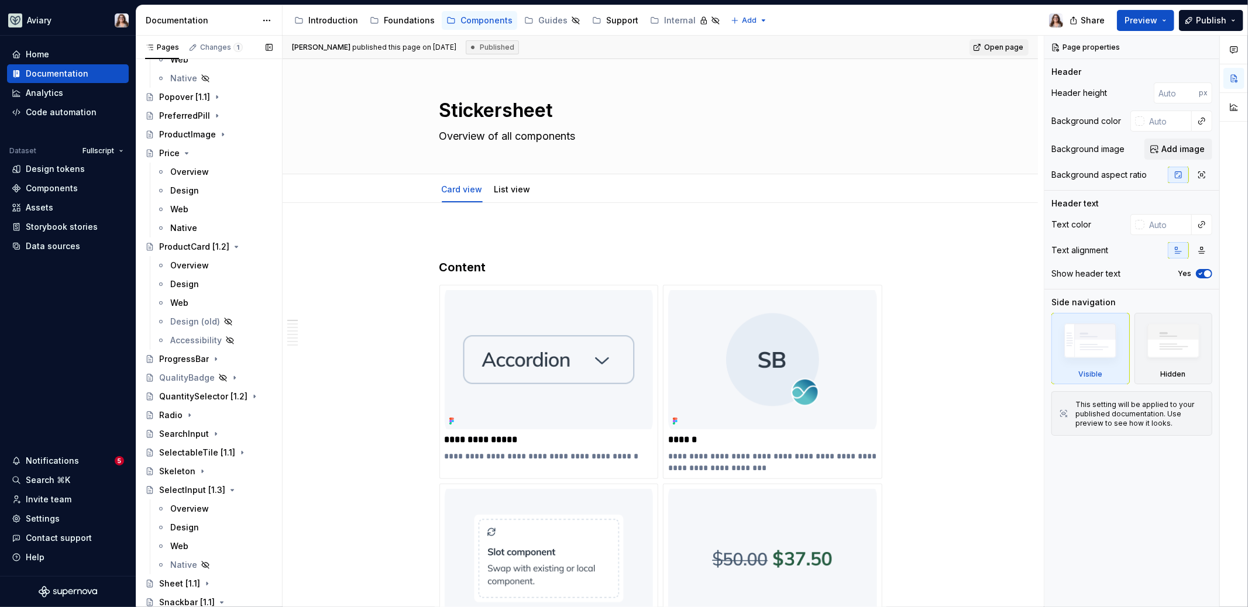
scroll to position [1518, 0]
click at [228, 242] on icon "Page tree" at bounding box center [232, 242] width 9 height 9
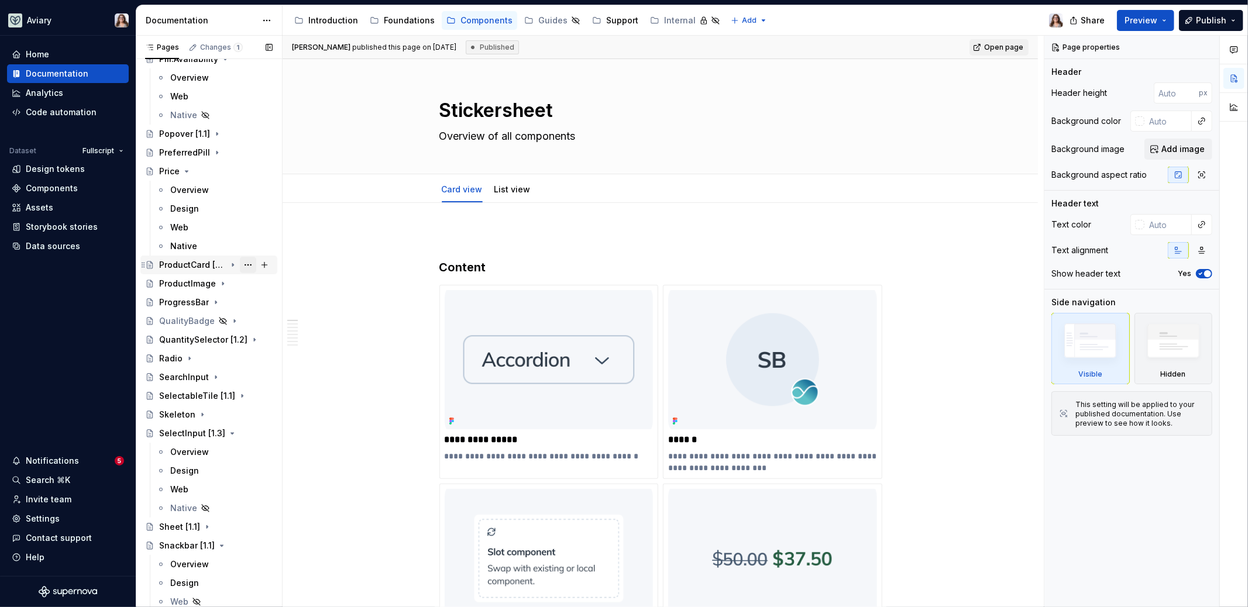
scroll to position [1468, 0]
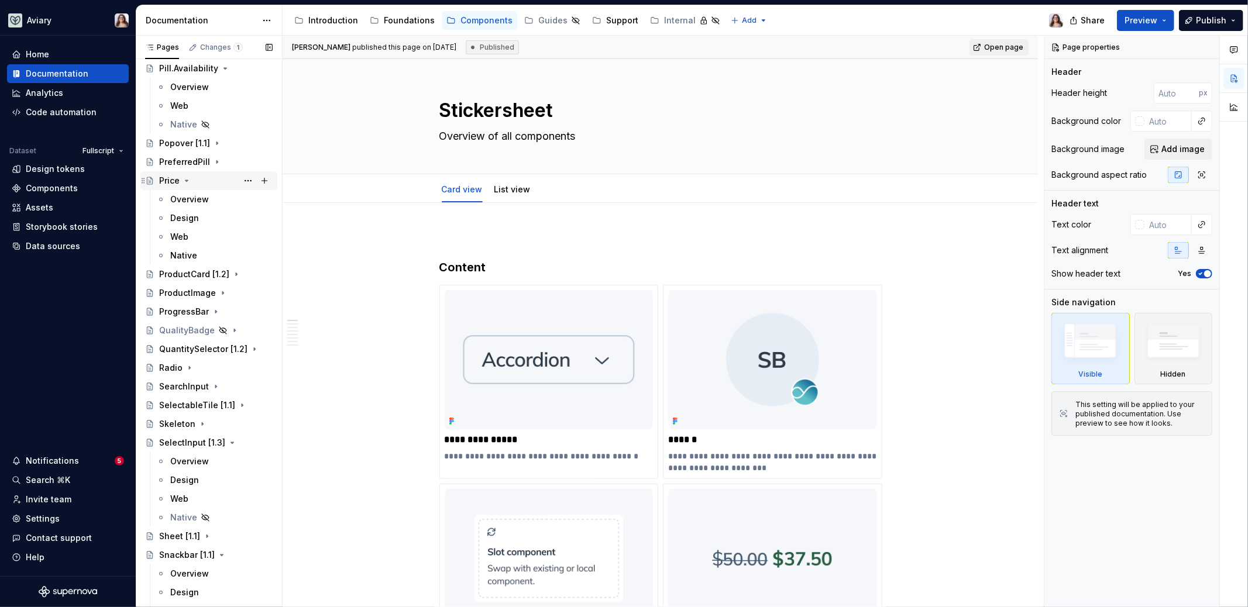
click at [187, 180] on icon "Page tree" at bounding box center [186, 180] width 3 height 1
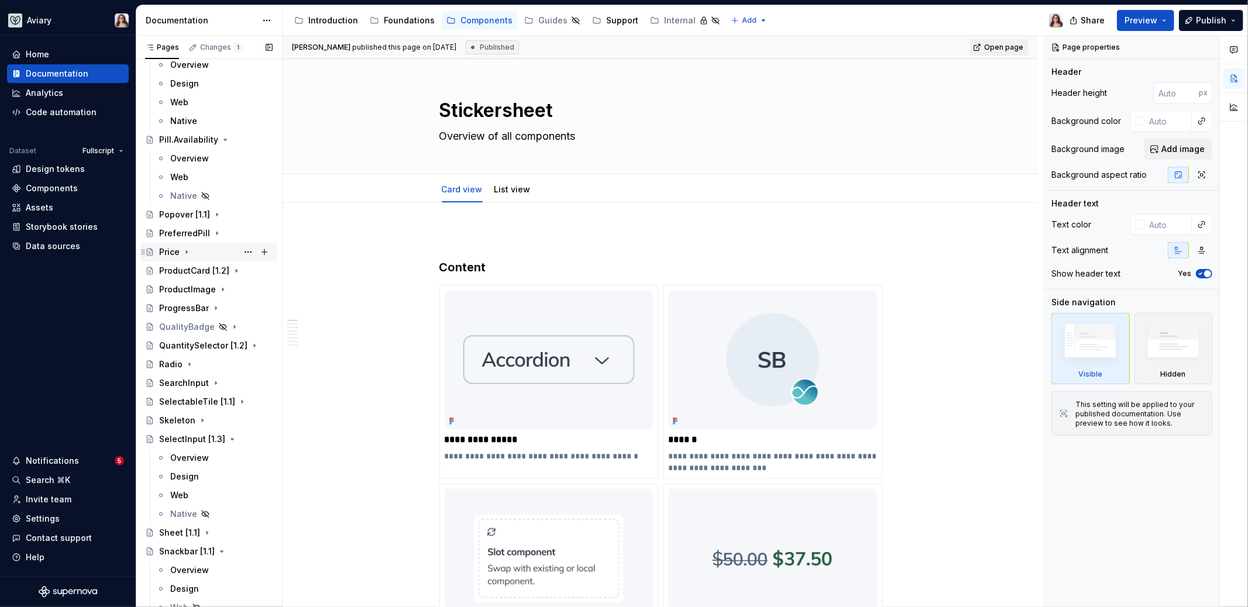
scroll to position [1358, 0]
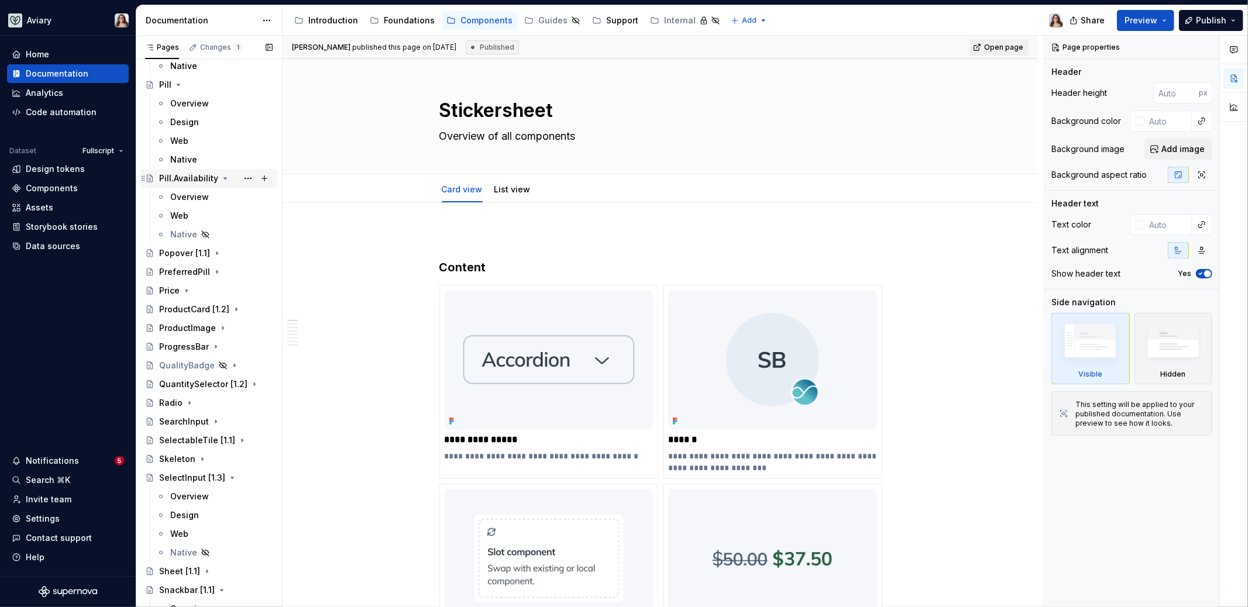
click at [223, 177] on icon "Page tree" at bounding box center [225, 178] width 9 height 9
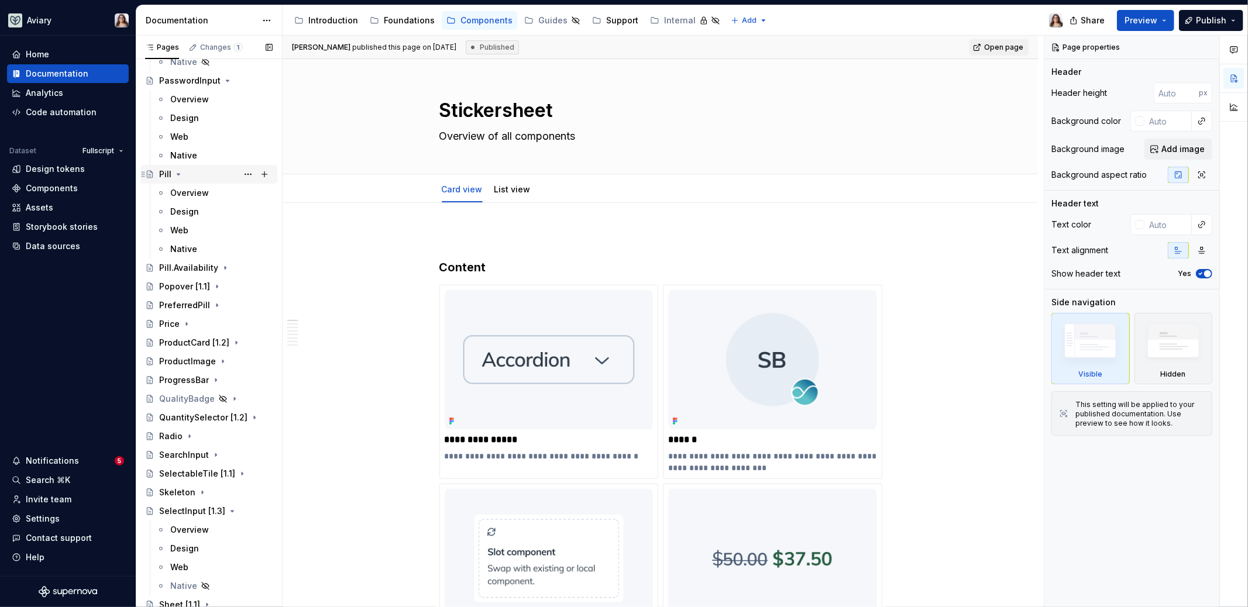
click at [177, 171] on icon "Page tree" at bounding box center [178, 174] width 9 height 9
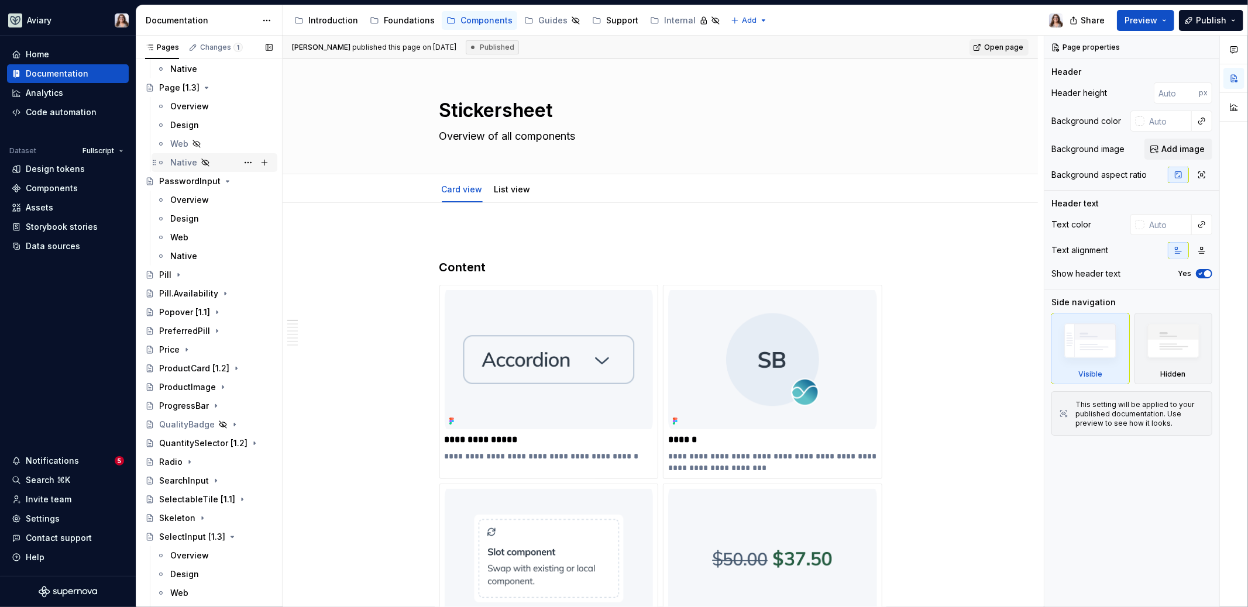
scroll to position [1149, 0]
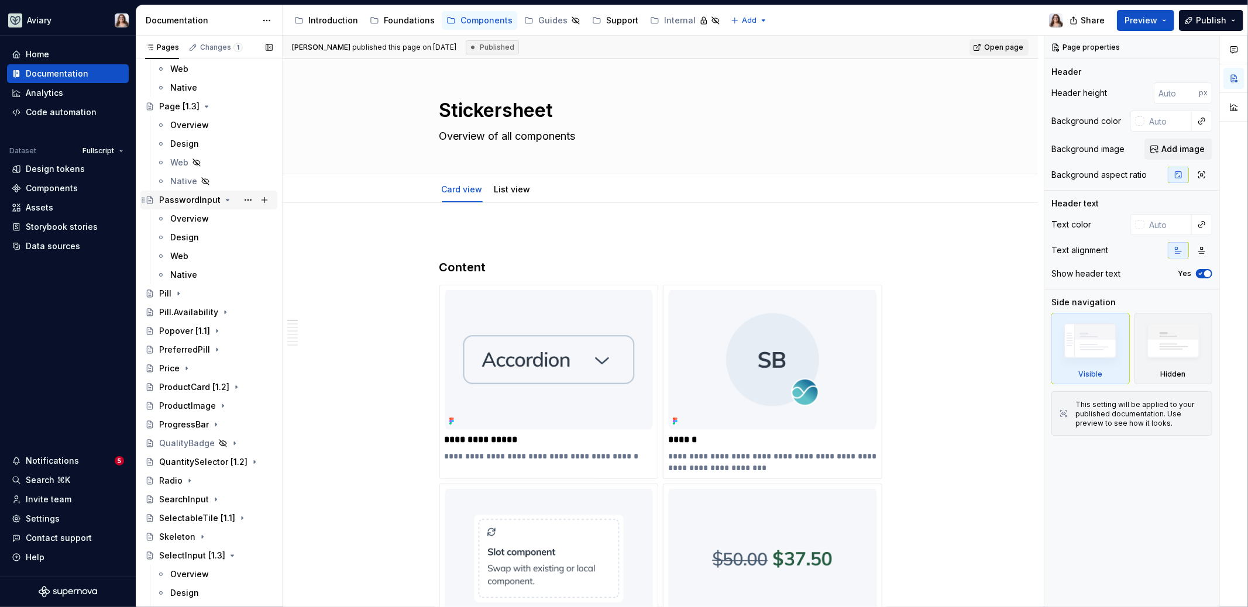
click at [225, 201] on icon "Page tree" at bounding box center [227, 199] width 9 height 9
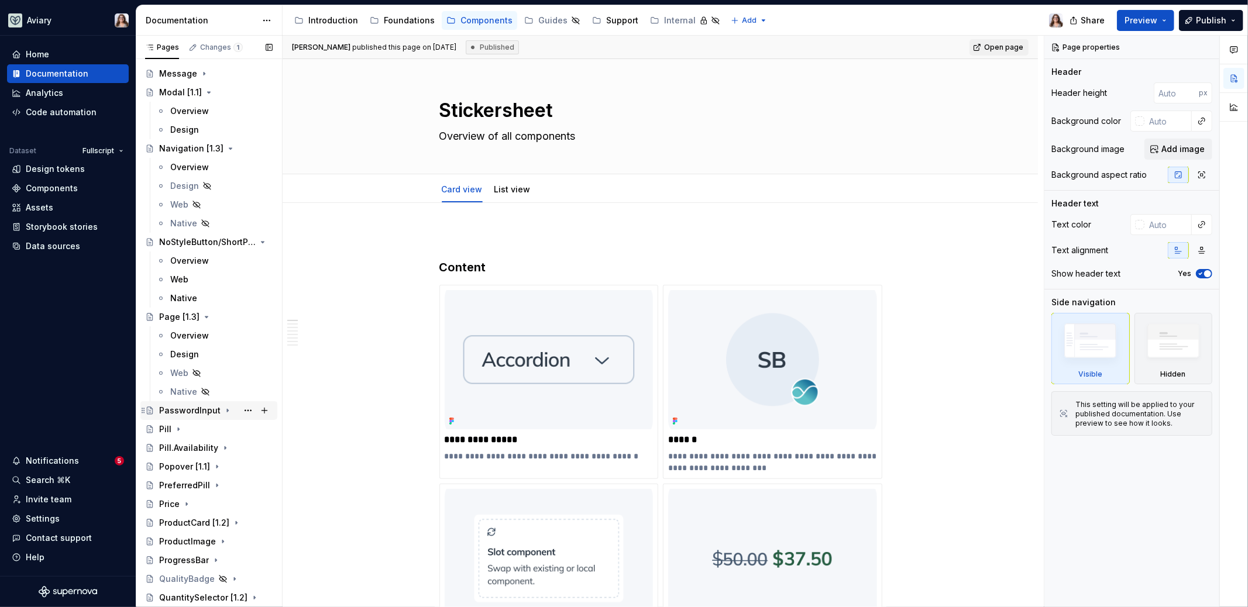
scroll to position [937, 0]
click at [228, 243] on icon "Page tree" at bounding box center [232, 242] width 9 height 9
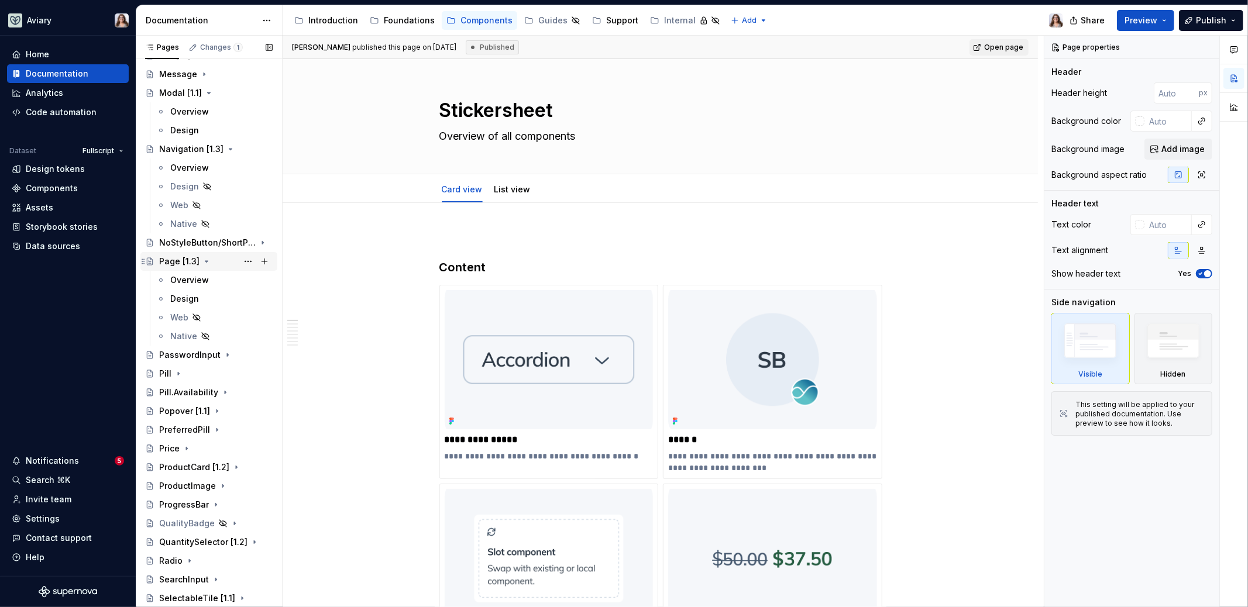
click at [205, 262] on icon "Page tree" at bounding box center [206, 261] width 3 height 1
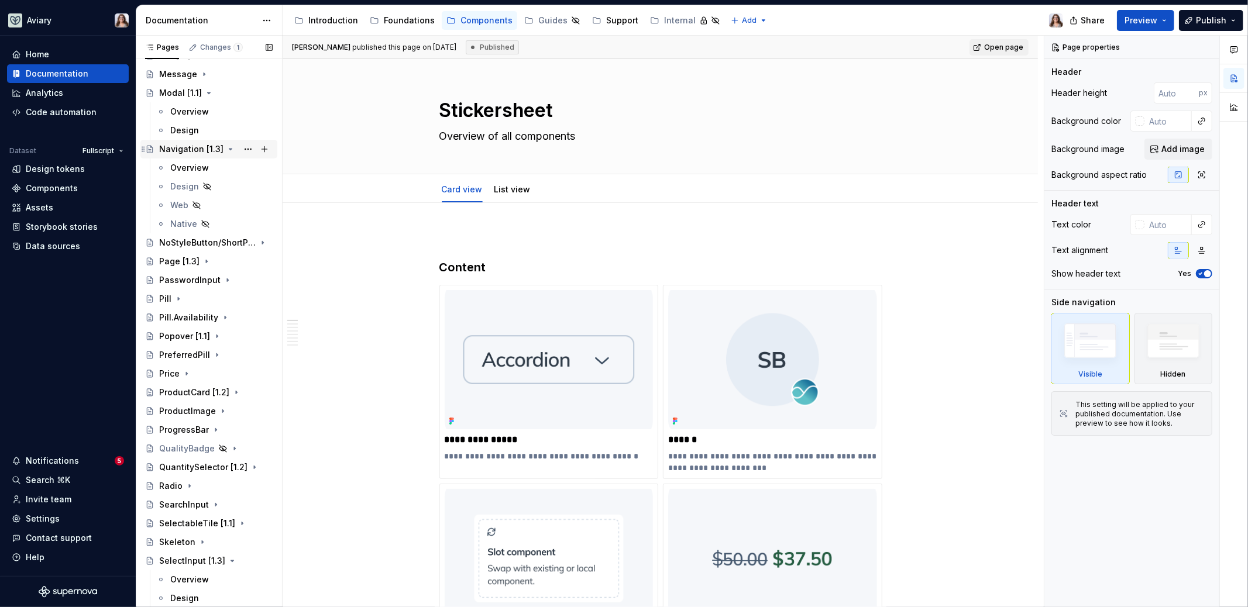
click at [226, 147] on icon "Page tree" at bounding box center [230, 149] width 9 height 9
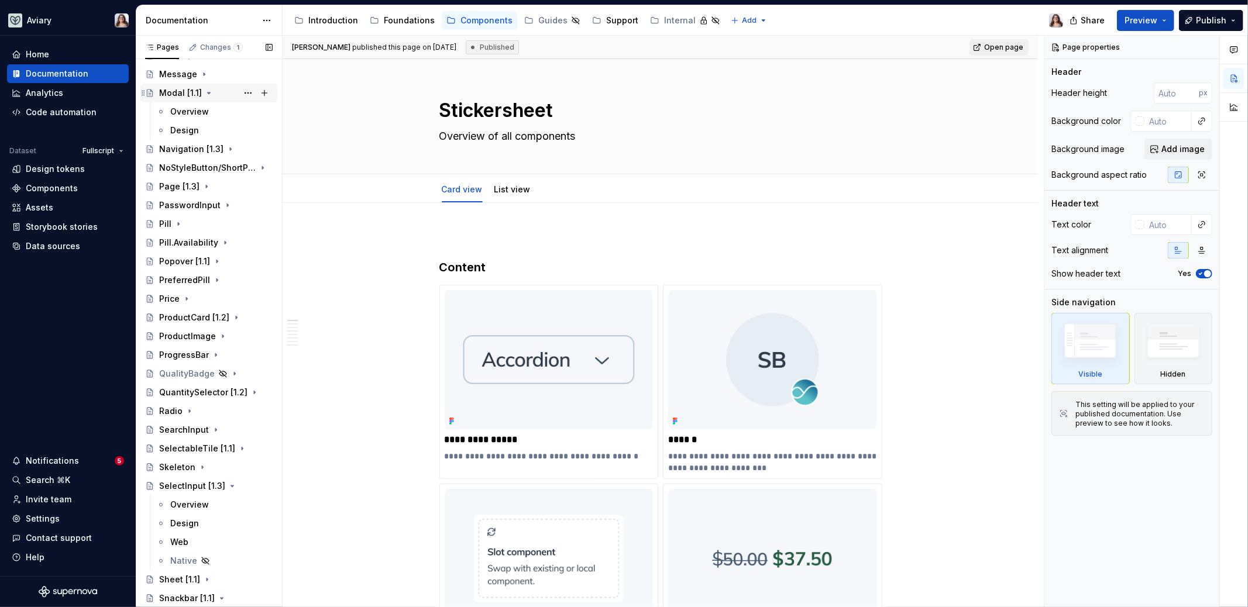
click at [209, 94] on icon "Page tree" at bounding box center [208, 92] width 9 height 9
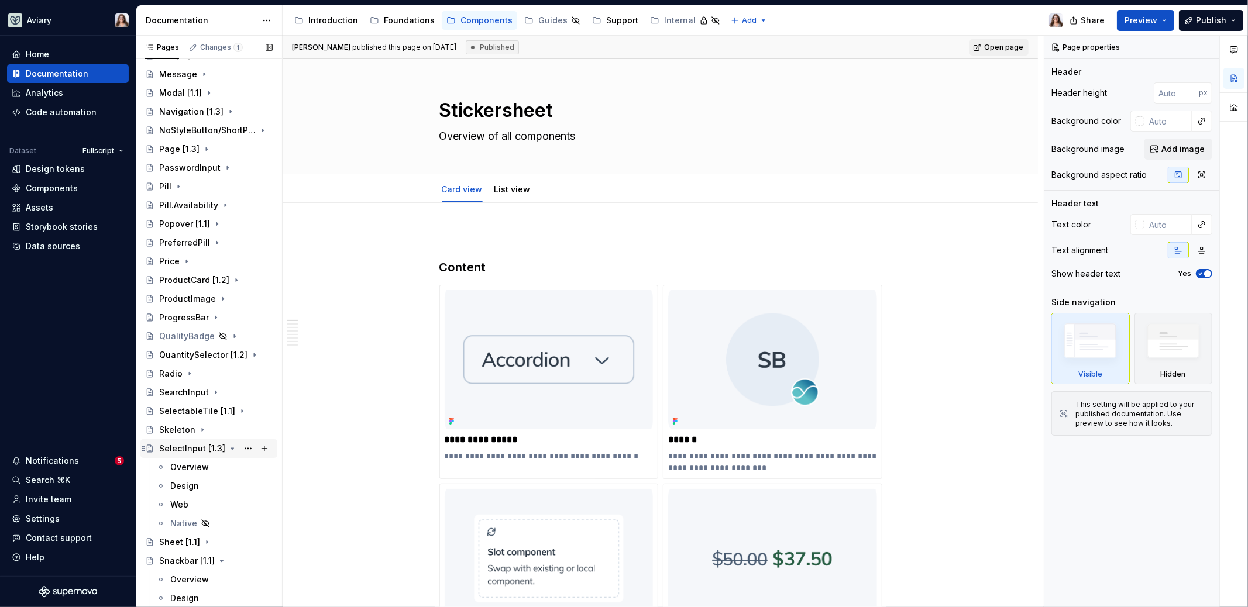
click at [228, 447] on icon "Page tree" at bounding box center [232, 448] width 9 height 9
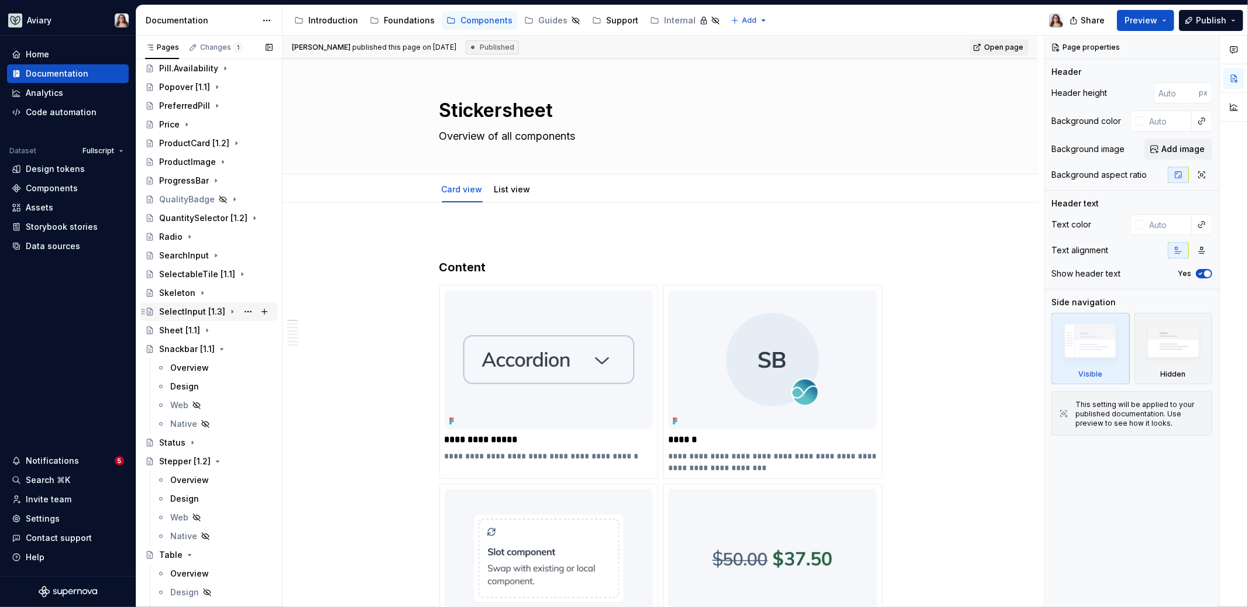
scroll to position [1101, 0]
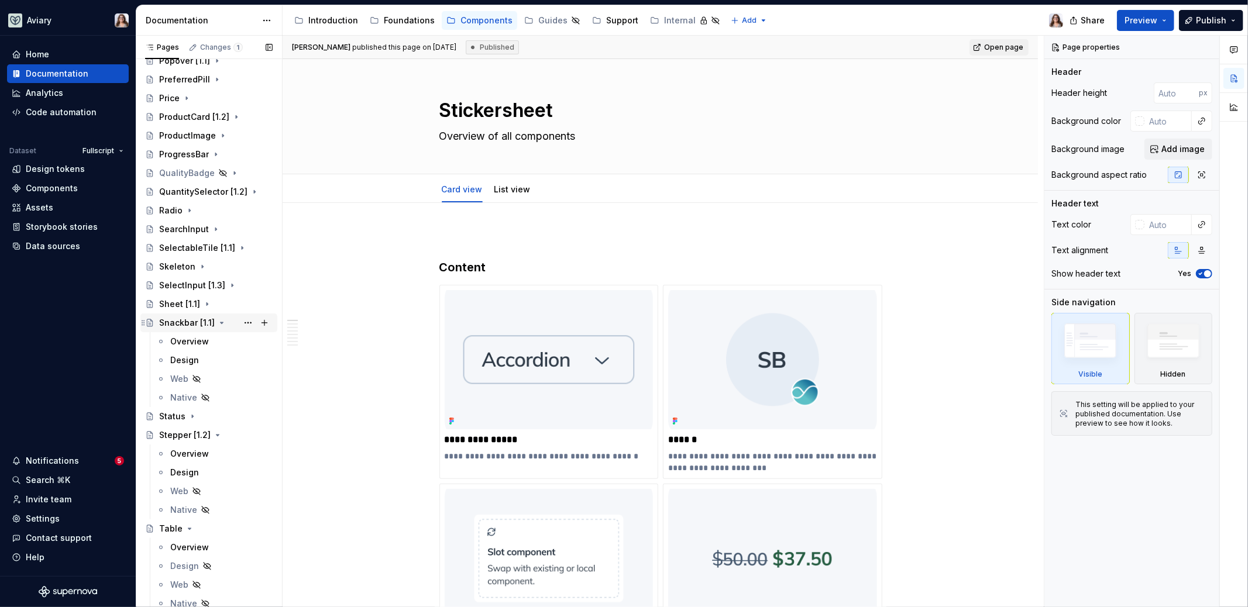
click at [218, 322] on icon "Page tree" at bounding box center [221, 322] width 9 height 9
click at [217, 360] on icon "Page tree" at bounding box center [218, 360] width 3 height 1
click at [187, 379] on icon "Page tree" at bounding box center [189, 378] width 9 height 9
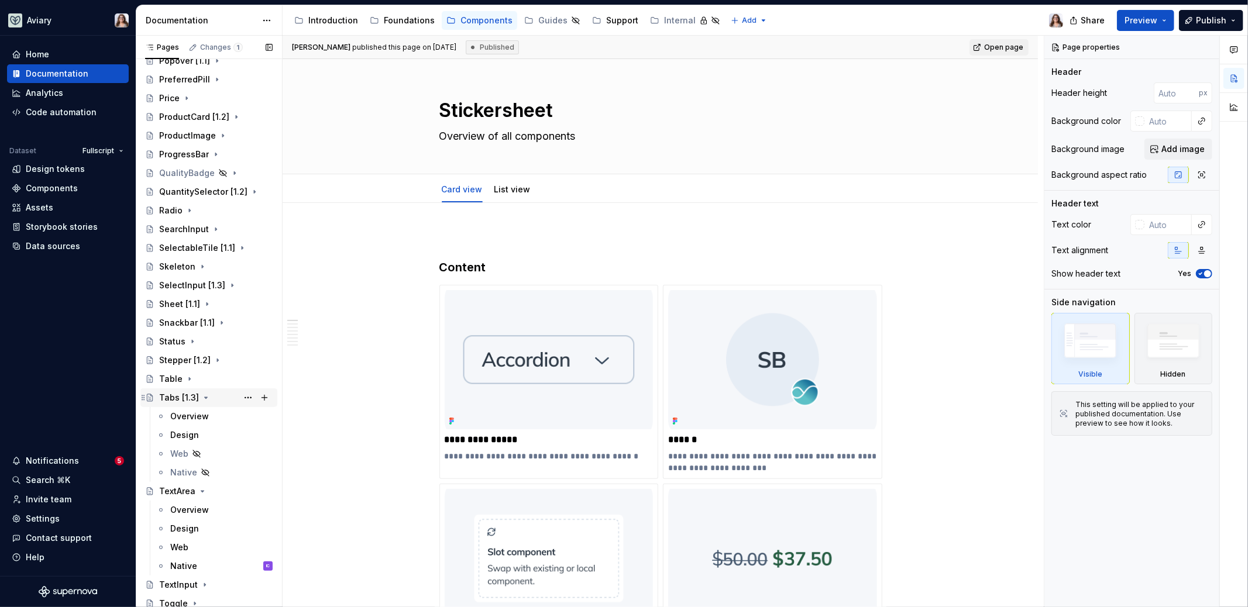
click at [205, 397] on icon "Page tree" at bounding box center [206, 397] width 3 height 1
click at [201, 414] on icon "Page tree" at bounding box center [202, 416] width 9 height 9
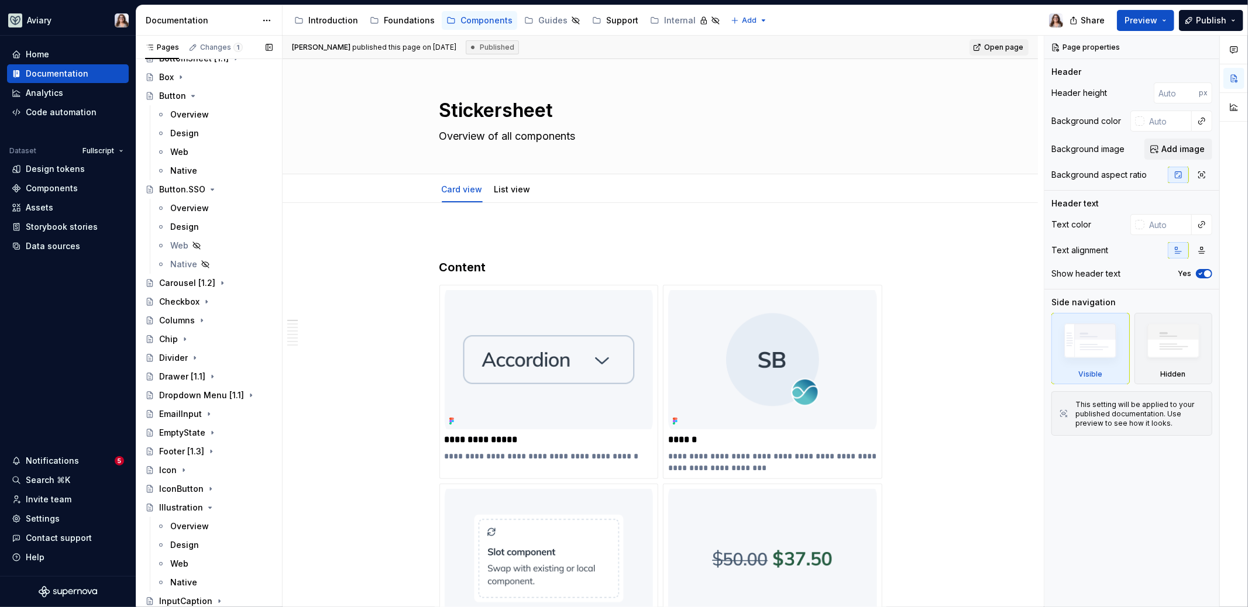
scroll to position [233, 0]
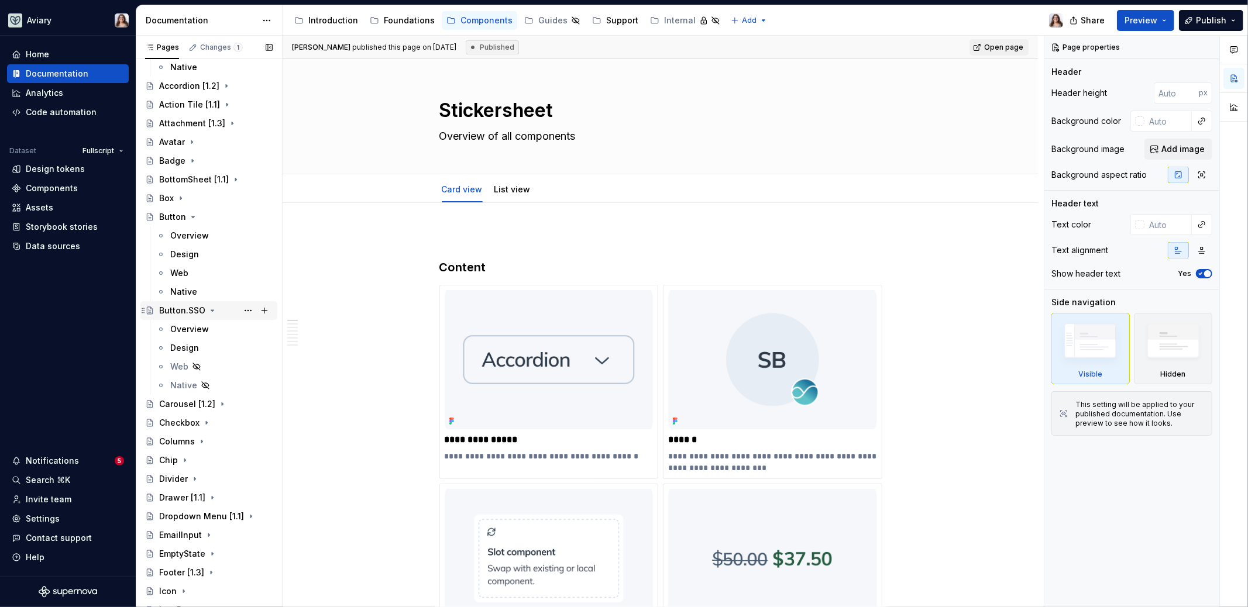
click at [211, 311] on icon "Page tree" at bounding box center [212, 310] width 9 height 9
click at [194, 219] on icon "Page tree" at bounding box center [192, 216] width 9 height 9
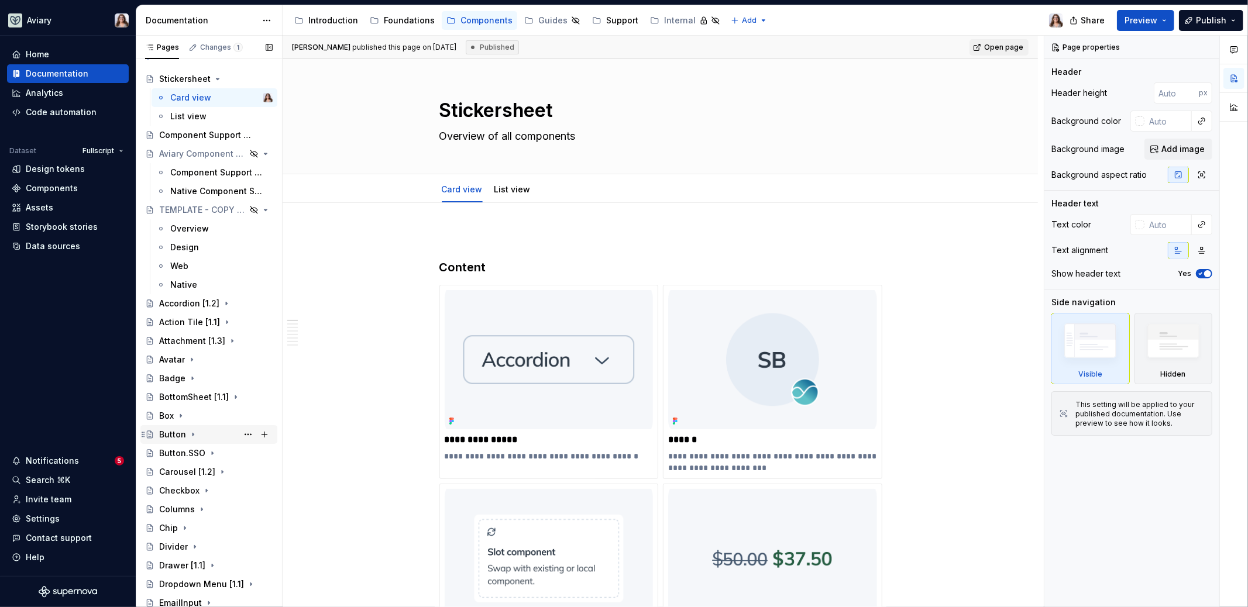
scroll to position [0, 0]
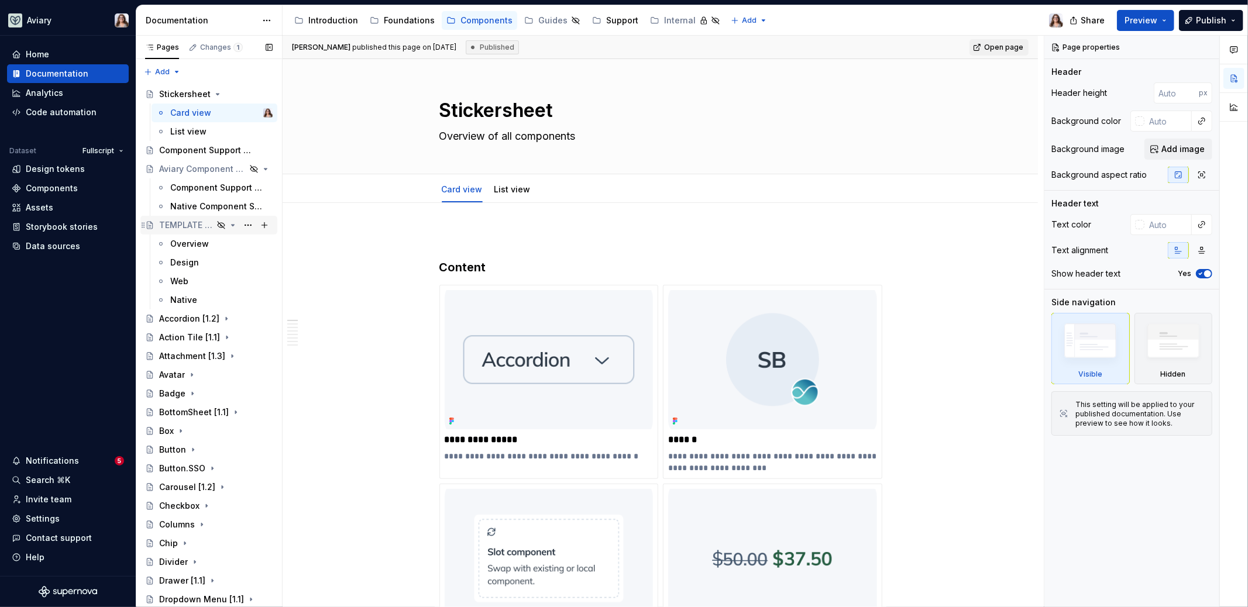
click at [232, 225] on icon "Page tree" at bounding box center [233, 225] width 3 height 1
click at [228, 170] on icon "Page tree" at bounding box center [232, 168] width 9 height 9
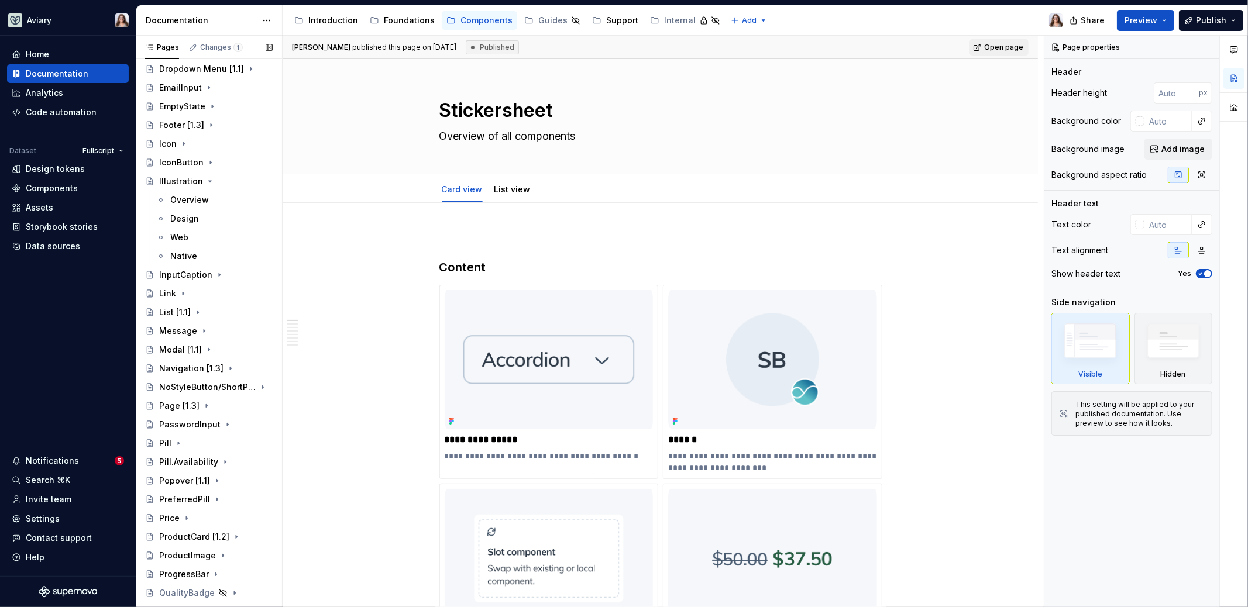
scroll to position [419, 0]
click at [207, 179] on icon "Page tree" at bounding box center [209, 180] width 9 height 9
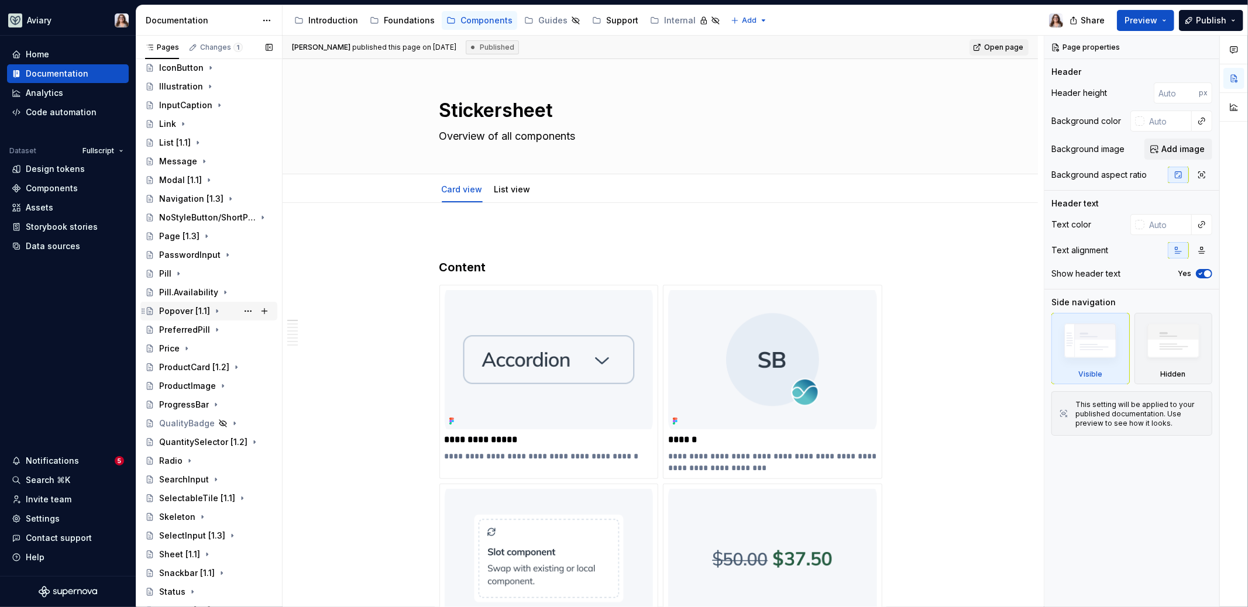
scroll to position [692, 0]
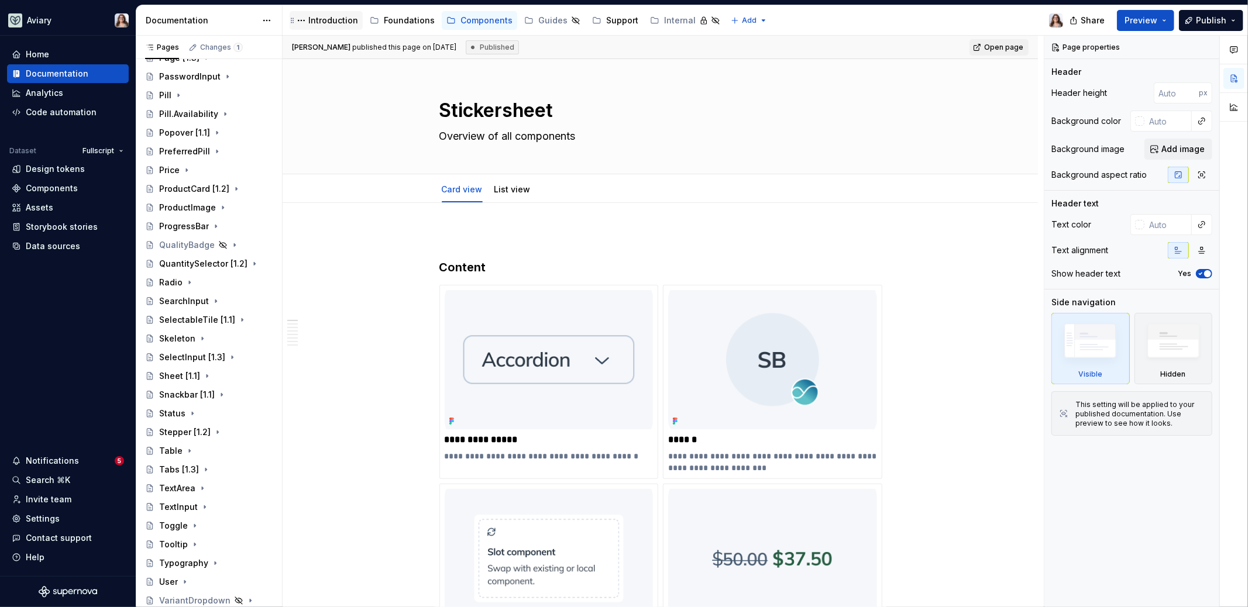
type textarea "*"
